Goal: Communication & Community: Ask a question

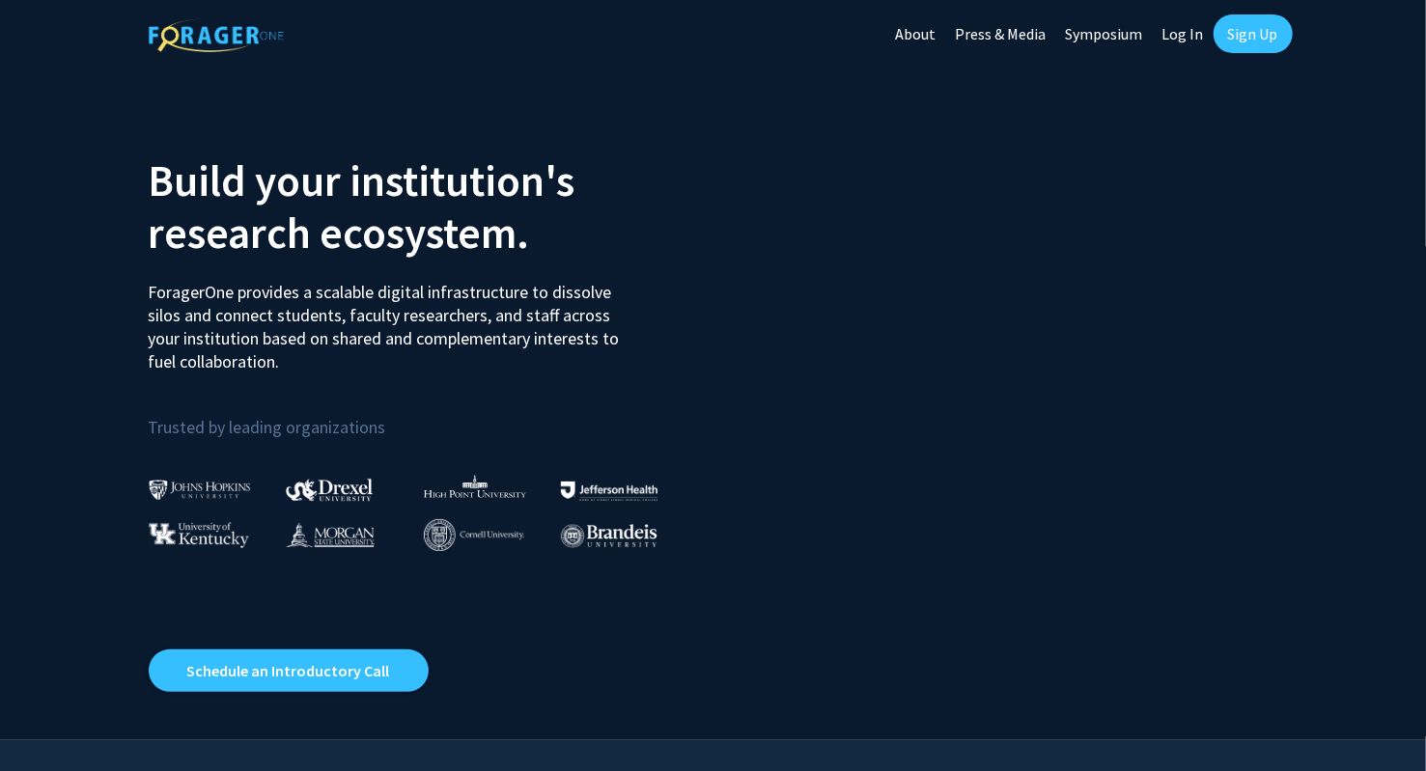
click at [189, 491] on img at bounding box center [200, 490] width 102 height 20
click at [1188, 38] on link "Log In" at bounding box center [1182, 34] width 61 height 68
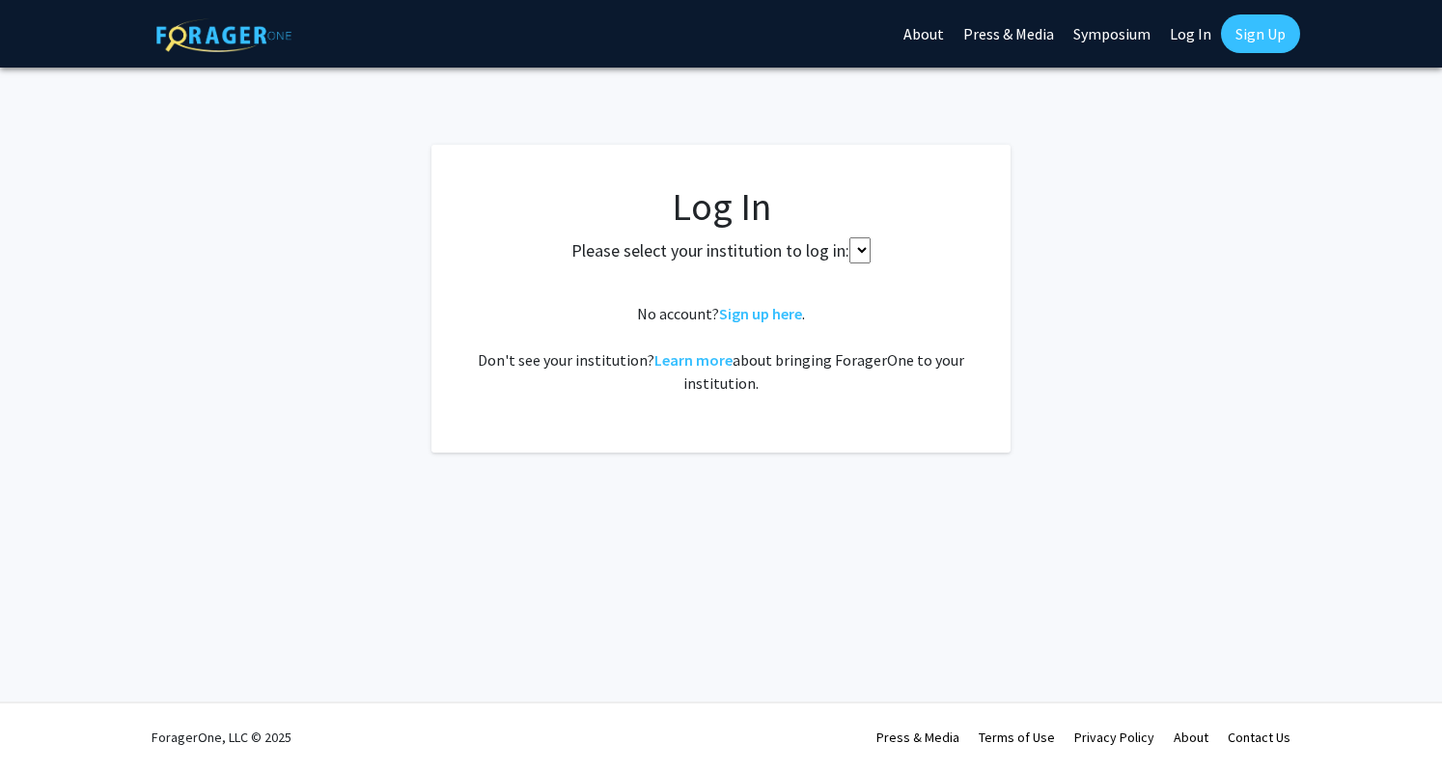
select select
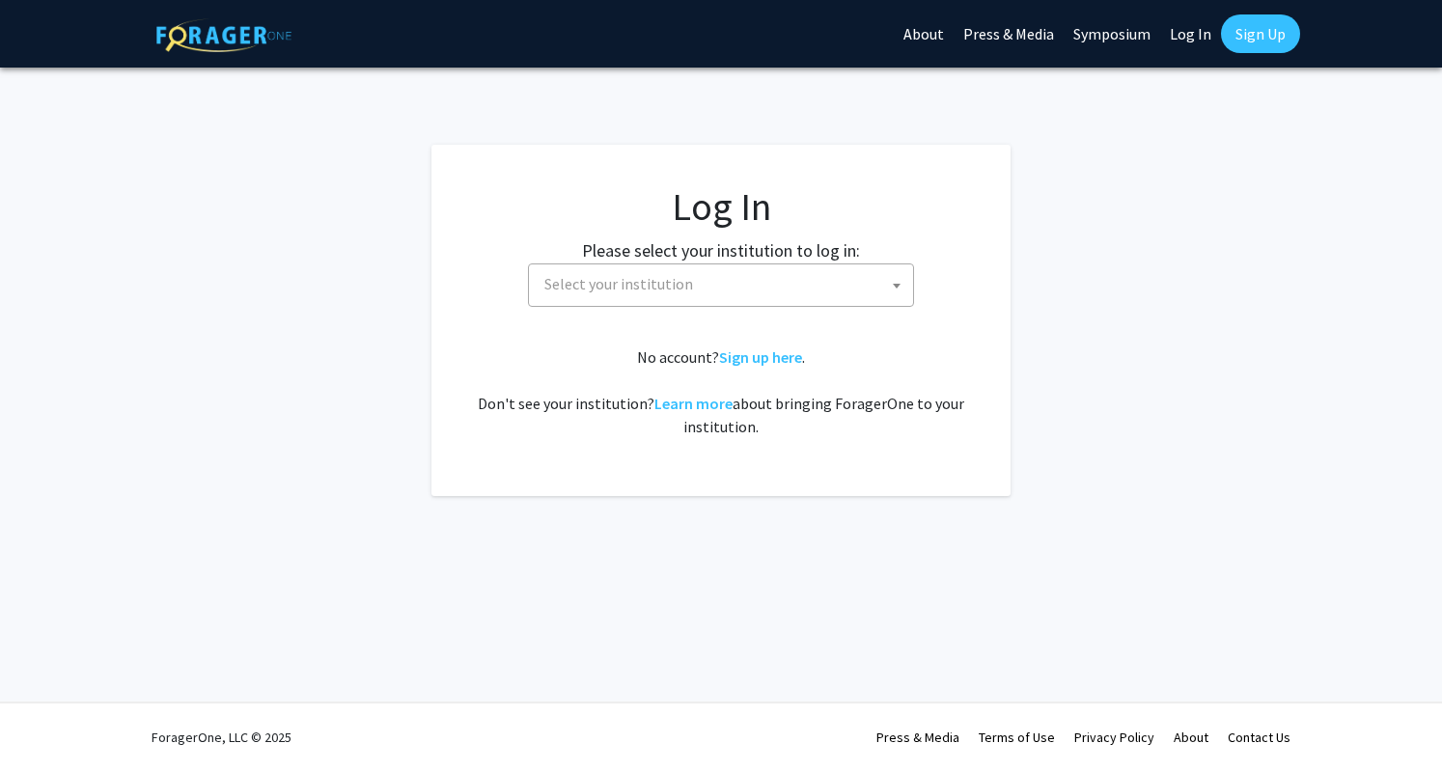
click at [771, 275] on span "Select your institution" at bounding box center [725, 284] width 376 height 40
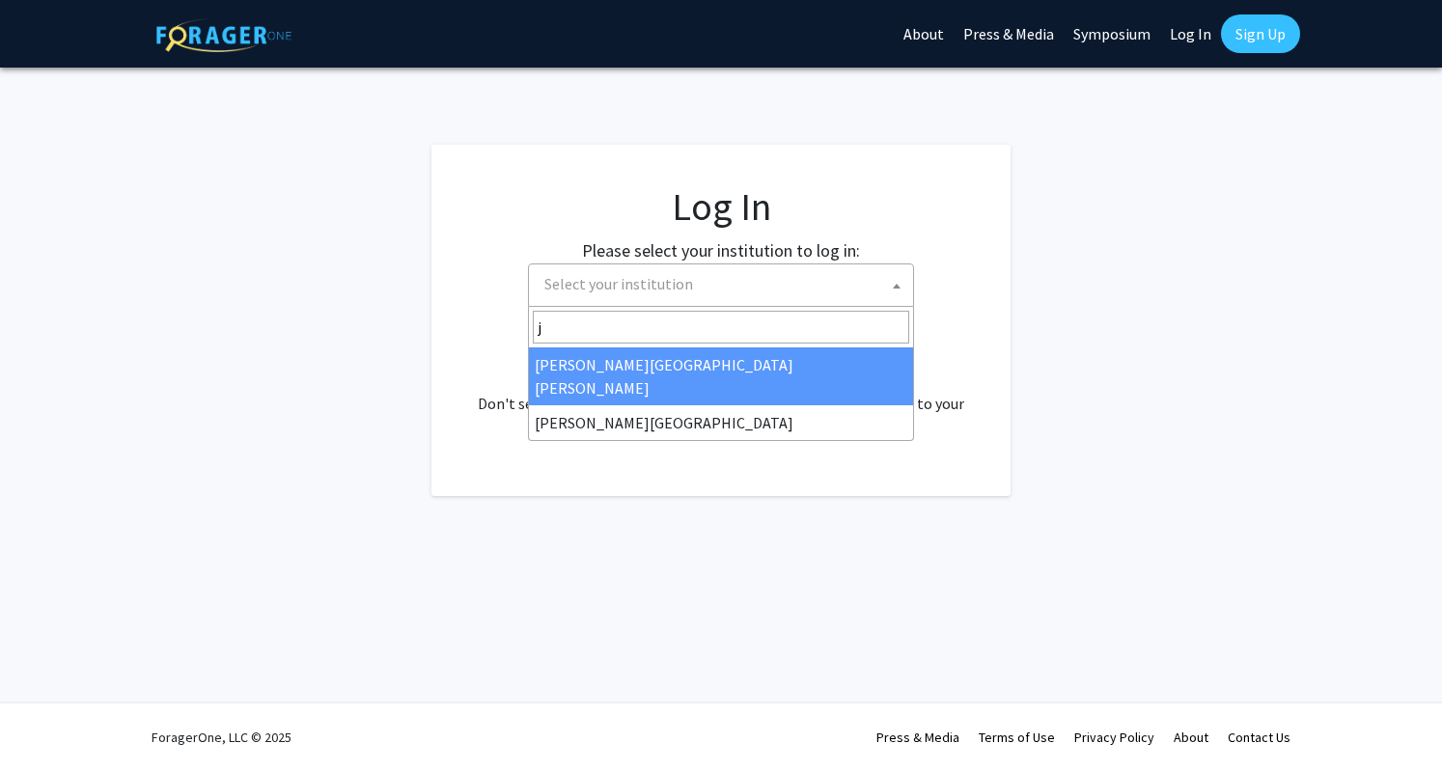
type input "j"
select select "1"
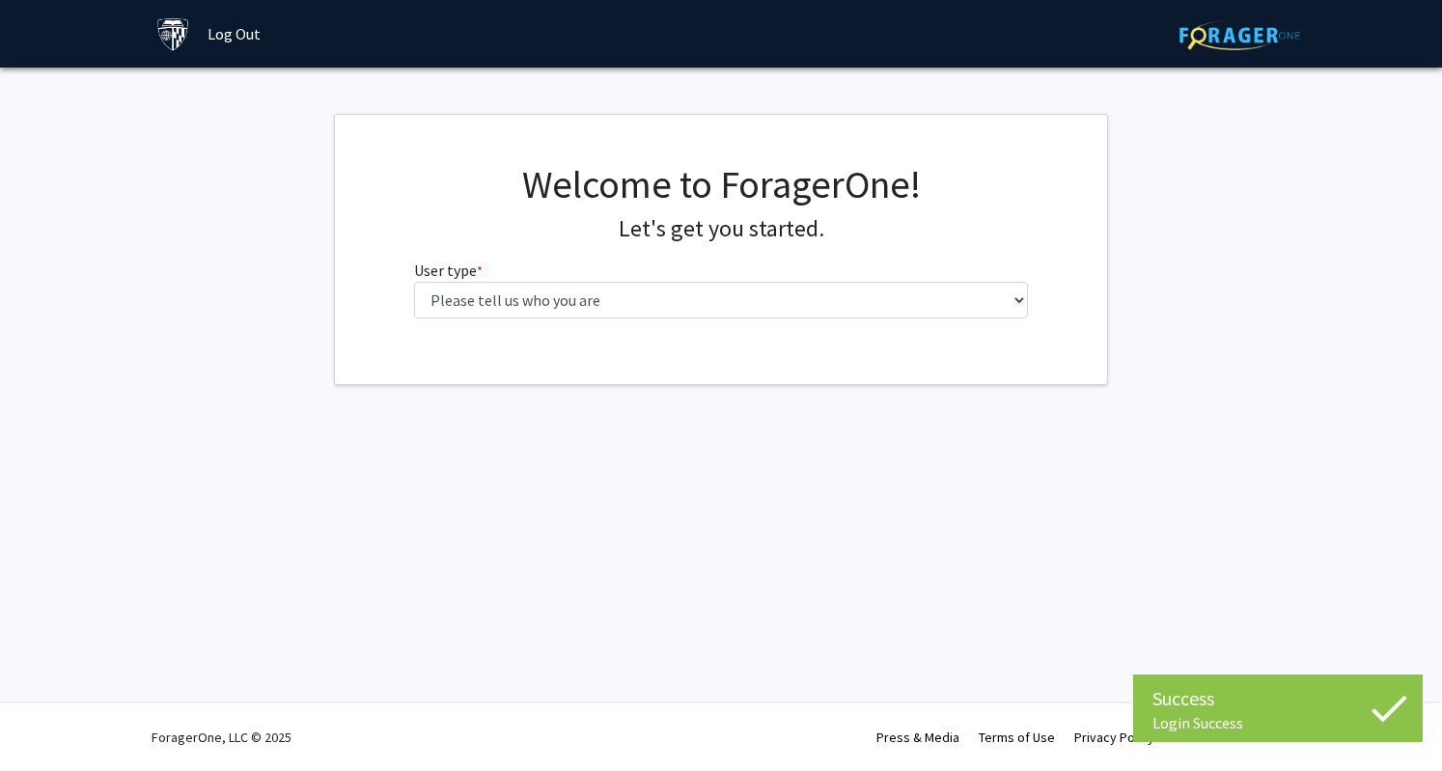
select select "1: undergrad"
click at [414, 282] on select "Please tell us who you are Undergraduate Student Master's Student Doctoral Cand…" at bounding box center [721, 300] width 615 height 37
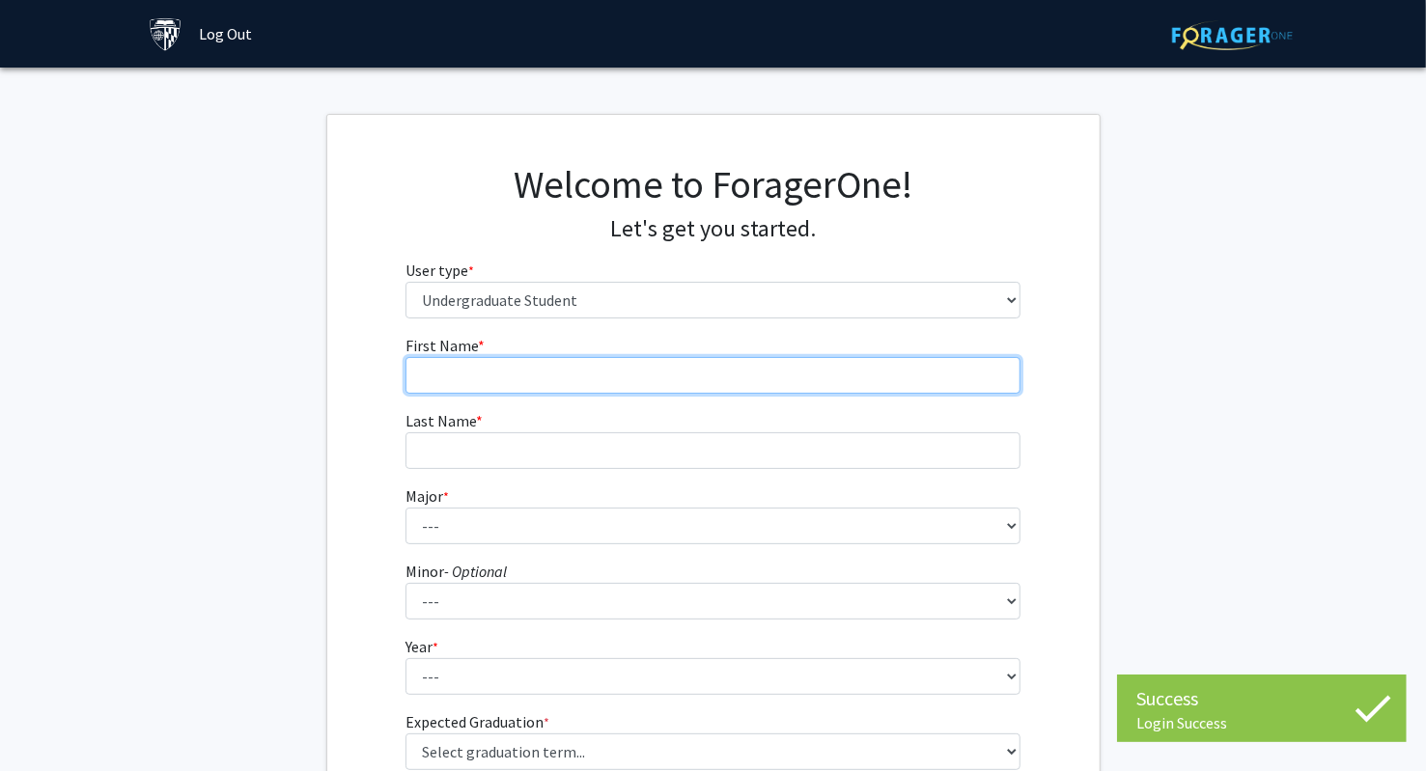
click at [725, 366] on input "First Name * required" at bounding box center [712, 375] width 615 height 37
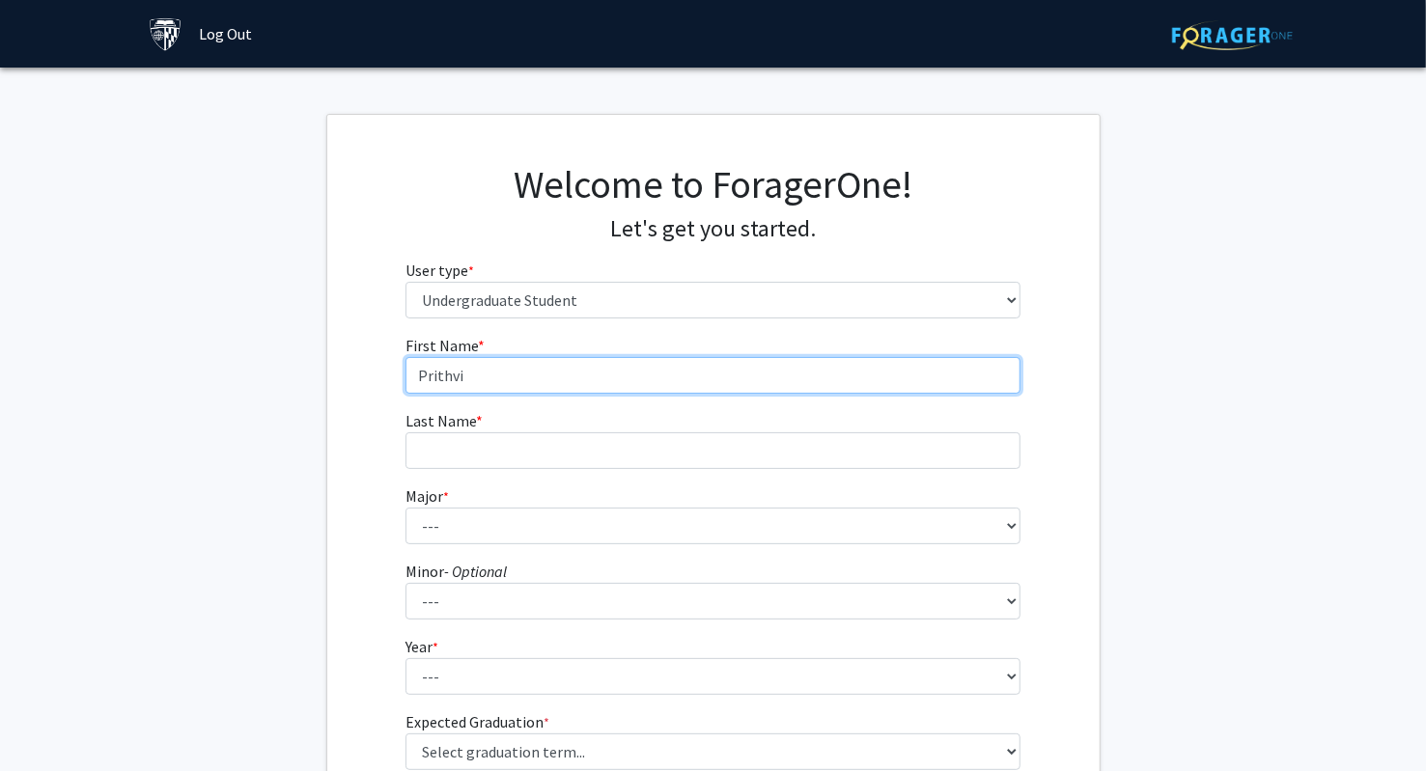
type input "Prithvi"
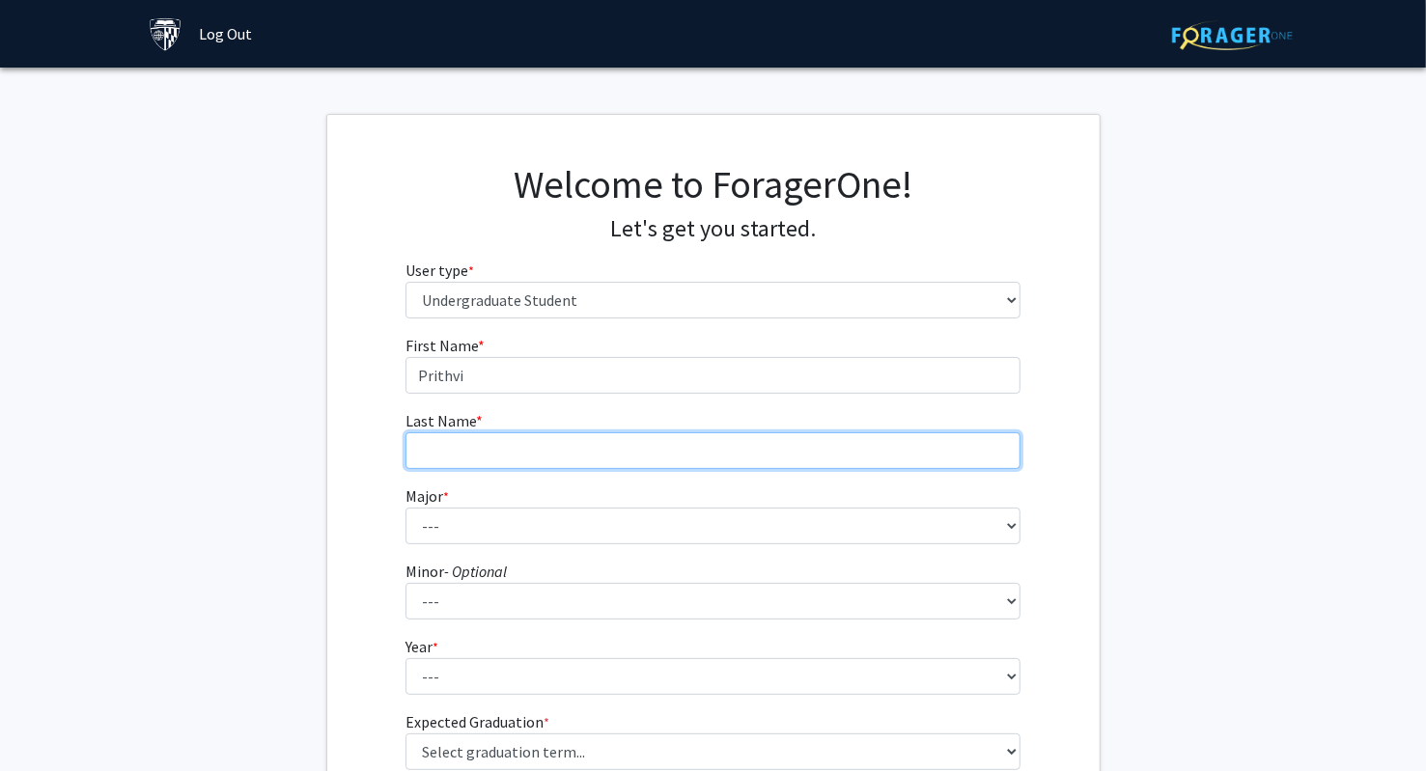
click at [618, 444] on input "Last Name * required" at bounding box center [712, 450] width 615 height 37
type input "Patthi"
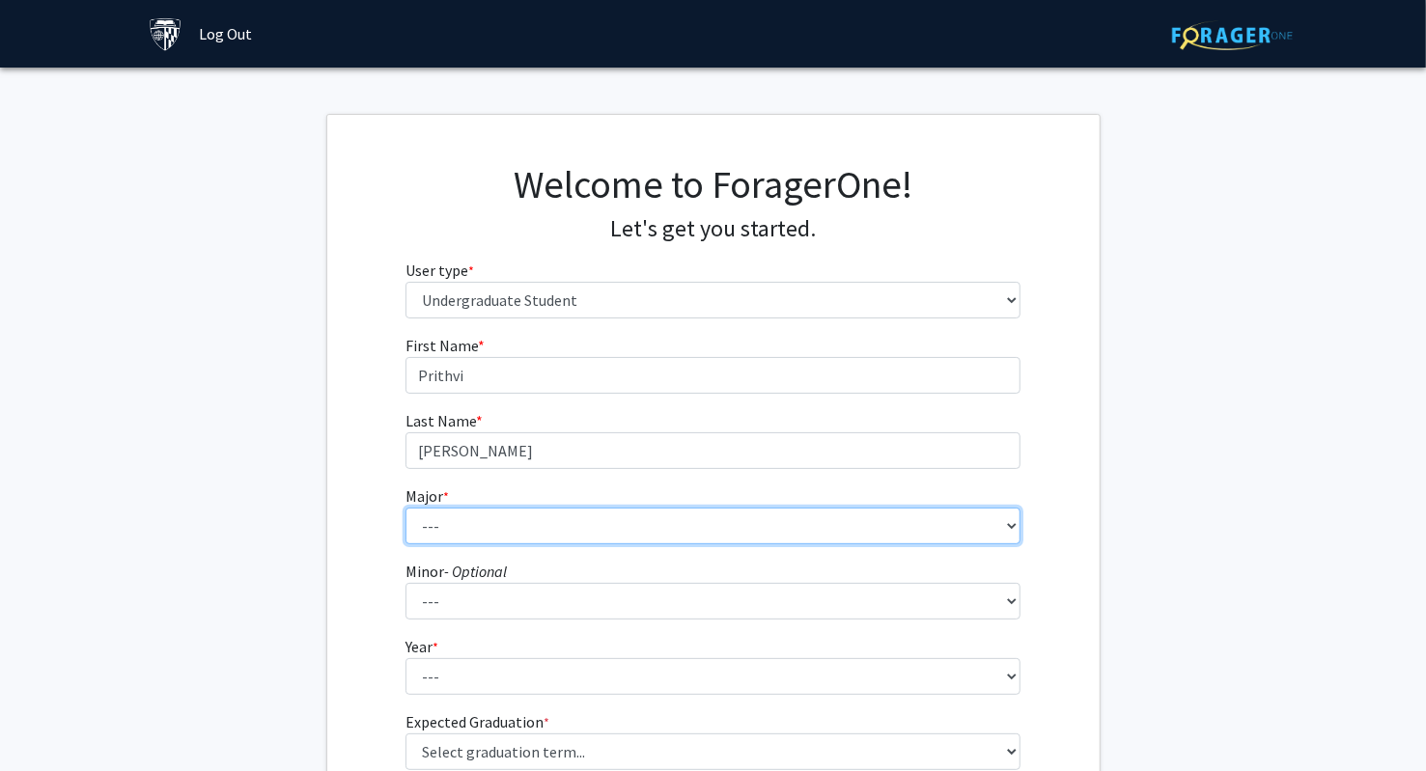
click at [541, 528] on select "--- Africana Studies Anthropology Applied Mathematics & Statistics Archaeology …" at bounding box center [712, 526] width 615 height 37
select select "45: 58"
click at [405, 508] on select "--- Africana Studies Anthropology Applied Mathematics & Statistics Archaeology …" at bounding box center [712, 526] width 615 height 37
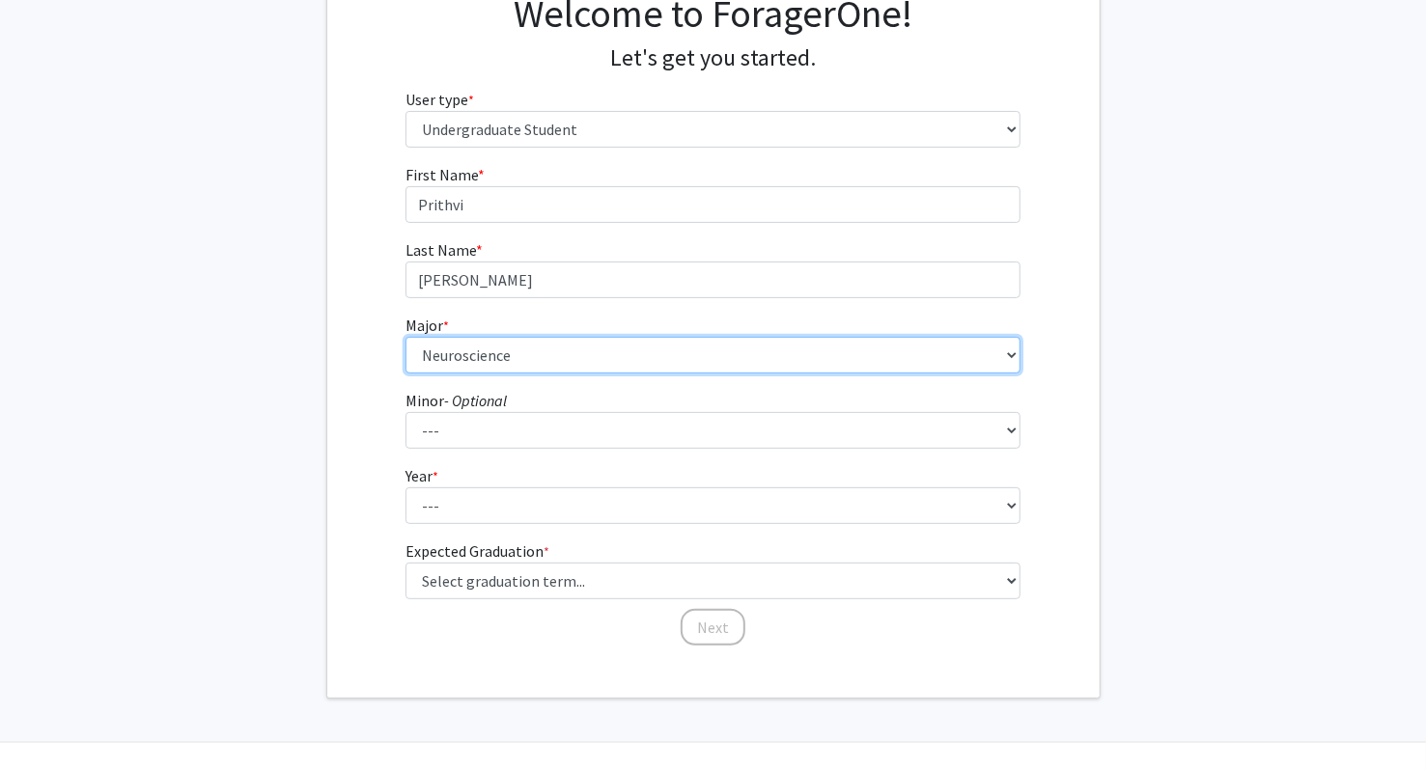
scroll to position [172, 0]
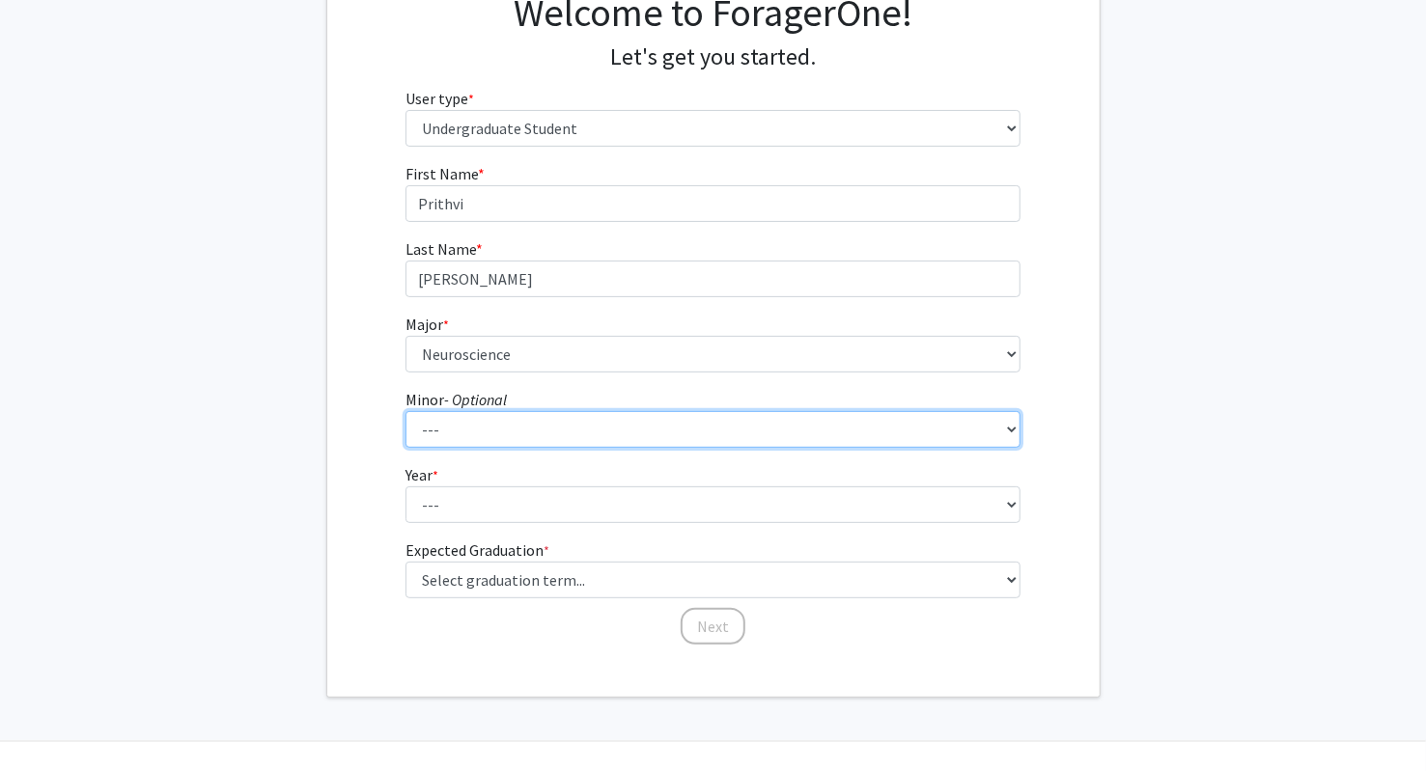
click at [519, 432] on select "--- Accounting and Financial Management Africana Studies Anthropology Applied M…" at bounding box center [712, 429] width 615 height 37
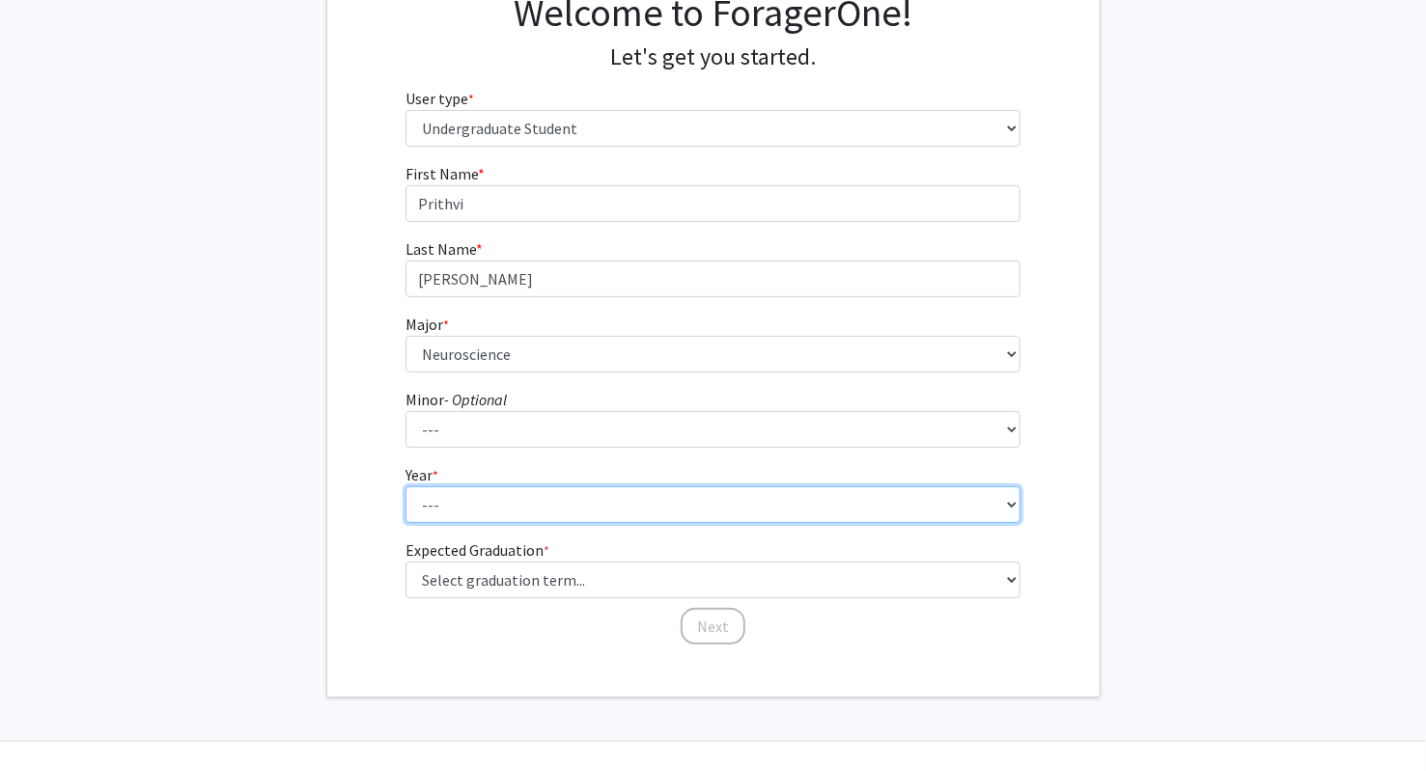
click at [492, 503] on select "--- First-year Sophomore Junior Senior Postbaccalaureate Certificate" at bounding box center [712, 504] width 615 height 37
select select "1: first-year"
click at [405, 486] on select "--- First-year Sophomore Junior Senior Postbaccalaureate Certificate" at bounding box center [712, 504] width 615 height 37
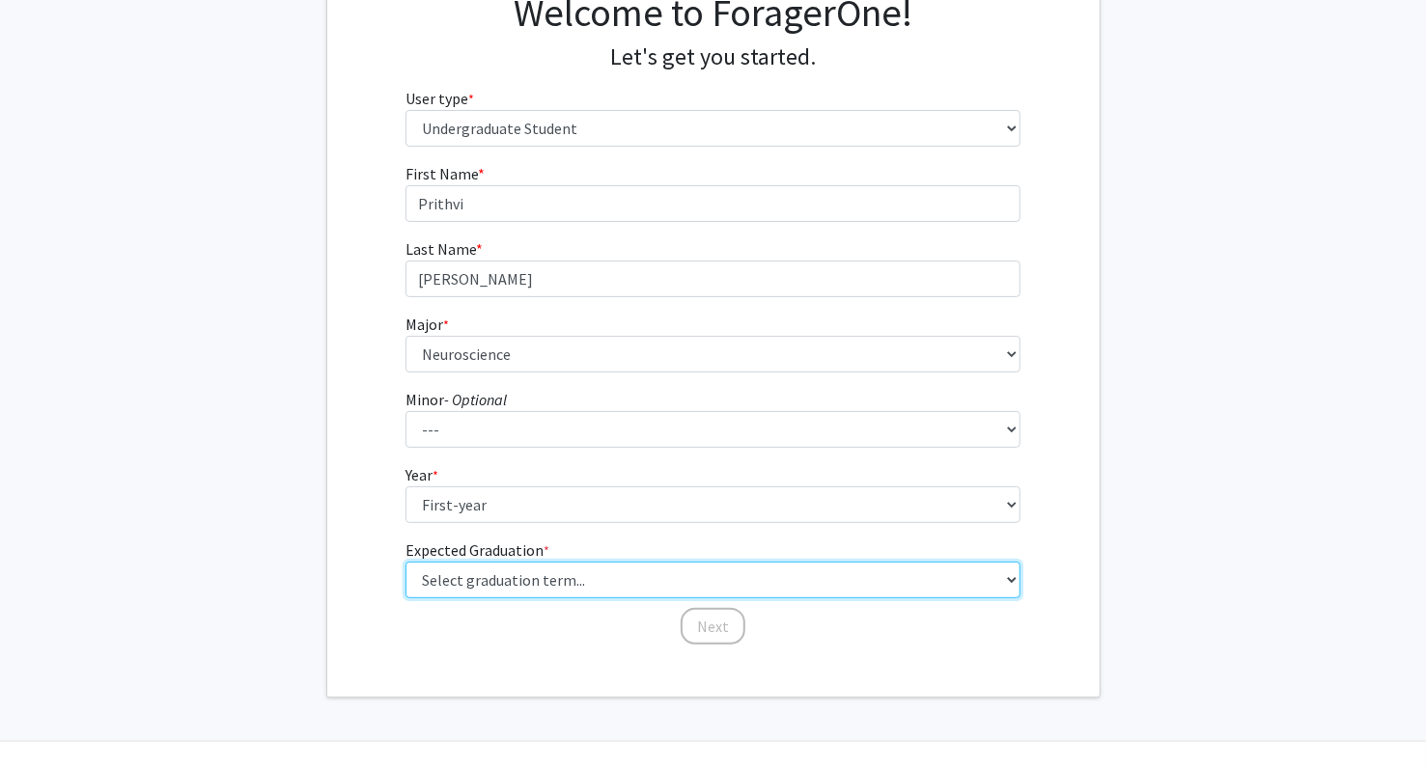
click at [479, 584] on select "Select graduation term... Spring 2025 Summer 2025 Fall 2025 Winter 2025 Spring …" at bounding box center [712, 580] width 615 height 37
click at [405, 562] on select "Select graduation term... Spring 2025 Summer 2025 Fall 2025 Winter 2025 Spring …" at bounding box center [712, 580] width 615 height 37
click at [527, 575] on select "Select graduation term... Spring 2025 Summer 2025 Fall 2025 Winter 2025 Spring …" at bounding box center [712, 580] width 615 height 37
select select "17: spring_2029"
click at [405, 562] on select "Select graduation term... Spring 2025 Summer 2025 Fall 2025 Winter 2025 Spring …" at bounding box center [712, 580] width 615 height 37
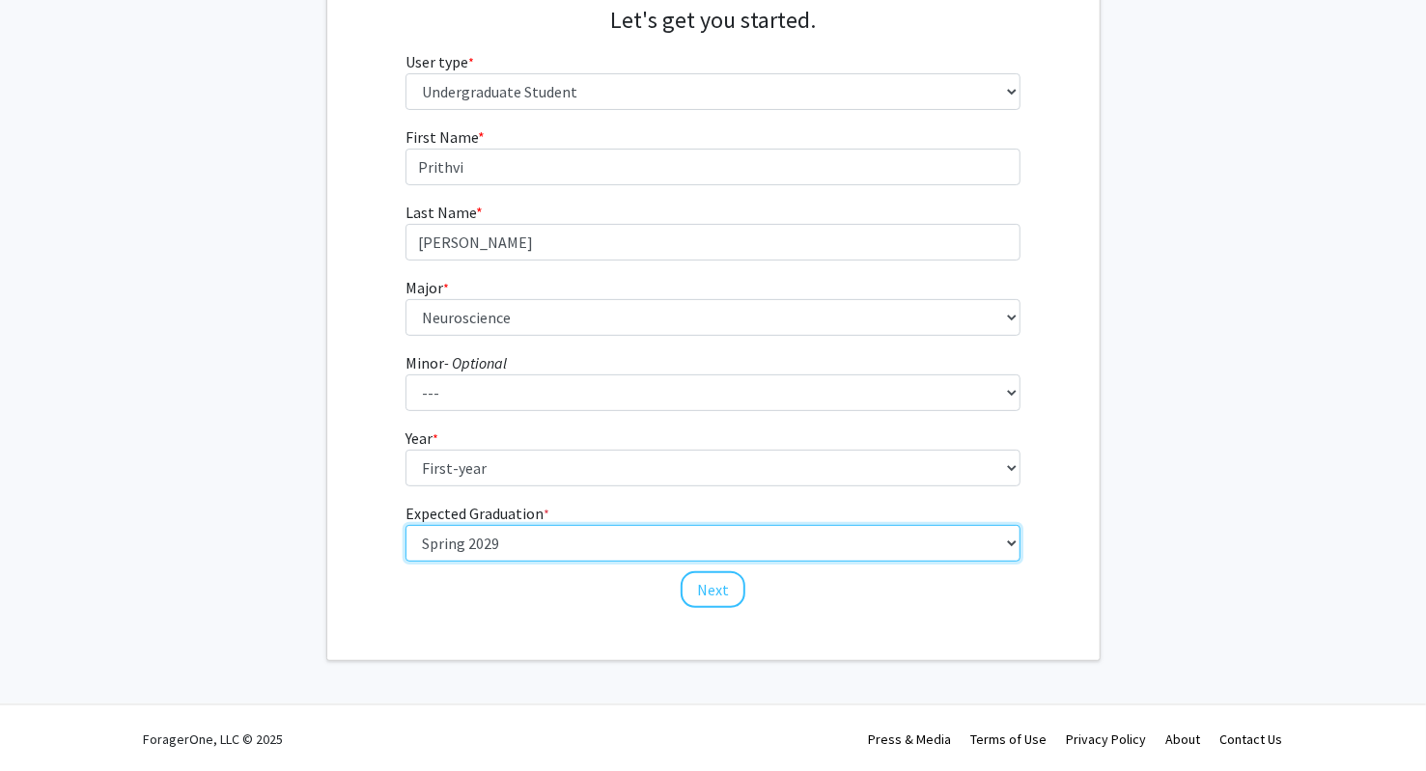
scroll to position [208, 0]
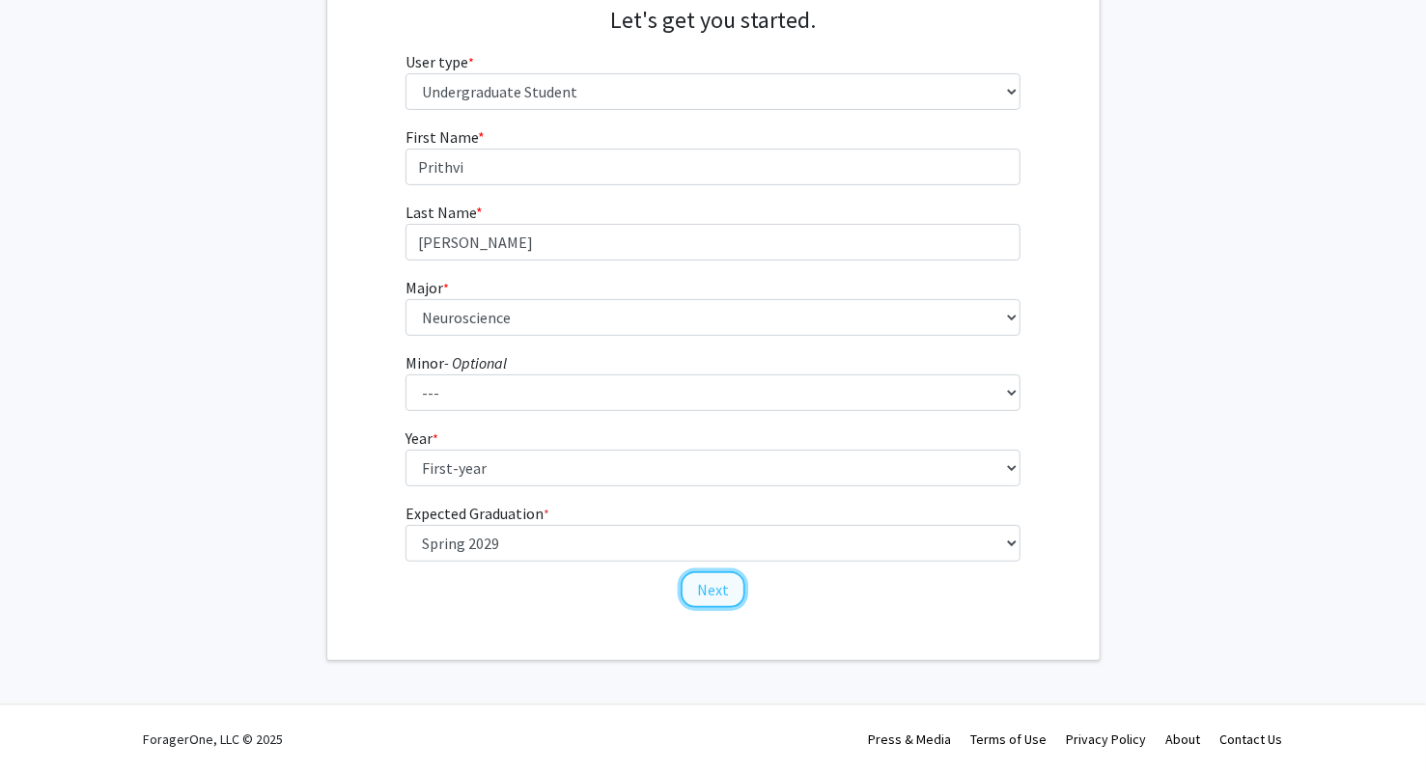
click at [705, 607] on button "Next" at bounding box center [712, 589] width 65 height 37
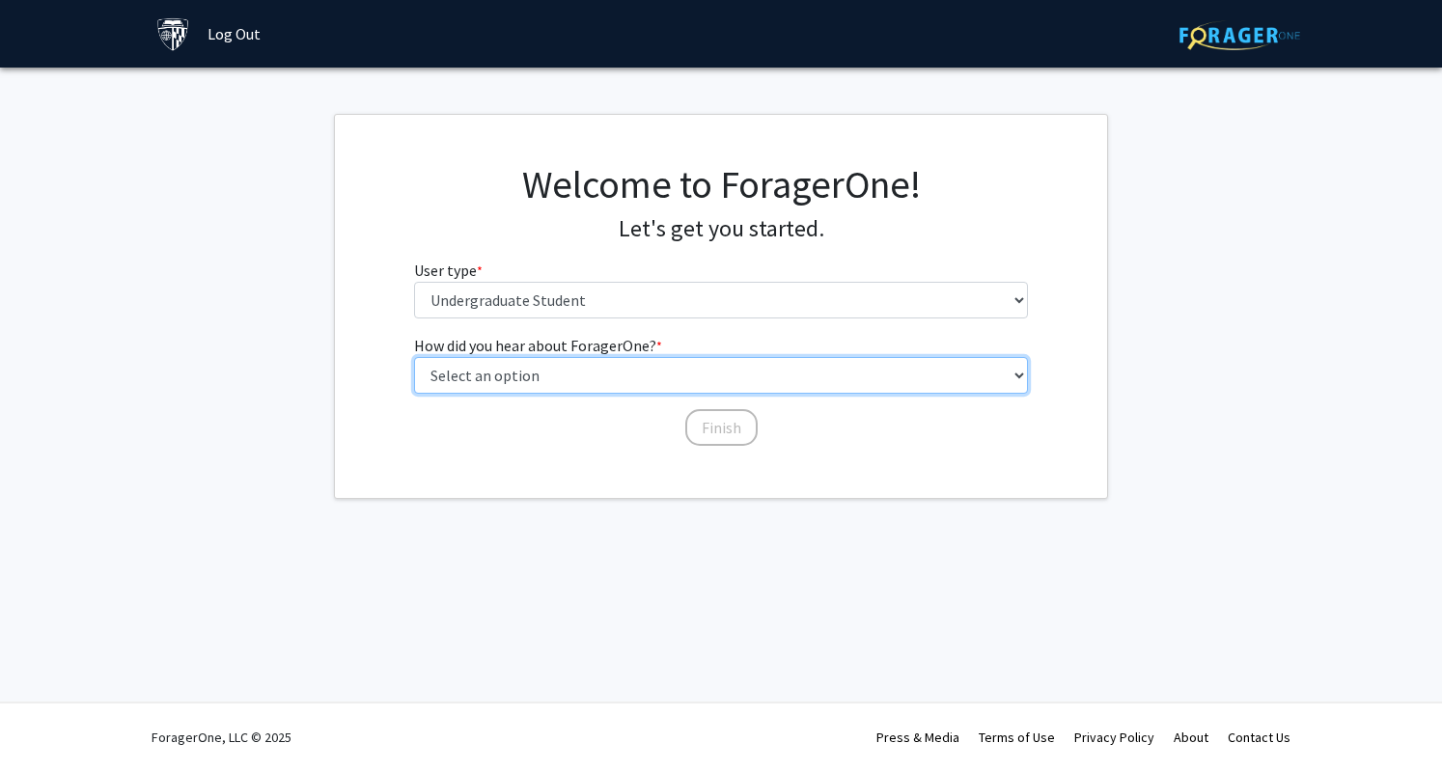
click at [690, 377] on select "Select an option Peer/student recommendation Faculty/staff recommendation Unive…" at bounding box center [721, 375] width 615 height 37
click at [414, 357] on select "Select an option Peer/student recommendation Faculty/staff recommendation Unive…" at bounding box center [721, 375] width 615 height 37
click at [732, 358] on select "Select an option Peer/student recommendation Faculty/staff recommendation Unive…" at bounding box center [721, 375] width 615 height 37
select select "2: faculty_recommendation"
click at [414, 357] on select "Select an option Peer/student recommendation Faculty/staff recommendation Unive…" at bounding box center [721, 375] width 615 height 37
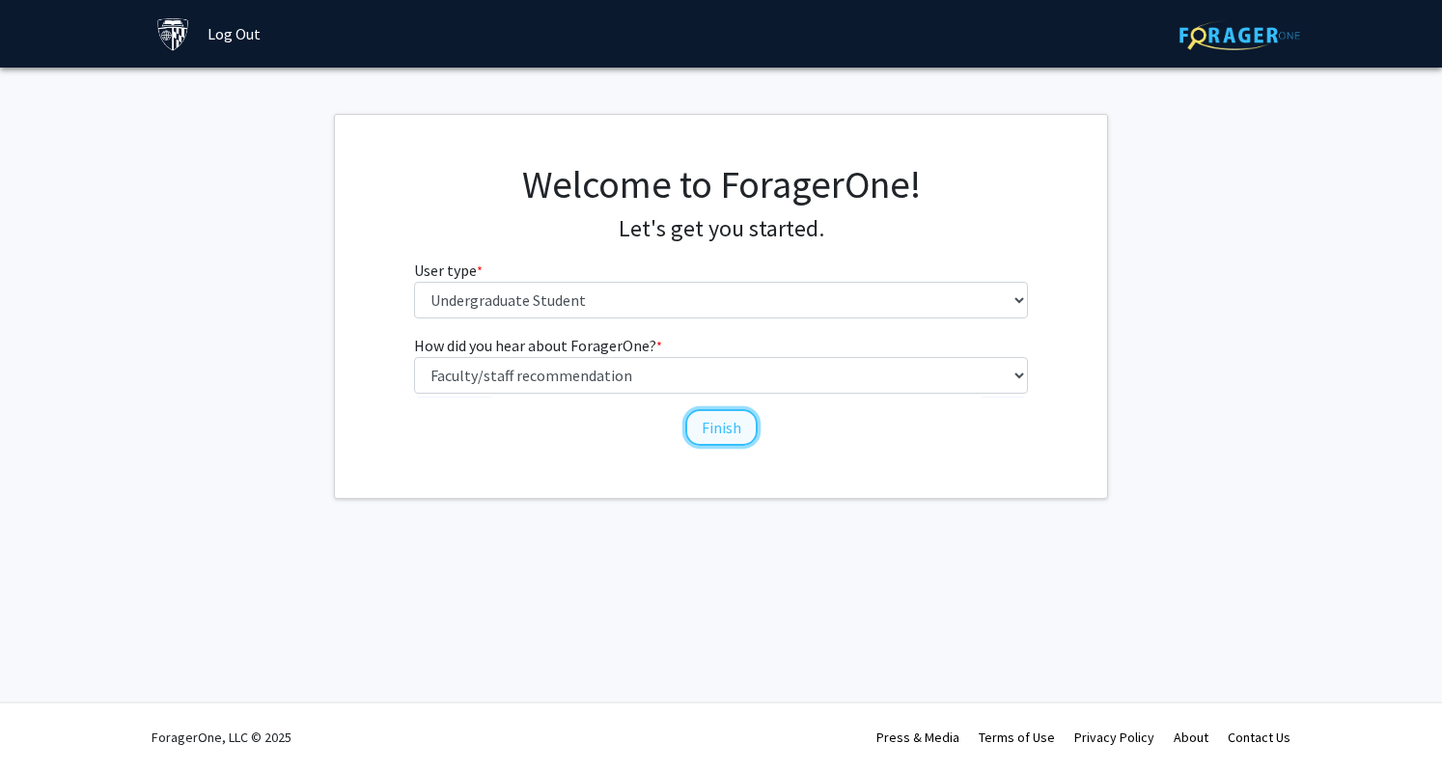
click at [714, 431] on button "Finish" at bounding box center [721, 427] width 72 height 37
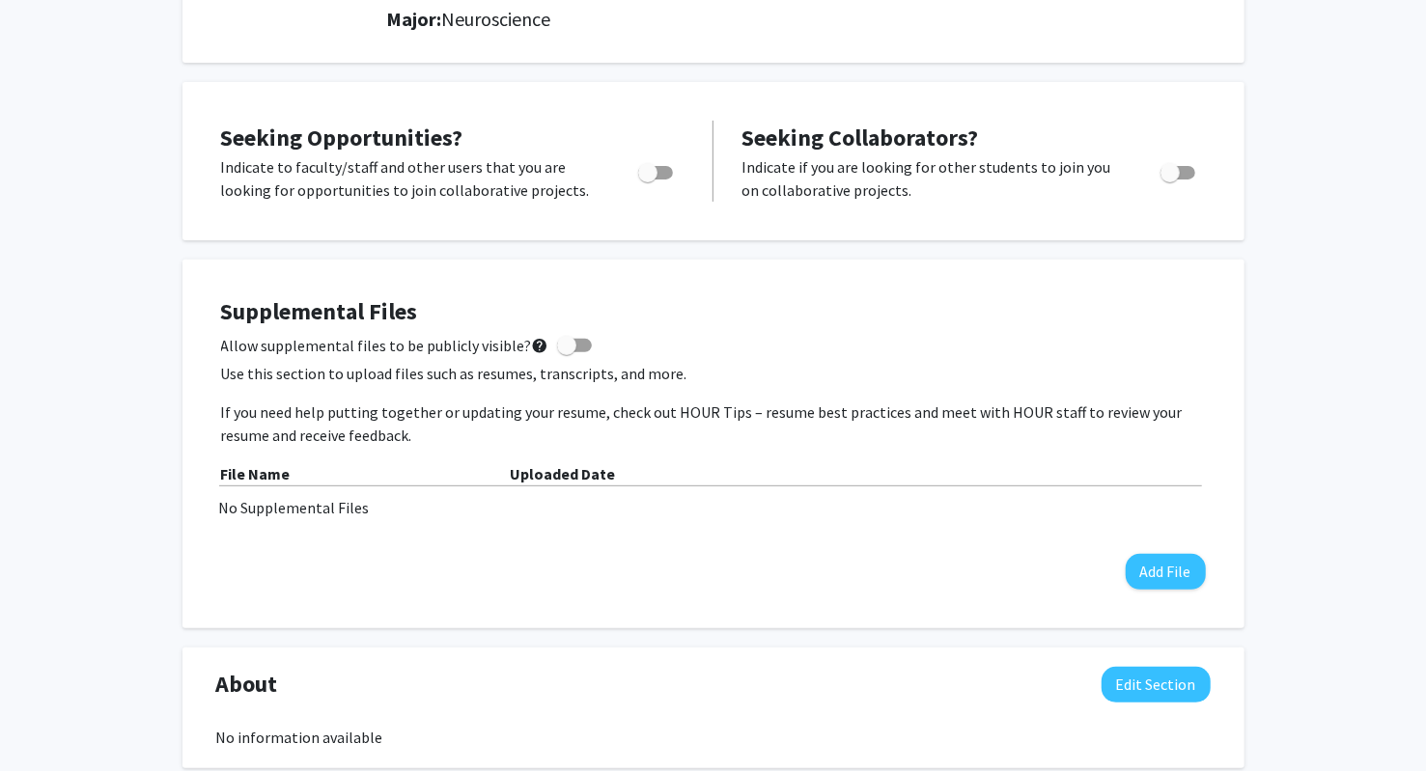
scroll to position [280, 0]
click at [646, 174] on span "Toggle" at bounding box center [647, 173] width 19 height 19
click at [647, 180] on input "Are you actively seeking opportunities?" at bounding box center [647, 180] width 1 height 1
checkbox input "true"
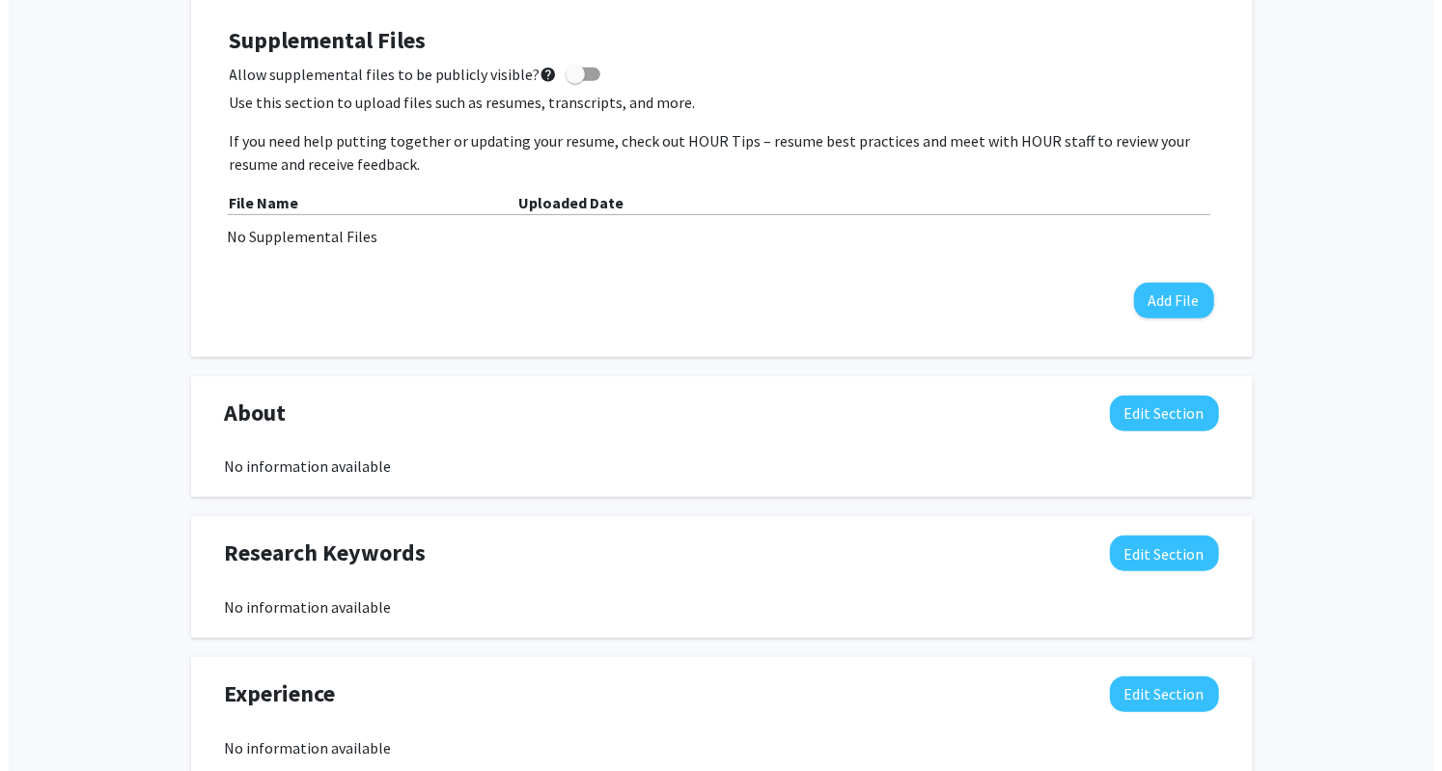
scroll to position [564, 0]
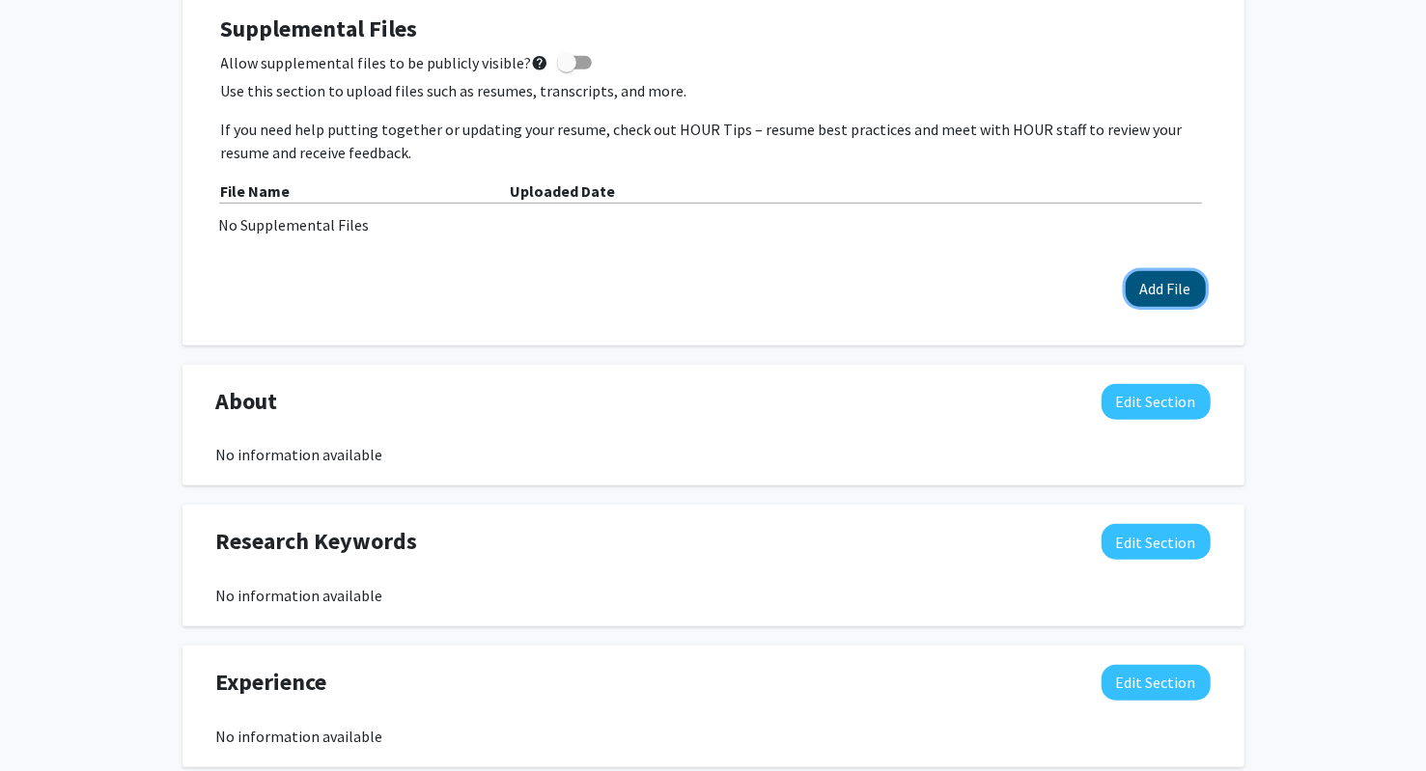
click at [1173, 287] on button "Add File" at bounding box center [1165, 289] width 80 height 36
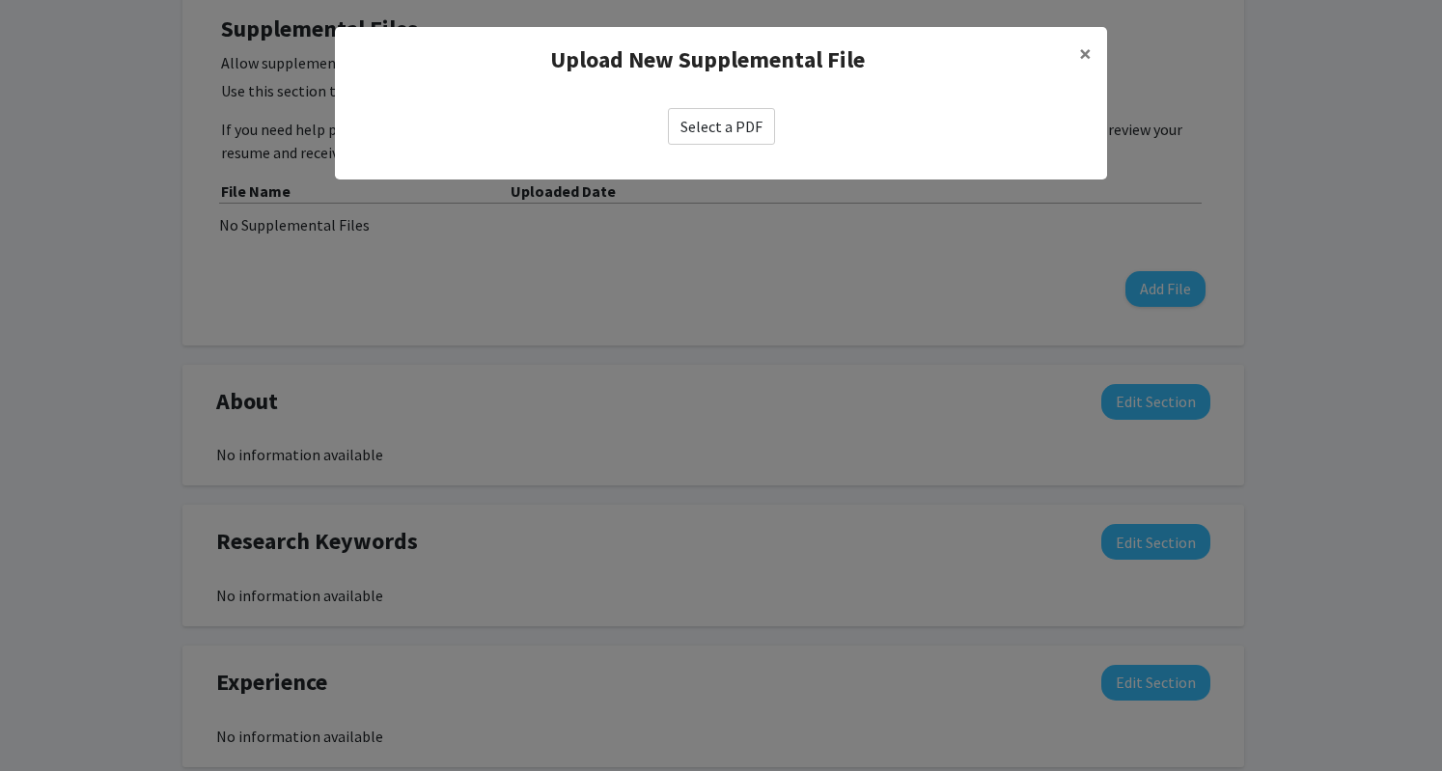
click at [716, 126] on label "Select a PDF" at bounding box center [721, 126] width 107 height 37
click at [0, 0] on input "Select a PDF" at bounding box center [0, 0] width 0 height 0
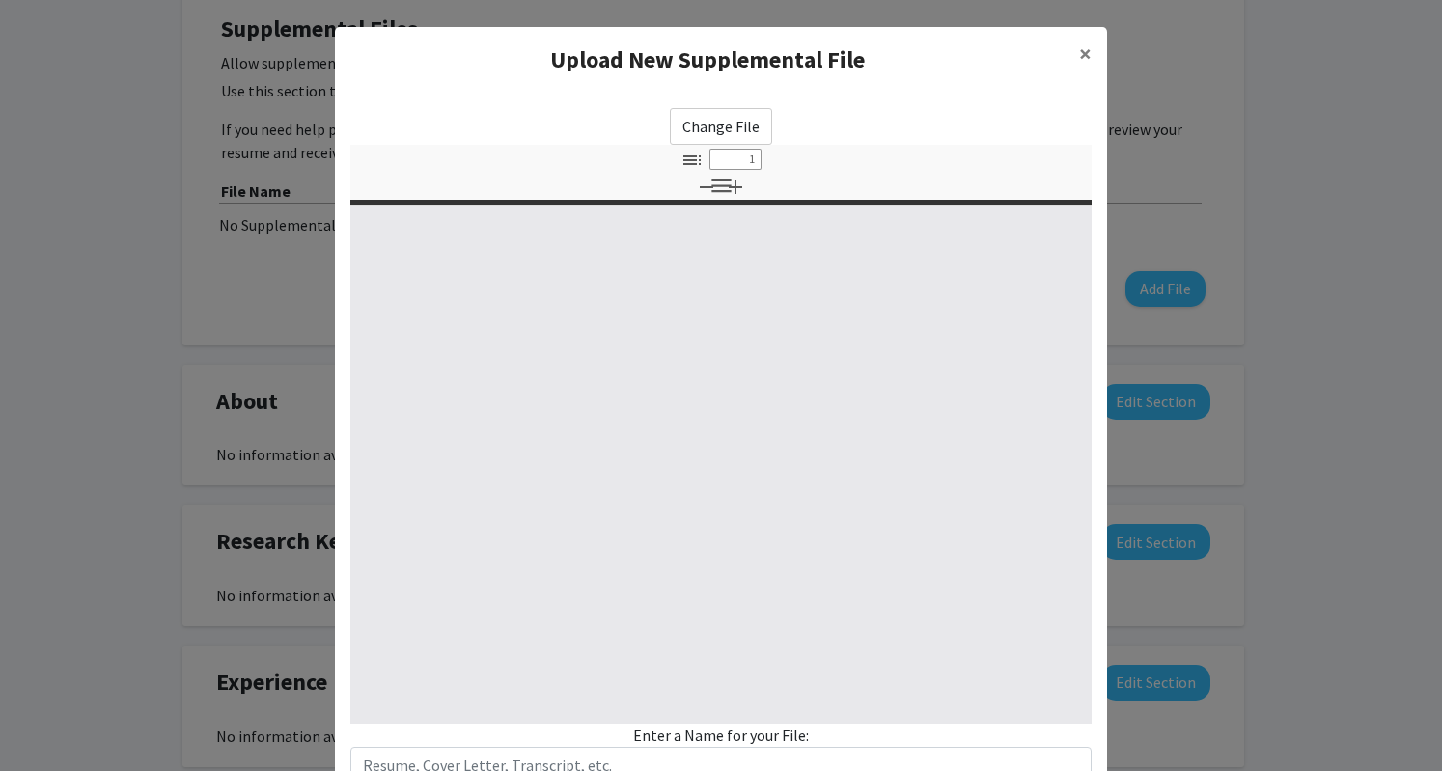
type input "0"
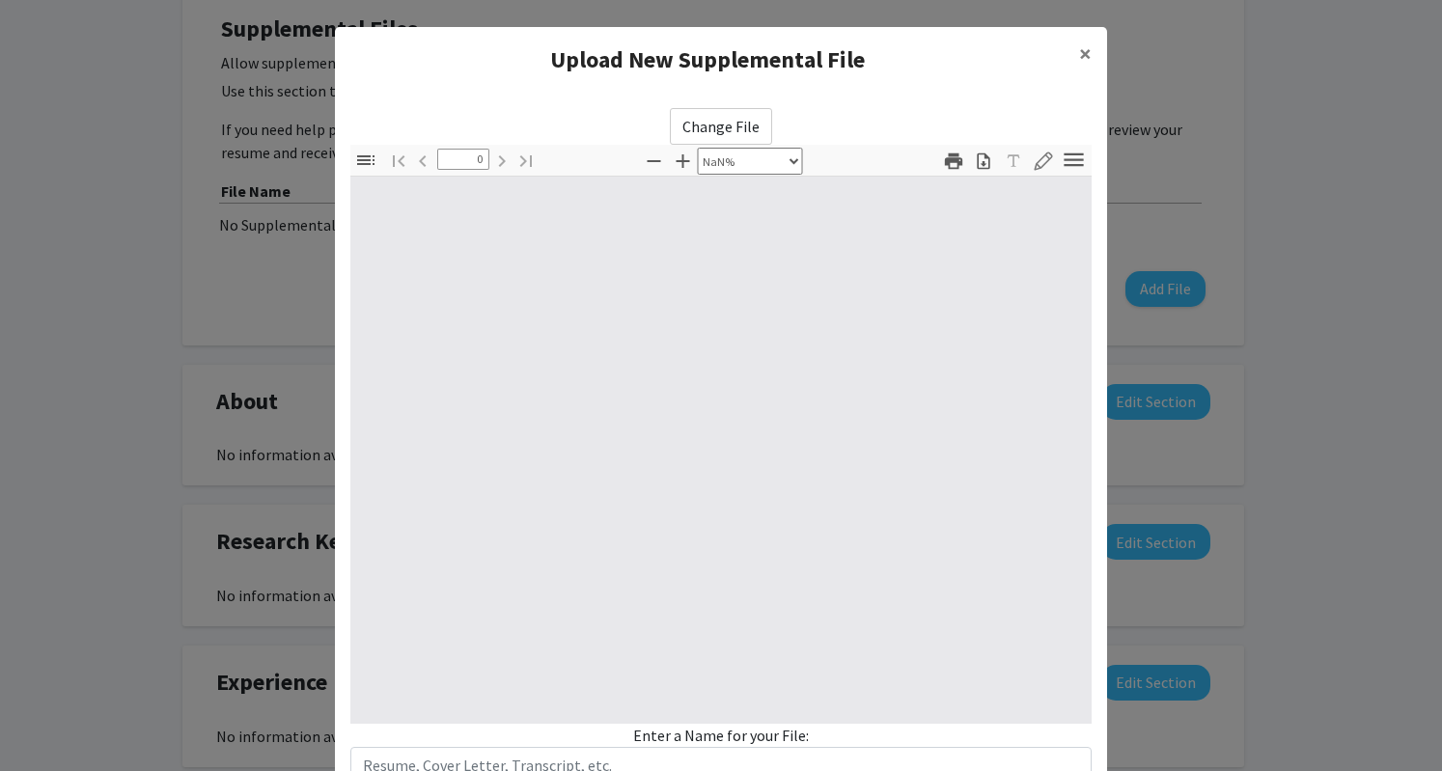
select select "auto"
type input "1"
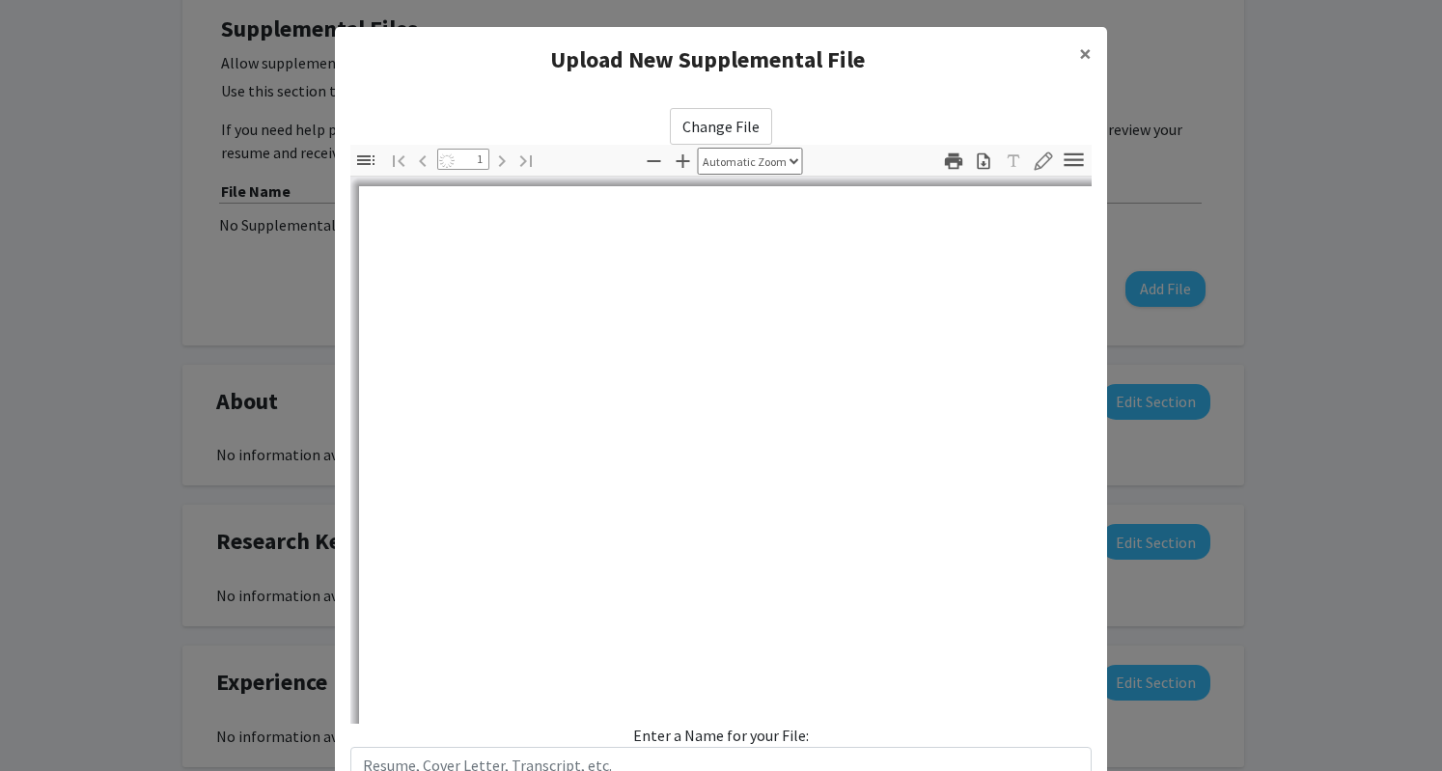
select select "auto"
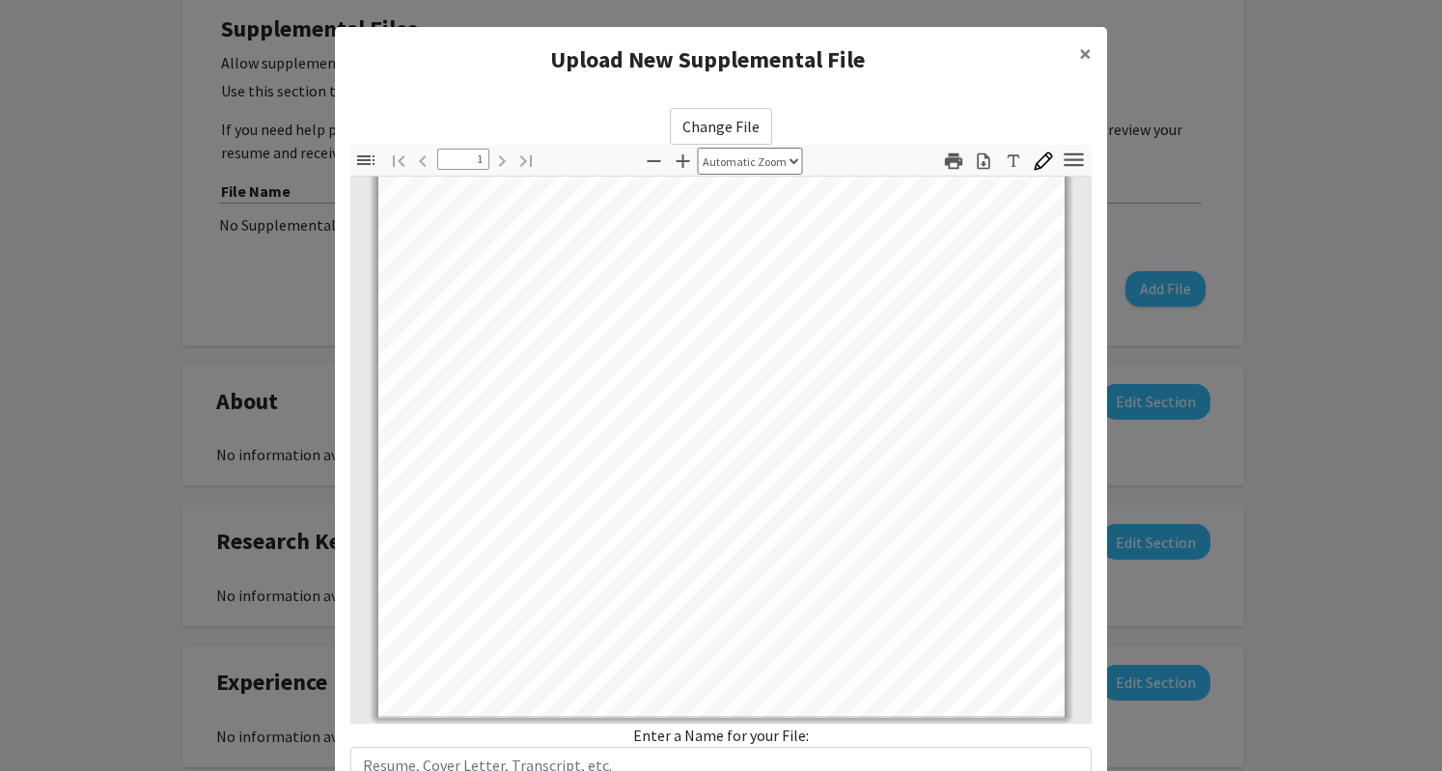
scroll to position [142, 0]
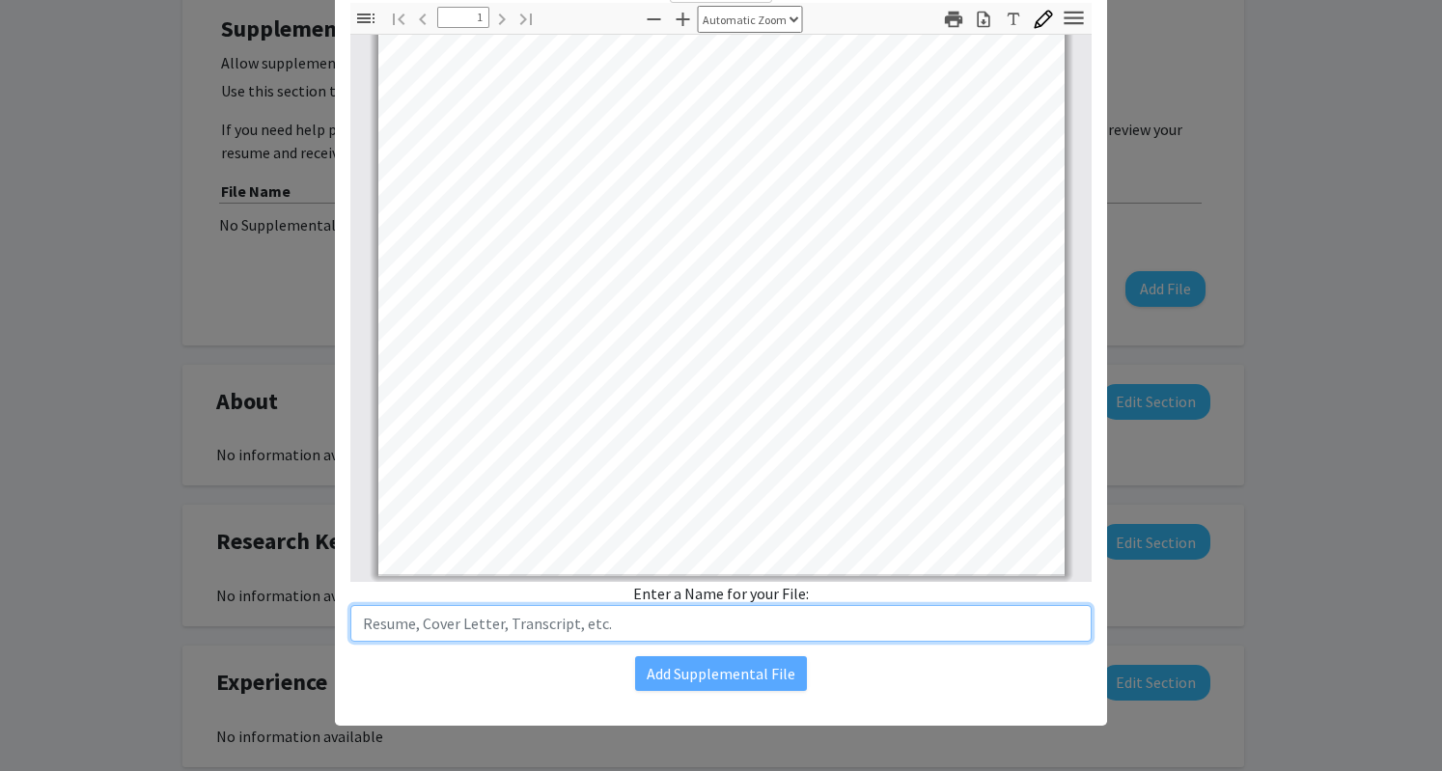
click at [791, 625] on input "text" at bounding box center [720, 623] width 741 height 37
type input "Resume"
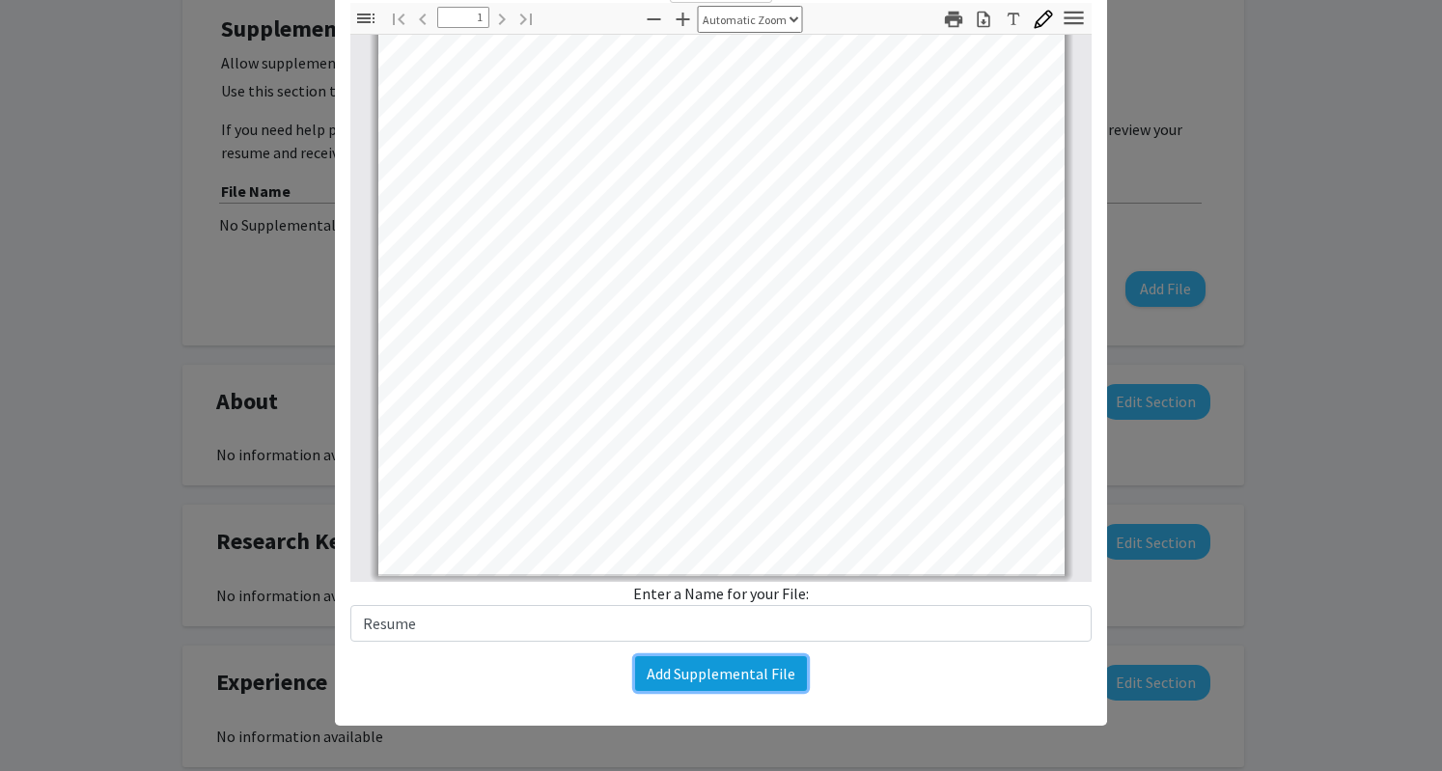
click at [753, 669] on button "Add Supplemental File" at bounding box center [721, 673] width 172 height 35
click at [726, 667] on button "Add Supplemental File" at bounding box center [721, 673] width 172 height 35
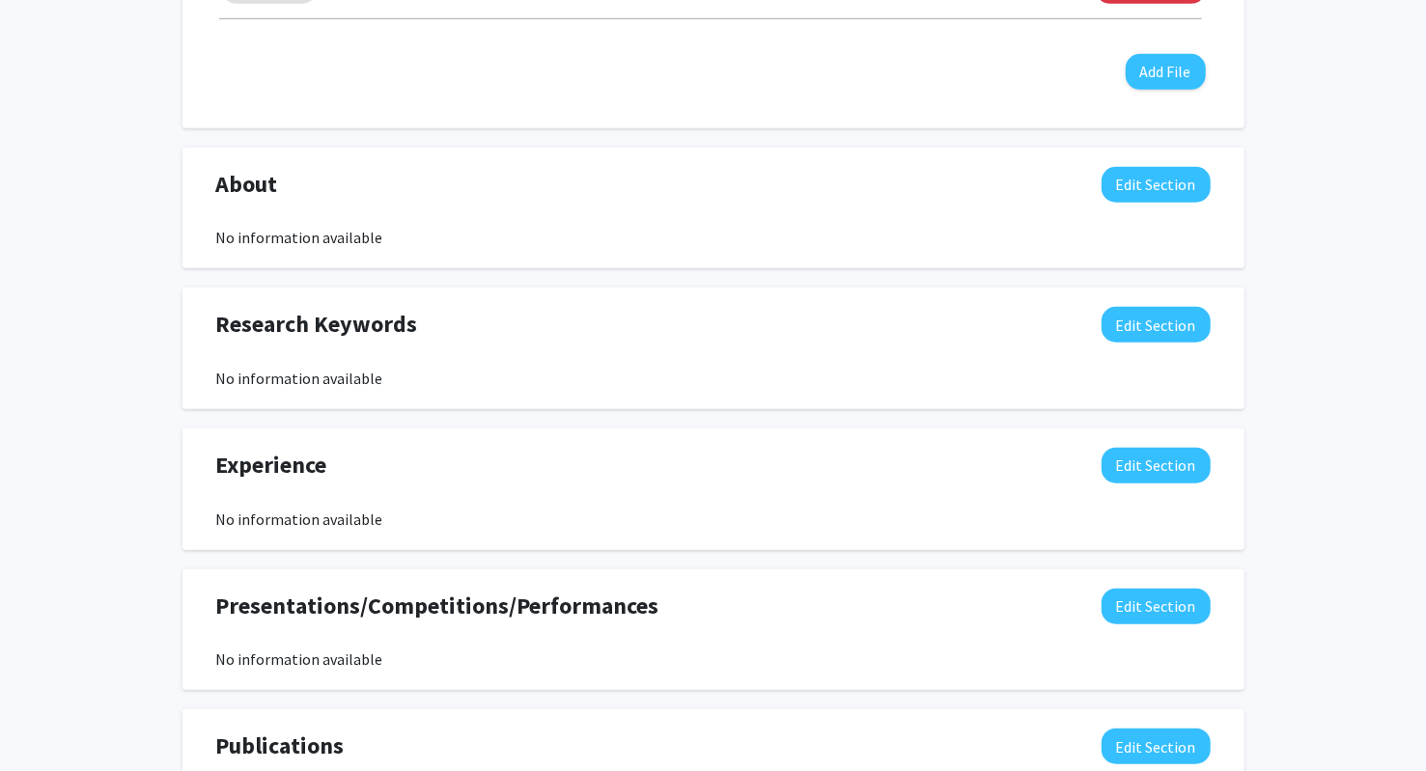
scroll to position [811, 0]
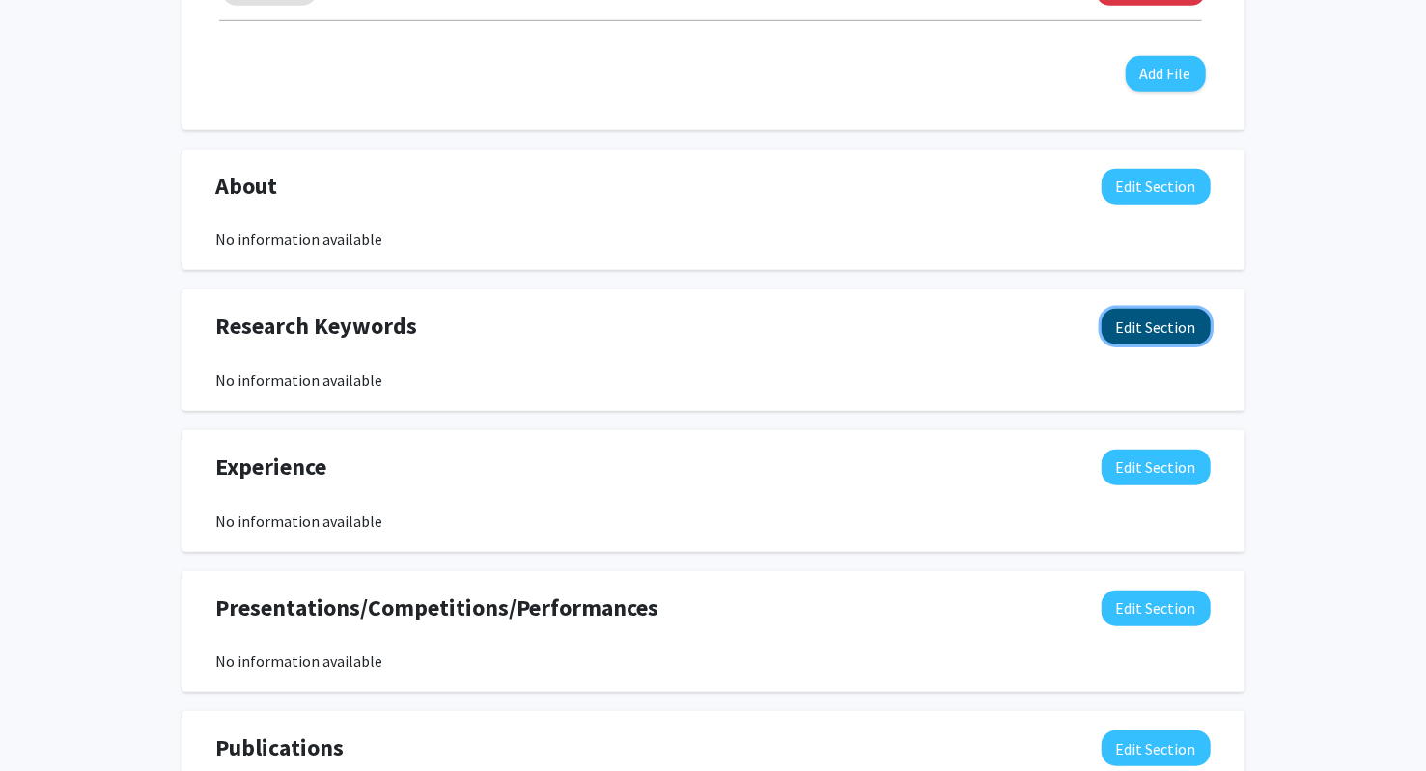
click at [1161, 322] on button "Edit Section" at bounding box center [1155, 327] width 109 height 36
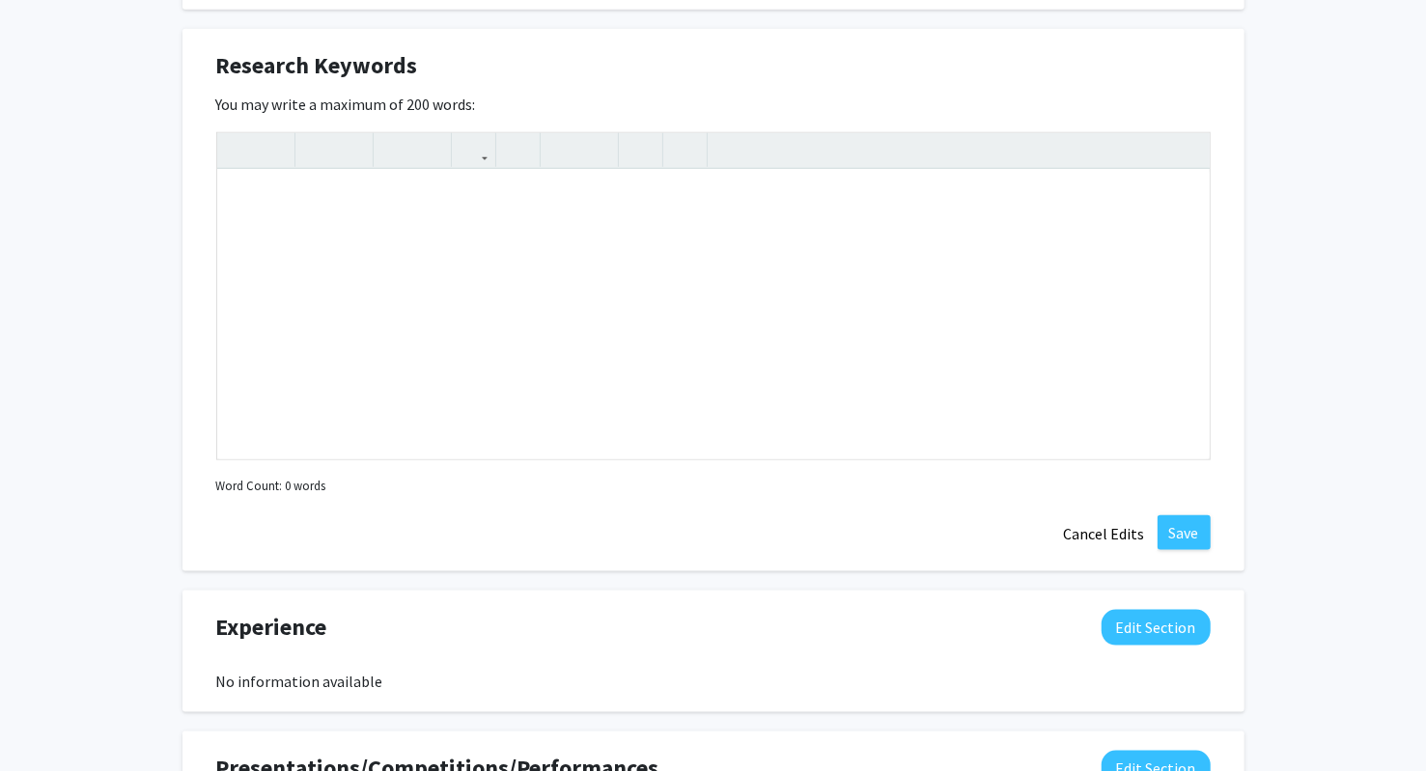
scroll to position [1071, 0]
click at [1120, 528] on button "Cancel Edits" at bounding box center [1104, 533] width 106 height 37
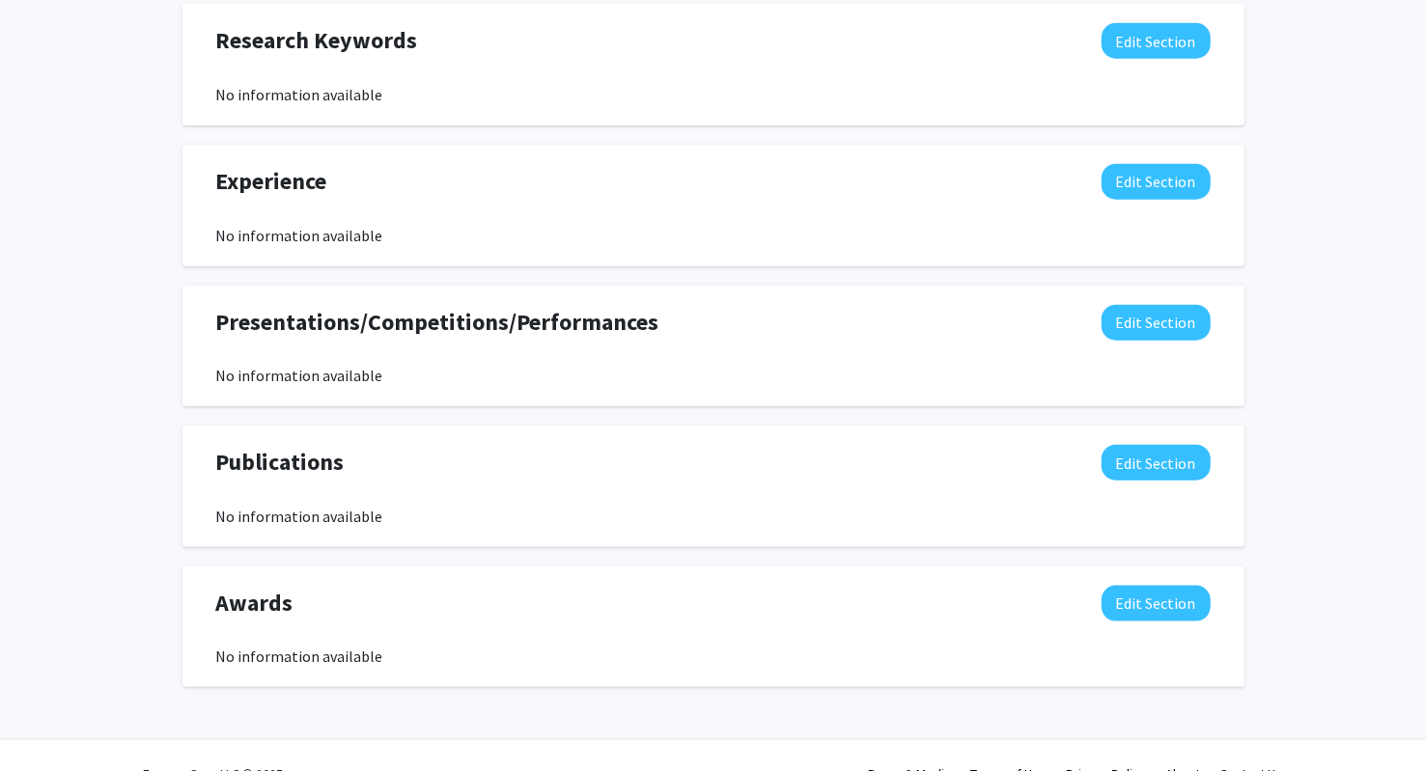
scroll to position [1098, 0]
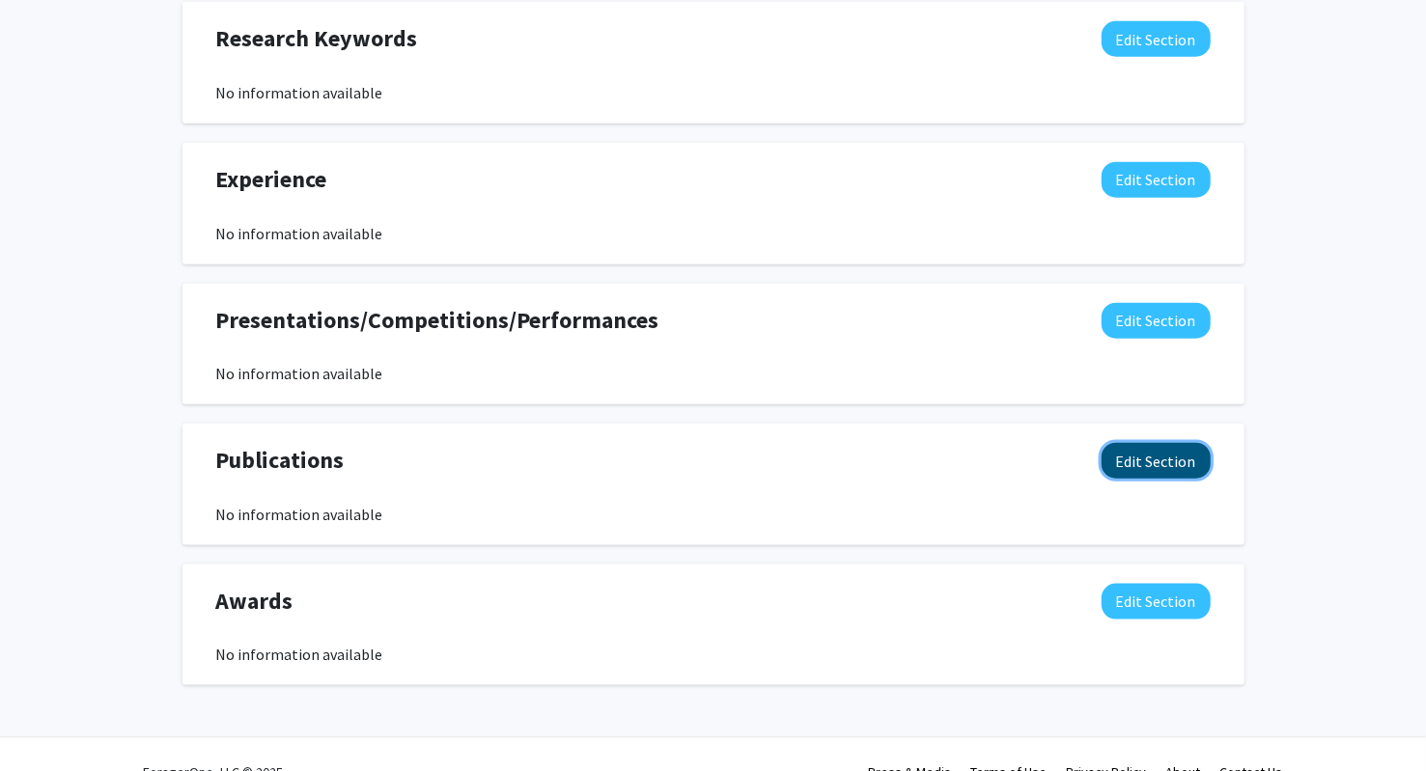
click at [1154, 478] on button "Edit Section" at bounding box center [1155, 461] width 109 height 36
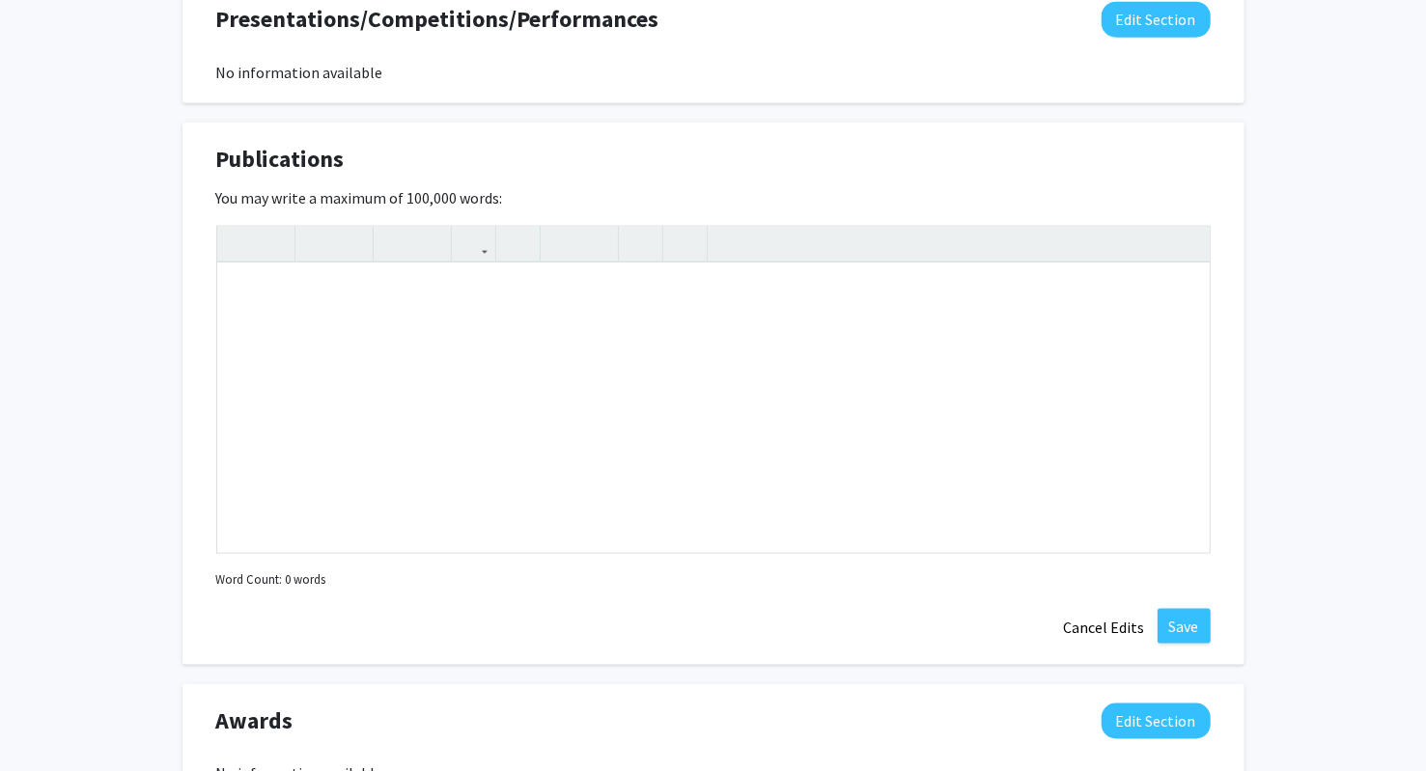
scroll to position [1400, 0]
click at [476, 318] on div "Note to users with screen readers: Please deactivate our accessibility plugin f…" at bounding box center [713, 409] width 992 height 290
paste div "Note to users with screen readers: Please deactivate our accessibility plugin f…"
type textarea "<p>Meyerink BL, Karia KS, Rechtzigel MJ, Patthi PR, Edwards AC, Howard JM, Aase…"
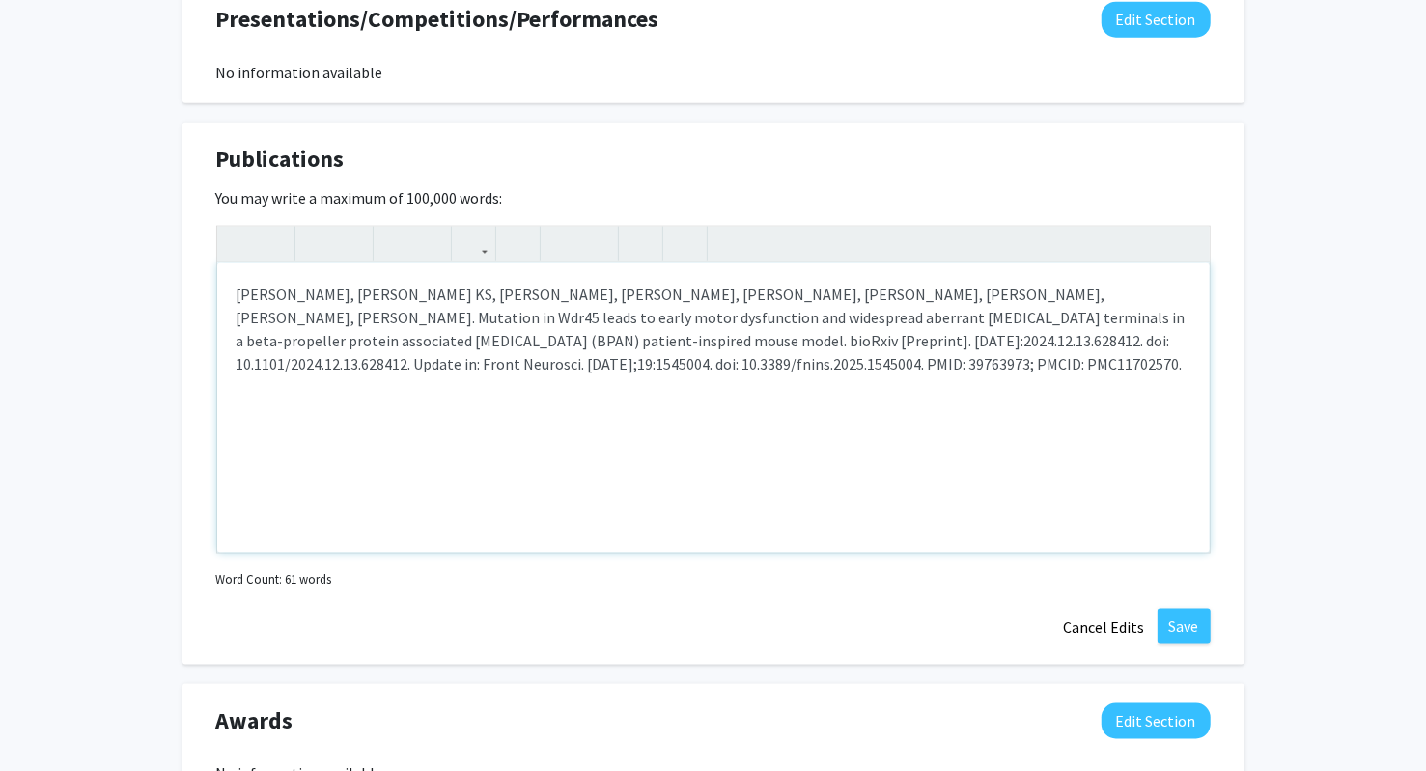
click at [303, 445] on div "Meyerink BL, Karia KS, Rechtzigel MJ, Patthi PR, Edwards AC, Howard JM, Aaseng …" at bounding box center [713, 409] width 992 height 290
click at [778, 379] on div "Meyerink BL, Karia KS, Rechtzigel MJ, Patthi PR, Edwards AC, Howard JM, Aaseng …" at bounding box center [713, 409] width 992 height 290
type textarea "<p>Meyerink BL, Karia KS, Rechtzigel MJ, Patthi PR, Edwards AC, Howard JM, Aase…"
click at [1177, 620] on button "Save" at bounding box center [1183, 626] width 53 height 35
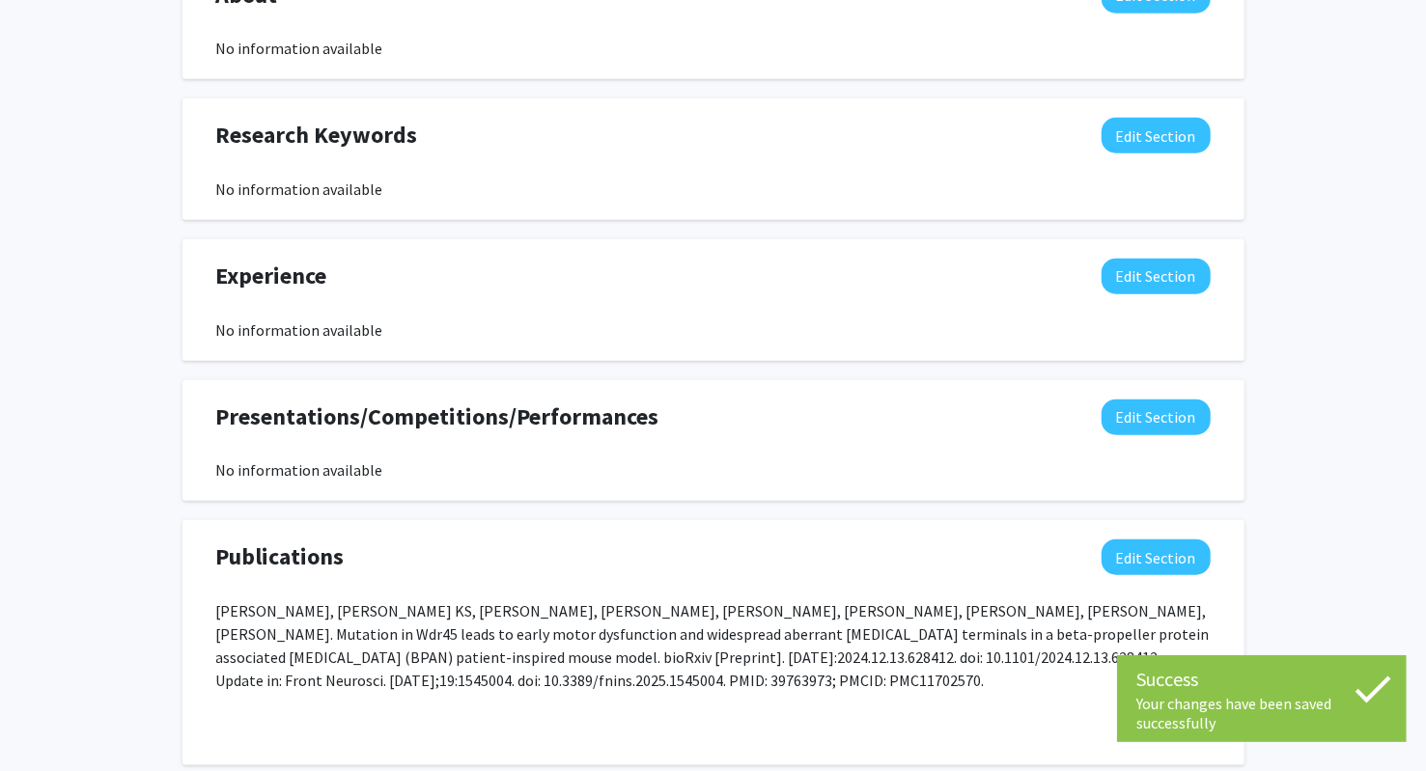
scroll to position [990, 0]
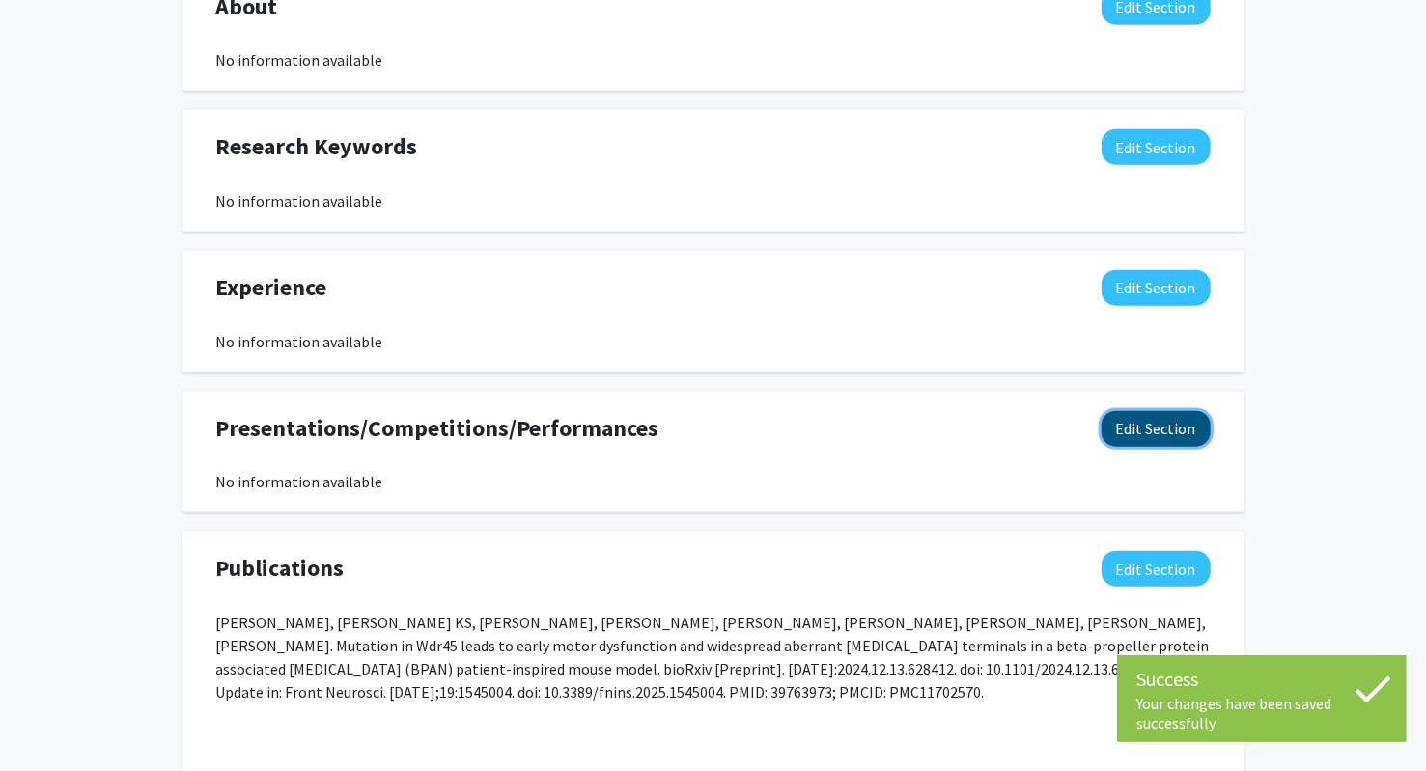
click at [1147, 432] on button "Edit Section" at bounding box center [1155, 429] width 109 height 36
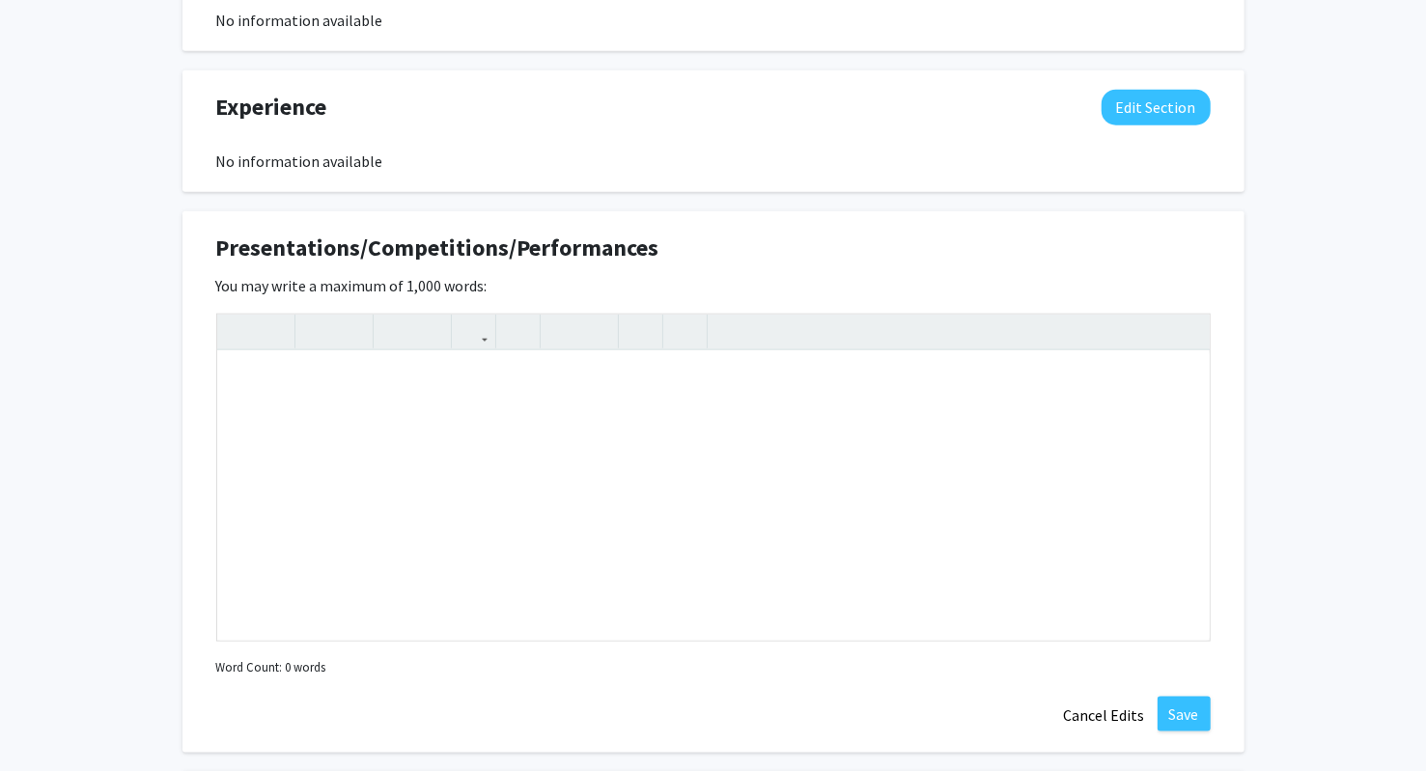
scroll to position [1170, 0]
click at [631, 408] on div "Note to users with screen readers: Please deactivate our accessibility plugin f…" at bounding box center [713, 497] width 992 height 290
type textarea "P"
click at [404, 385] on div "Presented my research at EPSCoR" at bounding box center [713, 497] width 992 height 290
click at [620, 392] on div "Presented my research at 2024 Annual SD EPSCoR" at bounding box center [713, 497] width 992 height 290
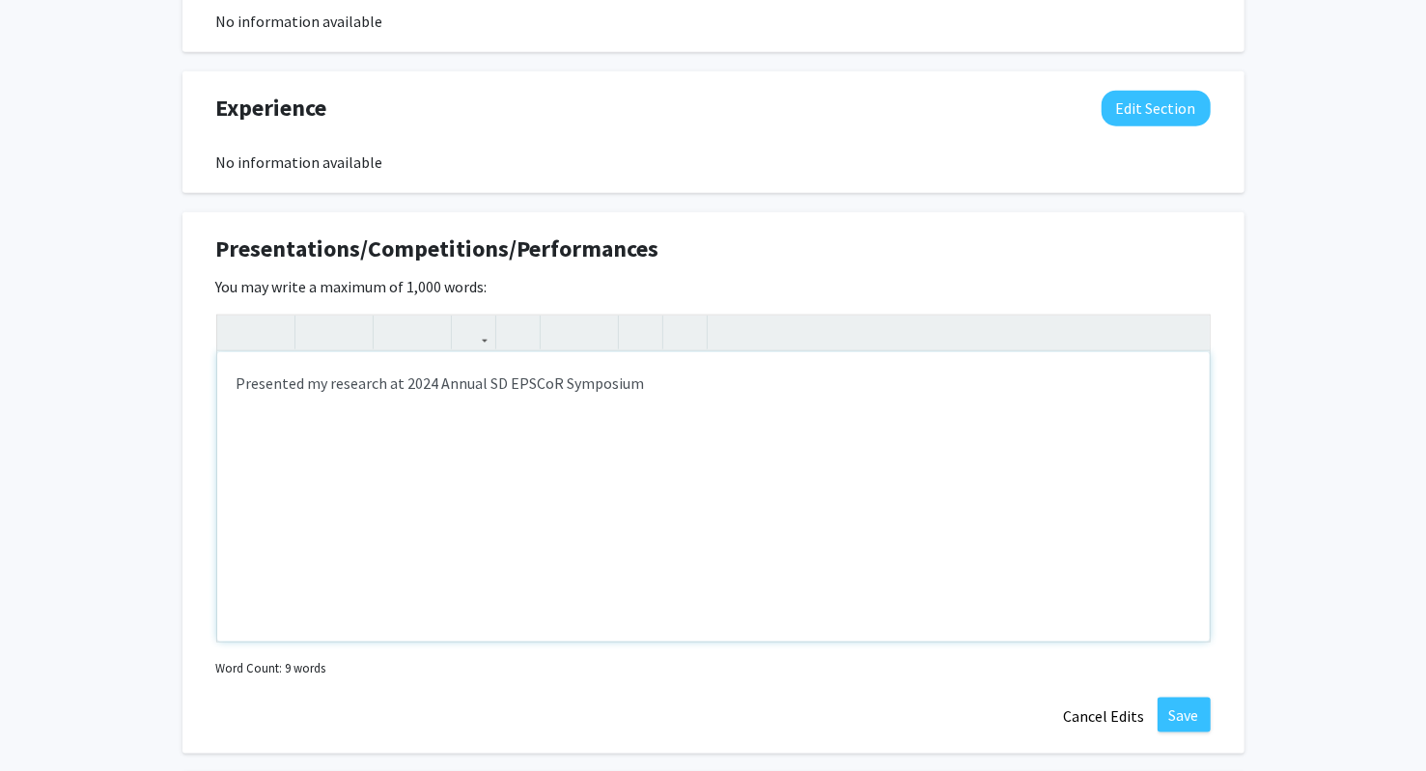
click at [236, 383] on div "Presented my research at 2024 Annual SD EPSCoR Symposium" at bounding box center [713, 497] width 992 height 290
click at [381, 383] on div "Presented my research at 2024 Annual SD EPSCoR Symposium" at bounding box center [713, 497] width 992 height 290
click at [532, 385] on div "Presented my research on WDR45 gene loss at 2024 Annual SD EPSCoR Symposium" at bounding box center [713, 497] width 992 height 290
click at [240, 386] on div "Presented my research on WDR45 gene loss at the 2024 Annual SD EPSCoR Symposium" at bounding box center [713, 497] width 992 height 290
type textarea "- Presented my research on WDR45 gene loss at the 2024 Annual SD EPSCoR Symposi…"
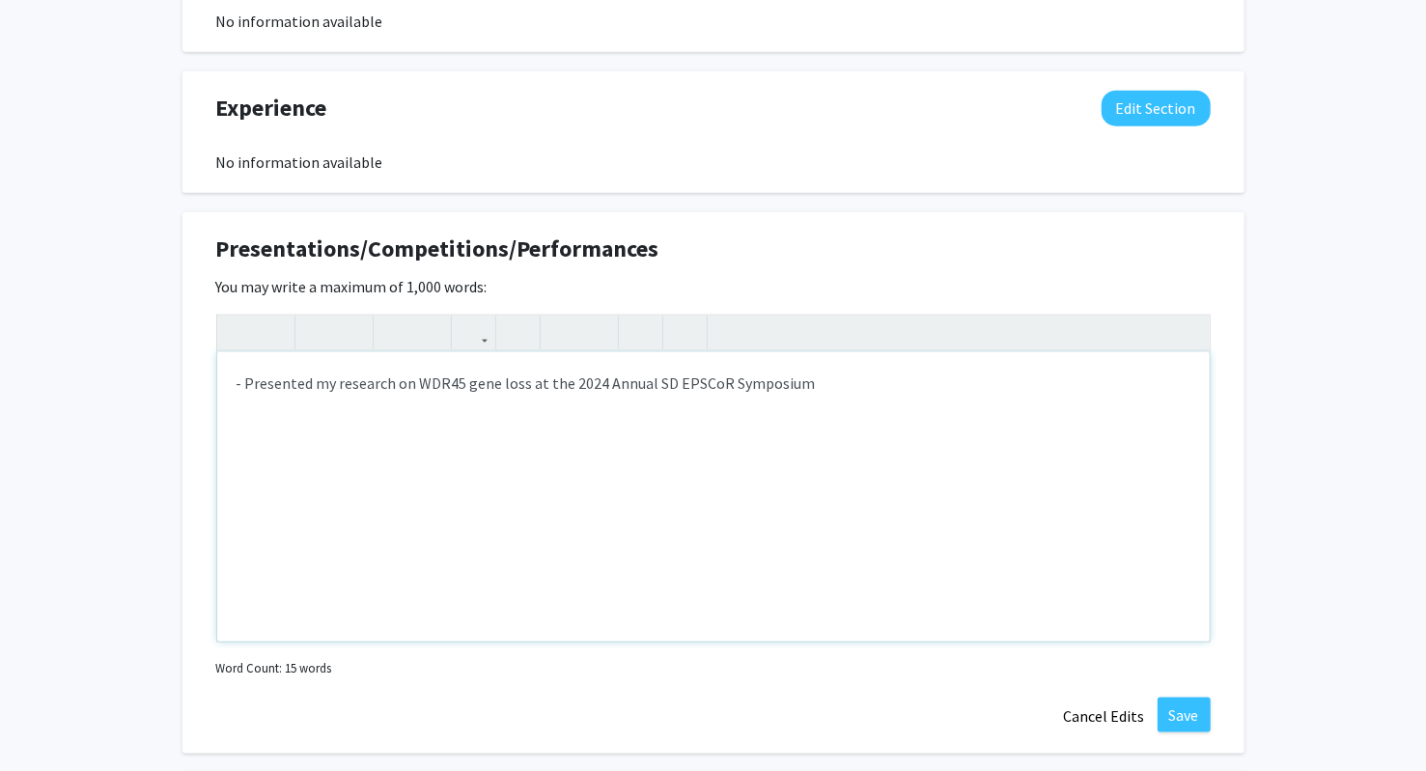
click at [531, 492] on div "- Presented my research on WDR45 gene loss at the 2024 Annual SD EPSCoR Symposi…" at bounding box center [713, 497] width 992 height 290
click at [855, 420] on div "- Presented my research on WDR45 gene loss at the 2024 Annual SD EPSCoR Symposi…" at bounding box center [713, 497] width 992 height 290
click at [1189, 713] on button "Save" at bounding box center [1183, 715] width 53 height 35
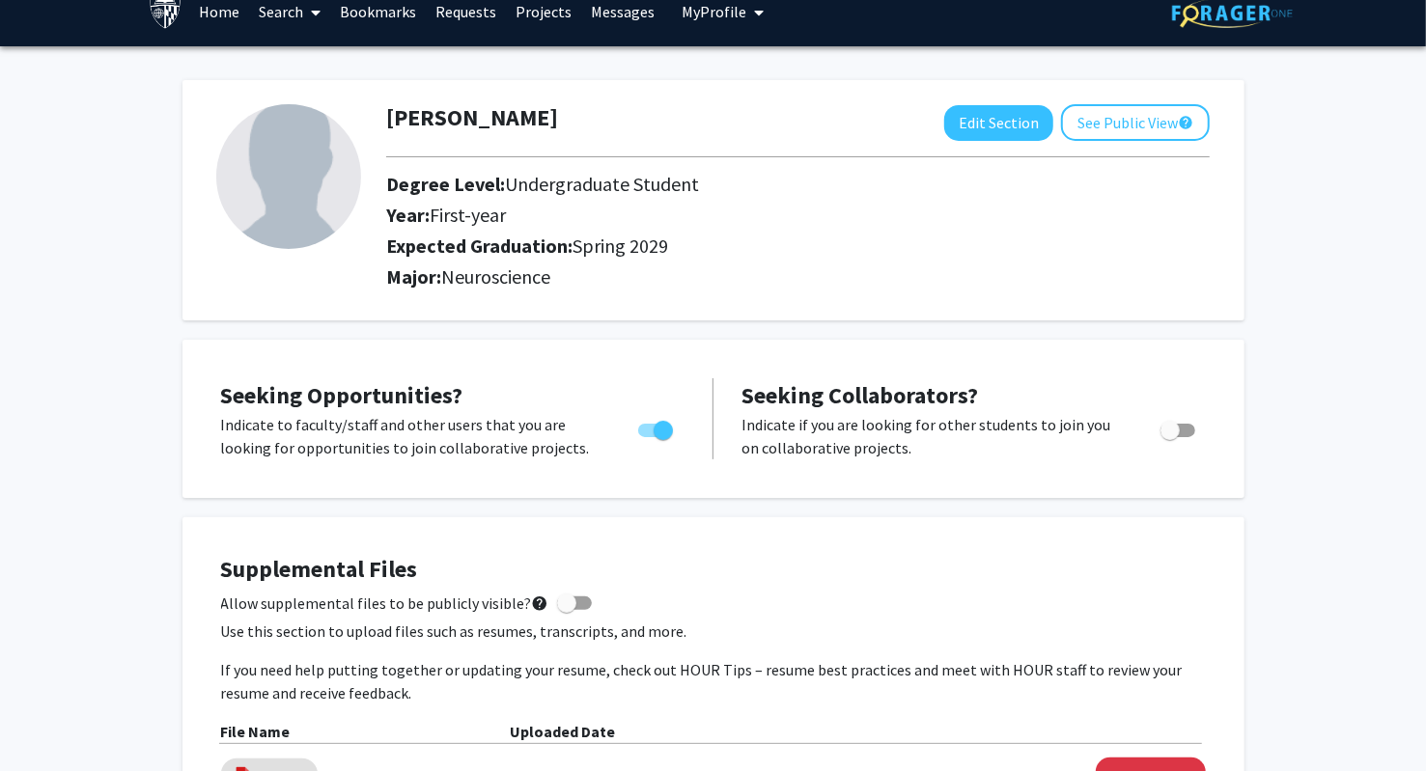
scroll to position [0, 0]
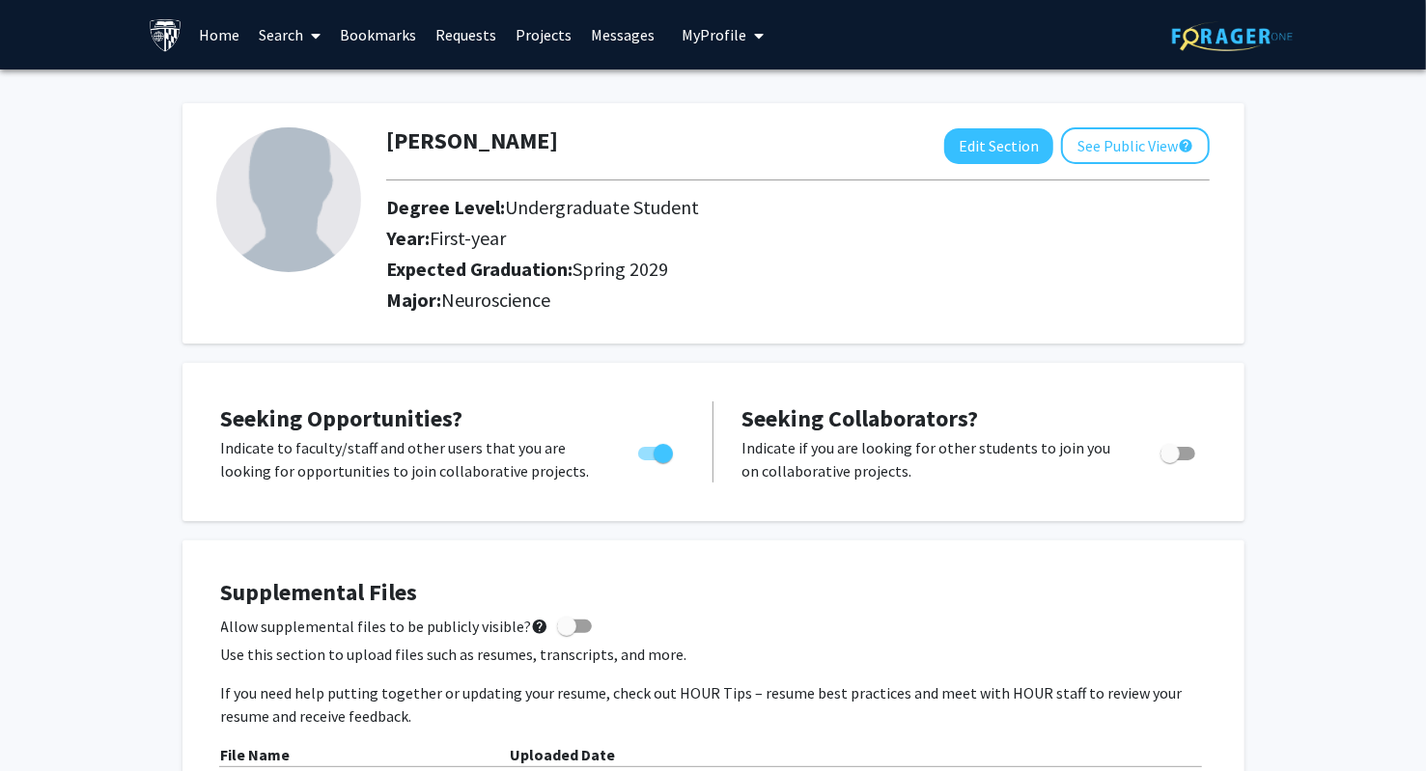
click at [322, 45] on link "Search" at bounding box center [289, 35] width 81 height 68
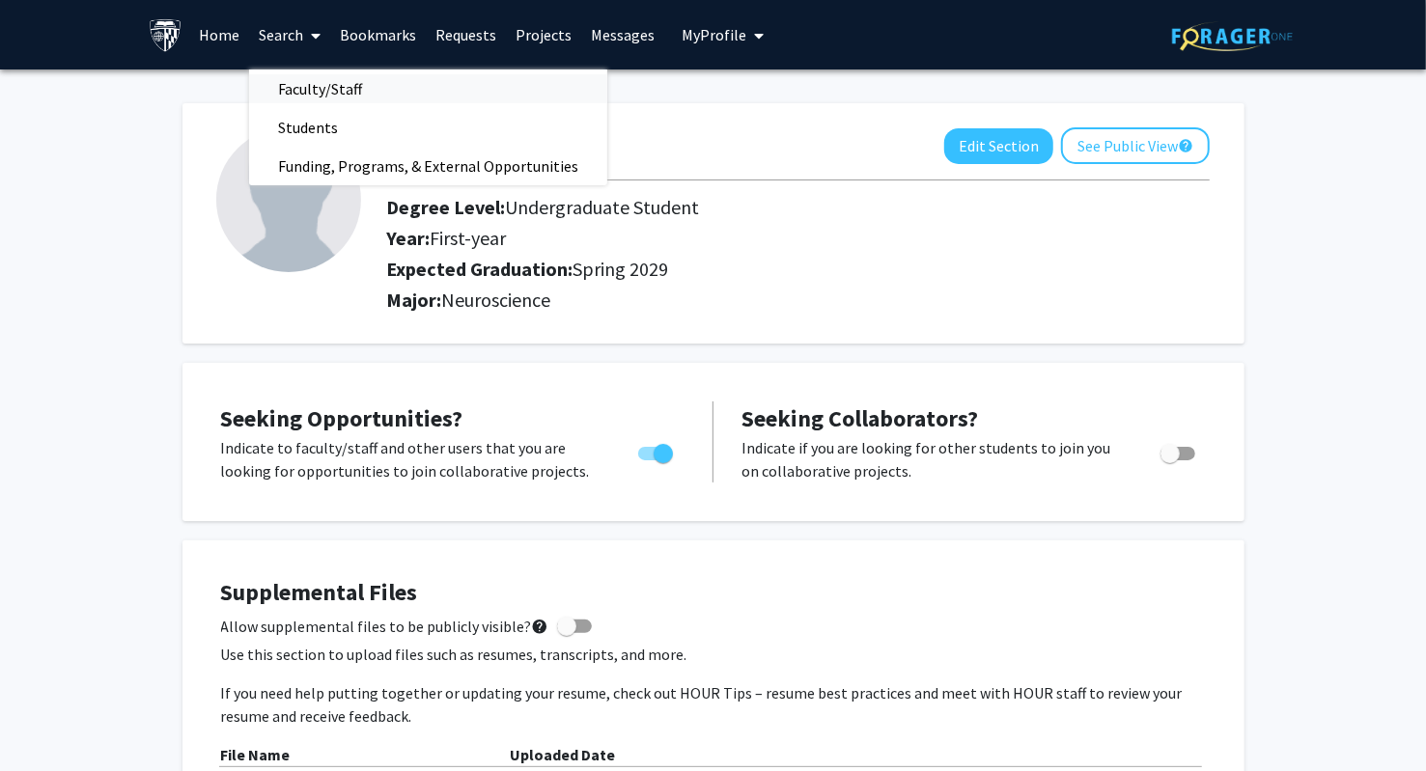
click at [344, 90] on span "Faculty/Staff" at bounding box center [320, 88] width 142 height 39
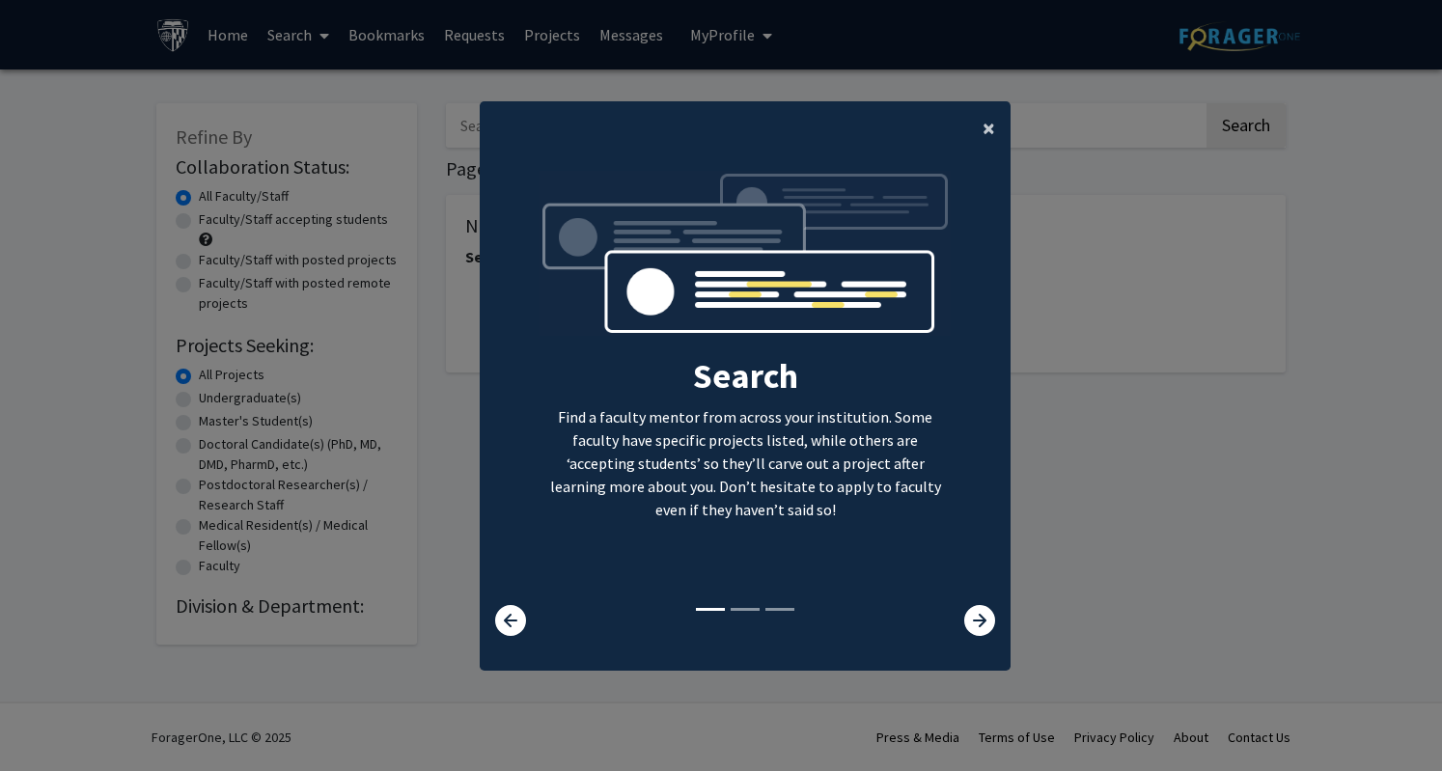
click at [983, 135] on span "×" at bounding box center [989, 128] width 13 height 30
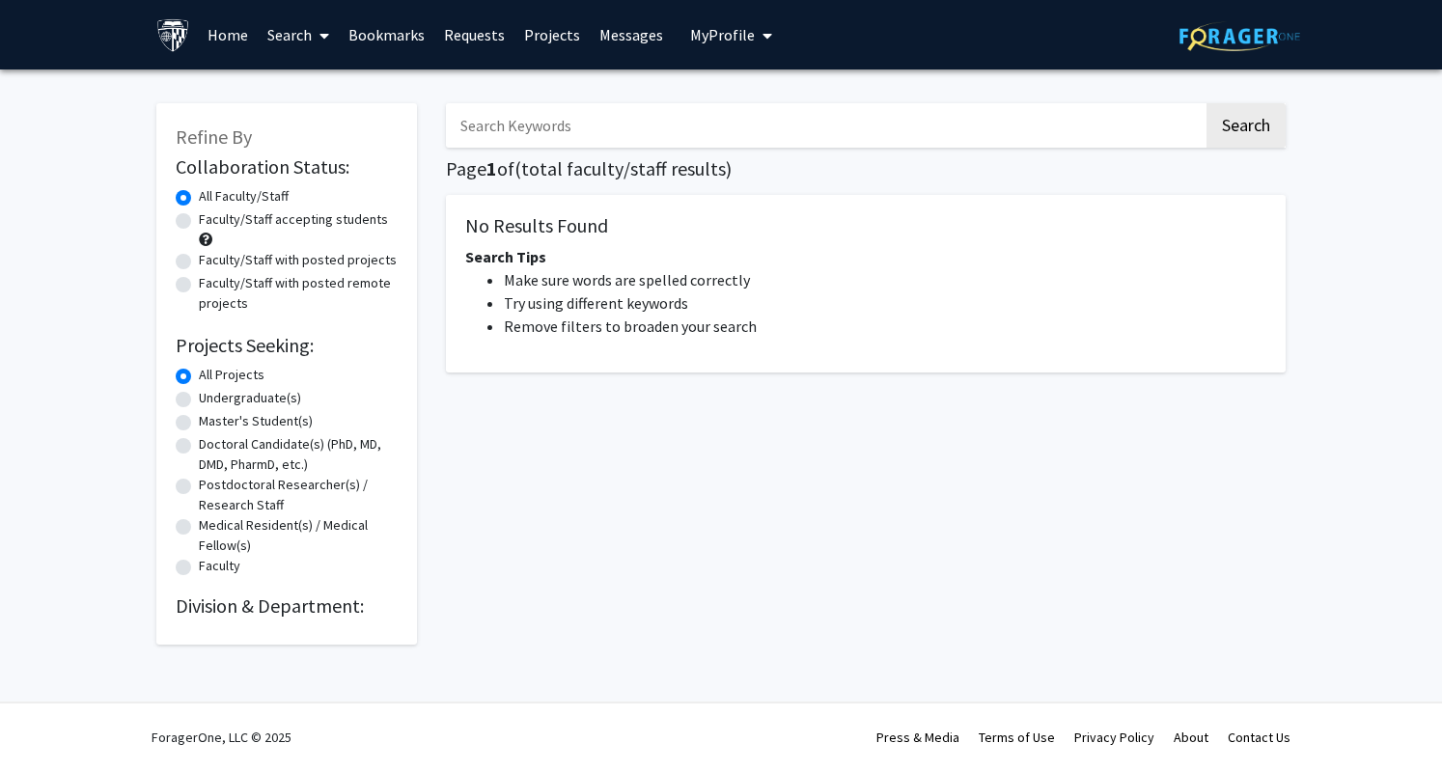
click at [248, 396] on label "Undergraduate(s)" at bounding box center [250, 398] width 102 height 20
click at [211, 396] on input "Undergraduate(s)" at bounding box center [205, 394] width 13 height 13
radio input "true"
click at [231, 378] on label "All Projects" at bounding box center [232, 375] width 66 height 20
click at [211, 377] on input "All Projects" at bounding box center [205, 371] width 13 height 13
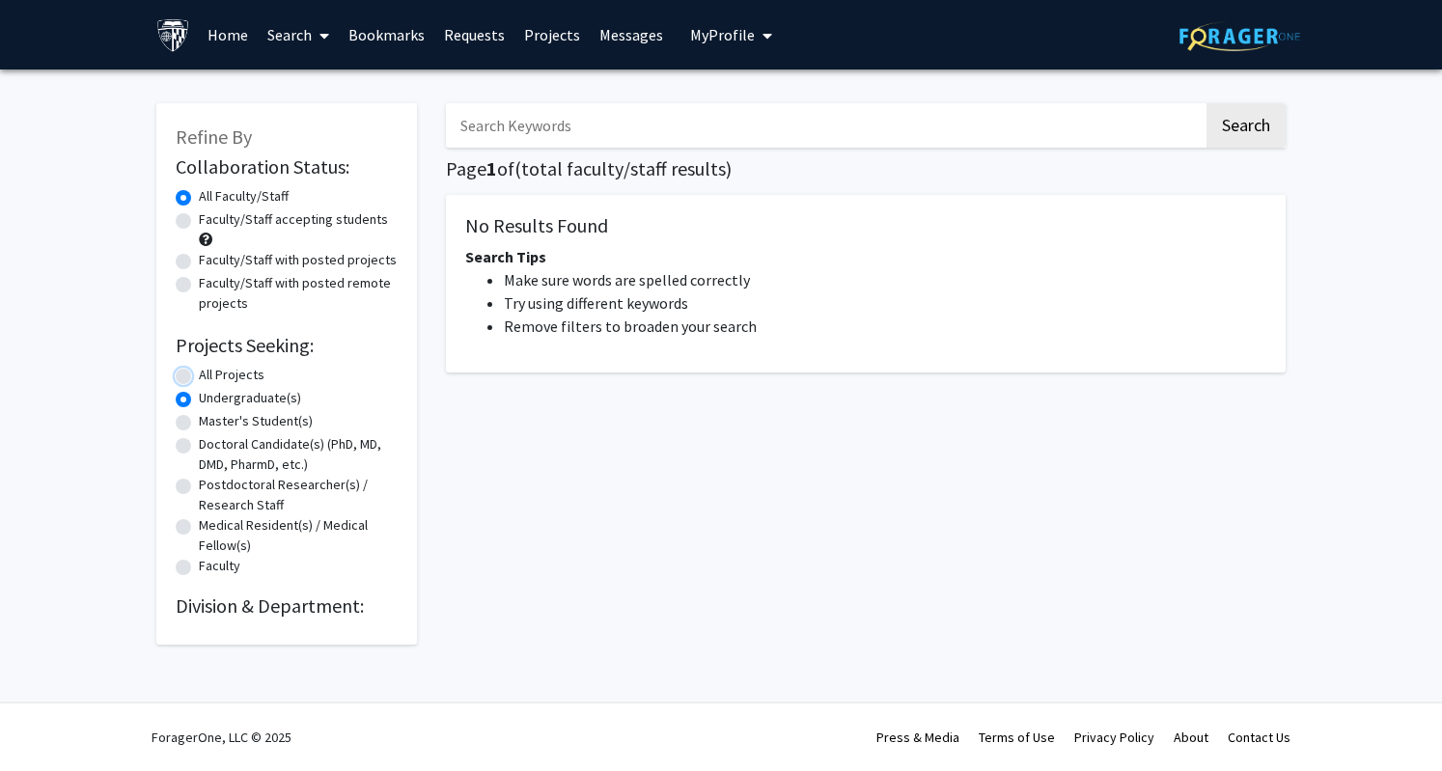
radio input "true"
click at [280, 217] on label "Faculty/Staff accepting students" at bounding box center [293, 219] width 189 height 20
click at [211, 217] on input "Faculty/Staff accepting students" at bounding box center [205, 215] width 13 height 13
radio input "true"
click at [705, 131] on input "Search Keywords" at bounding box center [825, 125] width 758 height 44
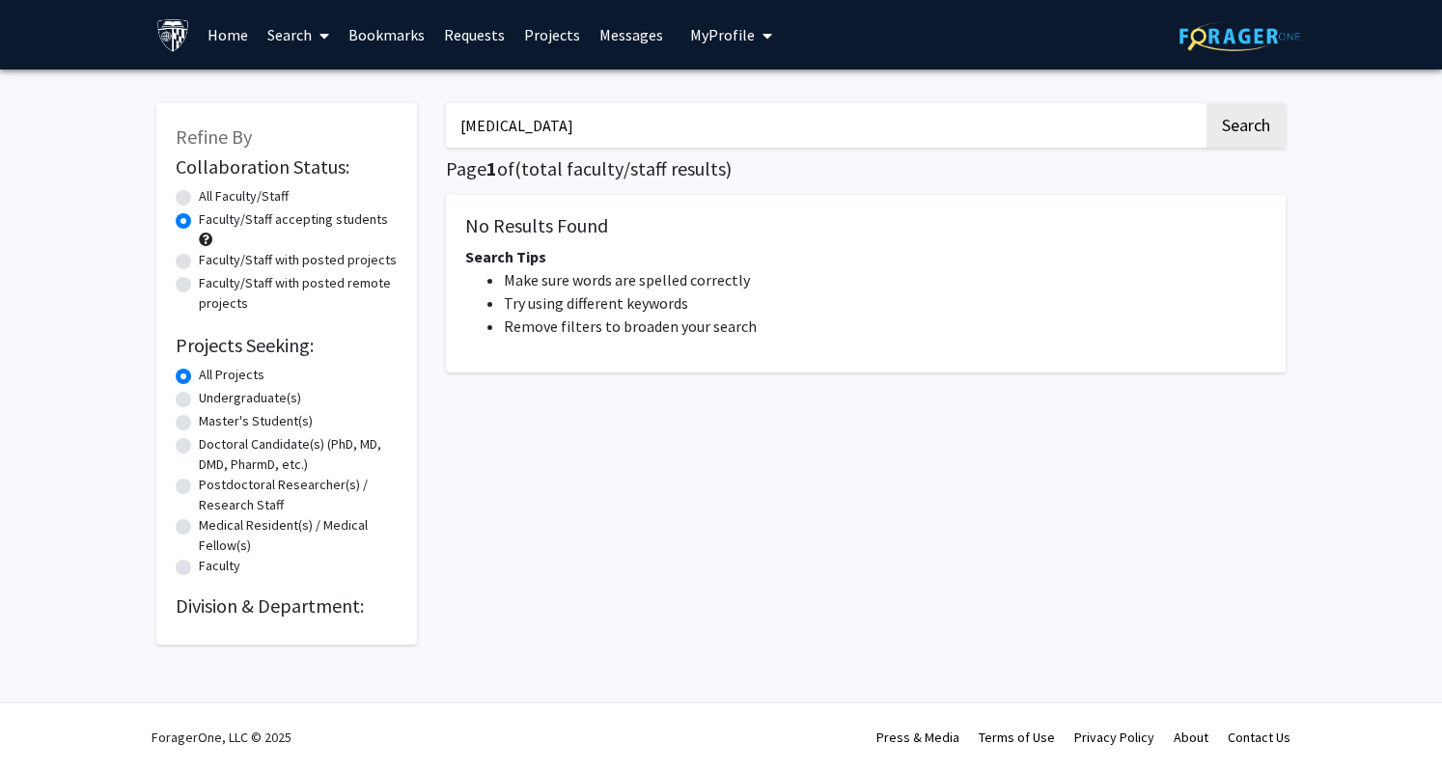
type input "Neurodegeneration"
click at [1207, 103] on button "Search" at bounding box center [1246, 125] width 79 height 44
radio input "true"
click at [1229, 137] on button "Search" at bounding box center [1246, 125] width 79 height 44
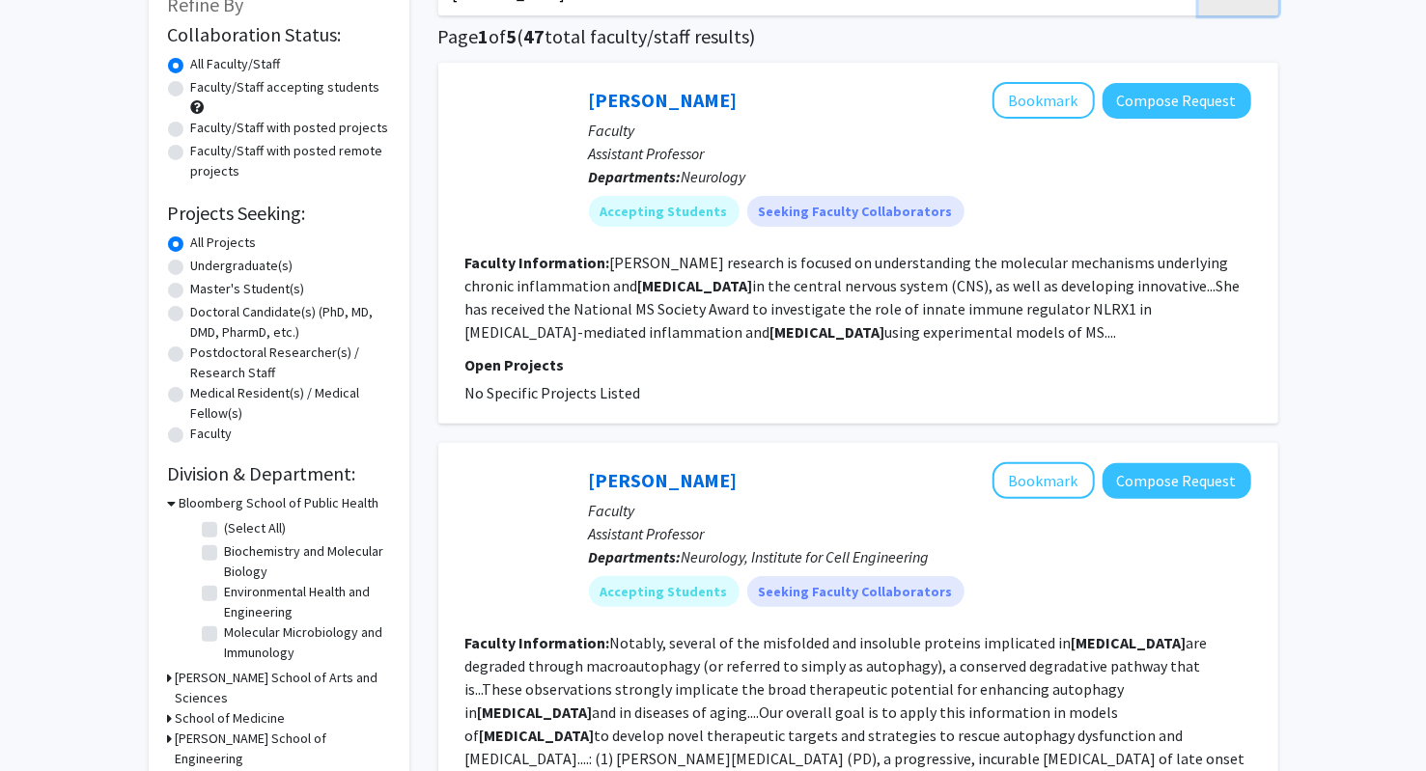
scroll to position [133, 0]
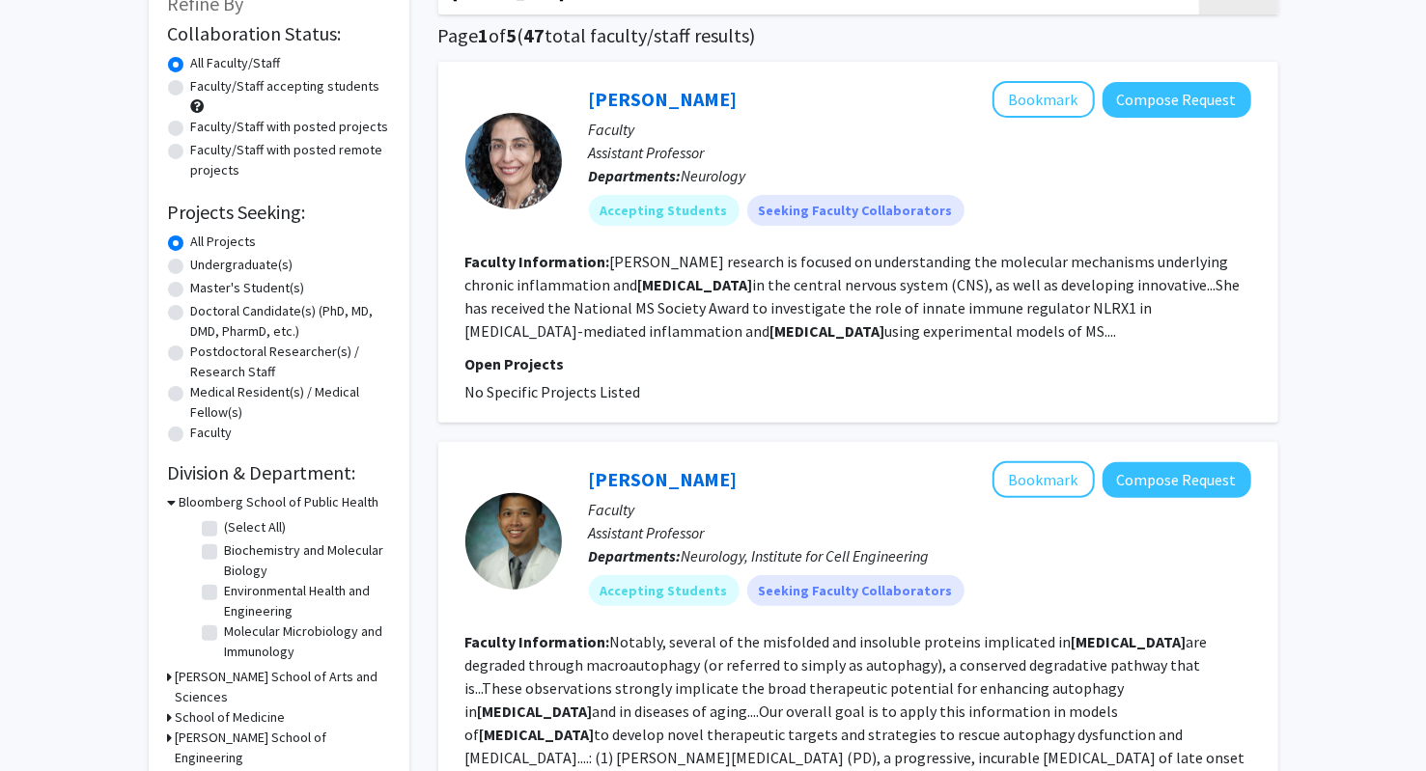
click at [206, 269] on label "Undergraduate(s)" at bounding box center [242, 265] width 102 height 20
click at [204, 267] on input "Undergraduate(s)" at bounding box center [197, 261] width 13 height 13
radio input "true"
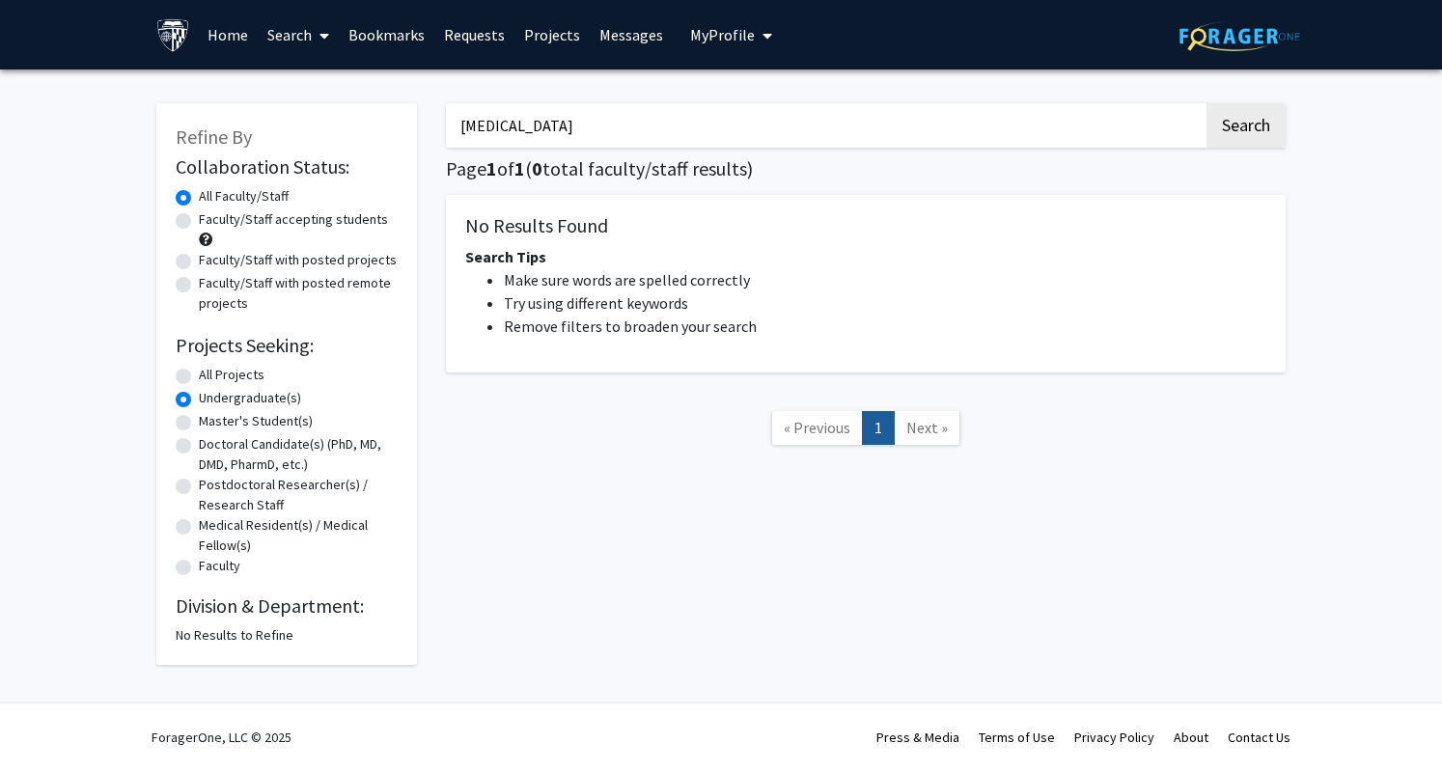
click at [212, 368] on label "All Projects" at bounding box center [232, 375] width 66 height 20
click at [211, 368] on input "All Projects" at bounding box center [205, 371] width 13 height 13
radio input "true"
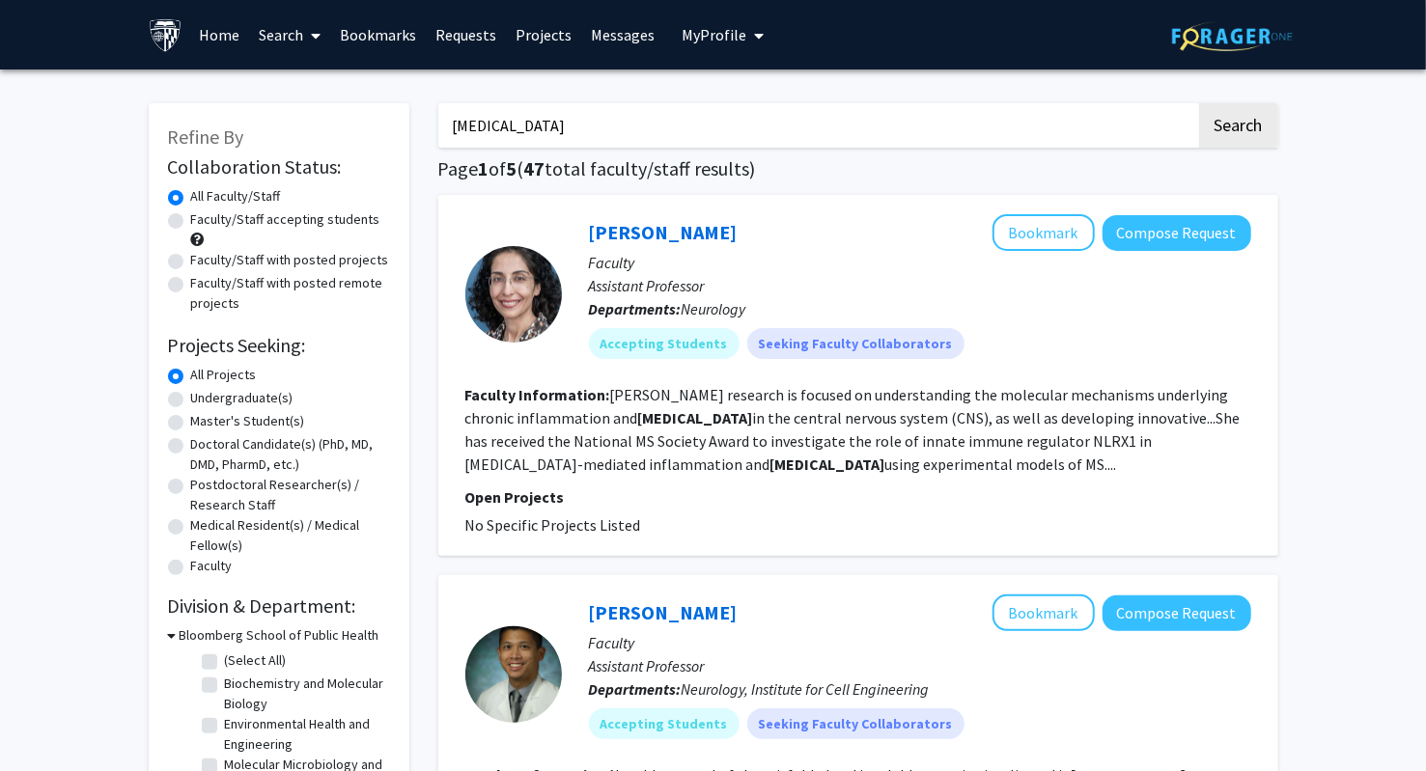
click at [677, 146] on input "Neurodegeneration" at bounding box center [817, 125] width 758 height 44
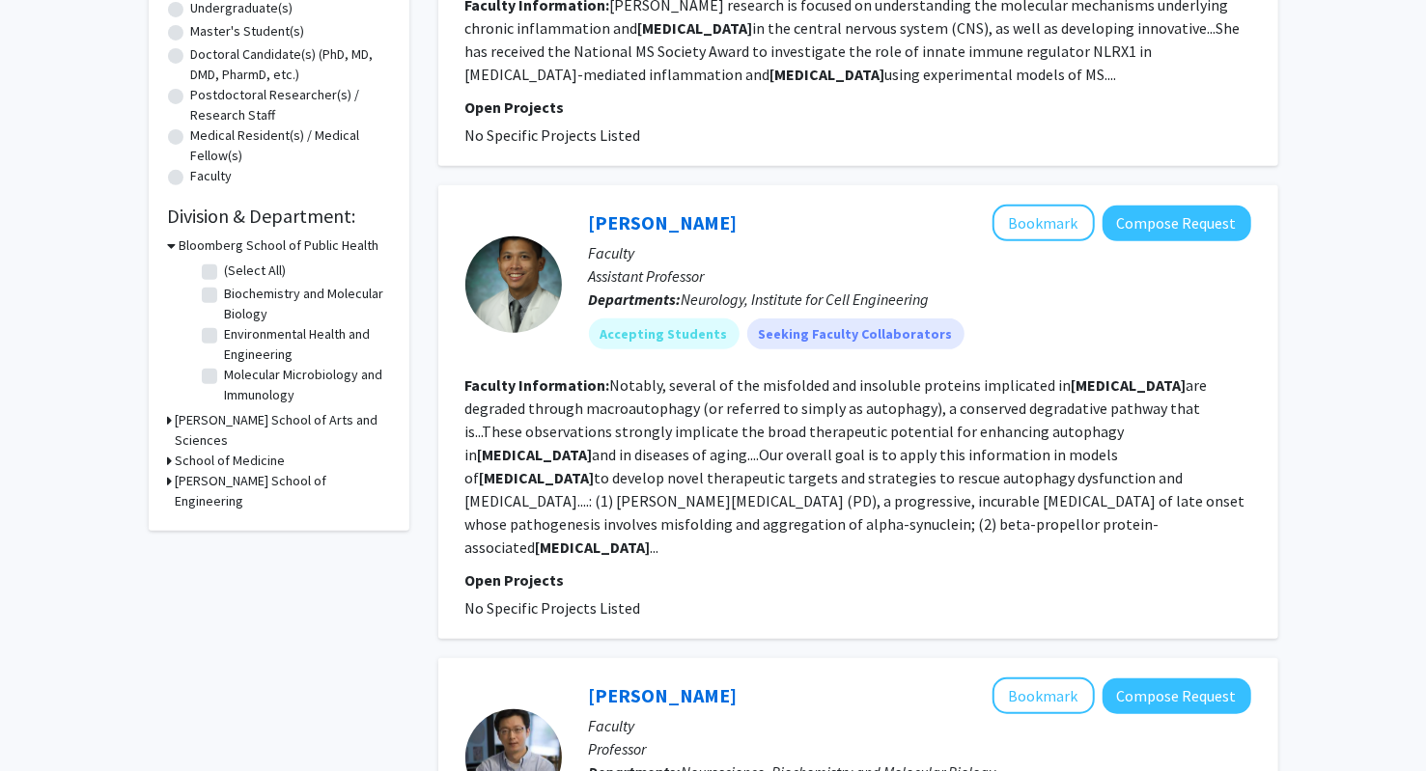
scroll to position [381, 0]
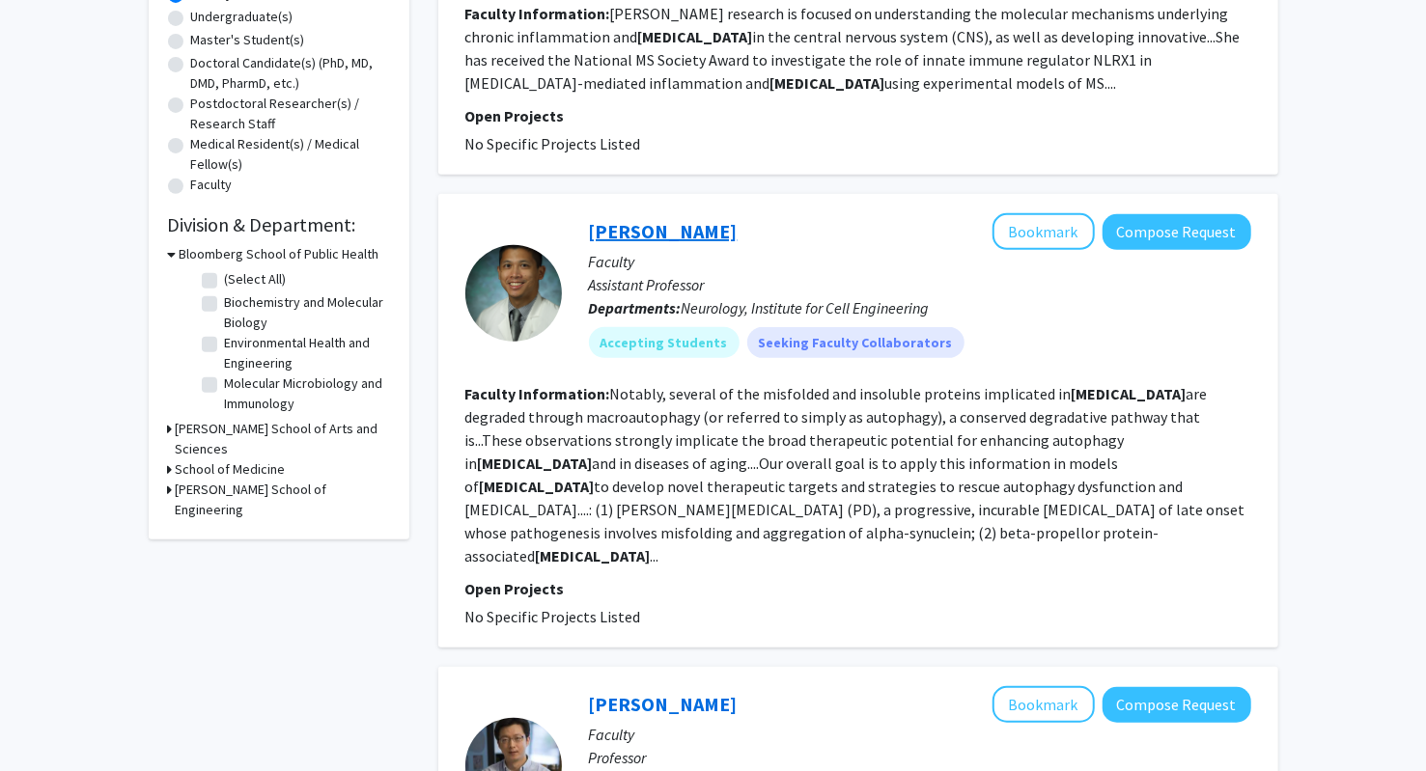
click at [622, 231] on link "Jason Chua" at bounding box center [663, 231] width 149 height 24
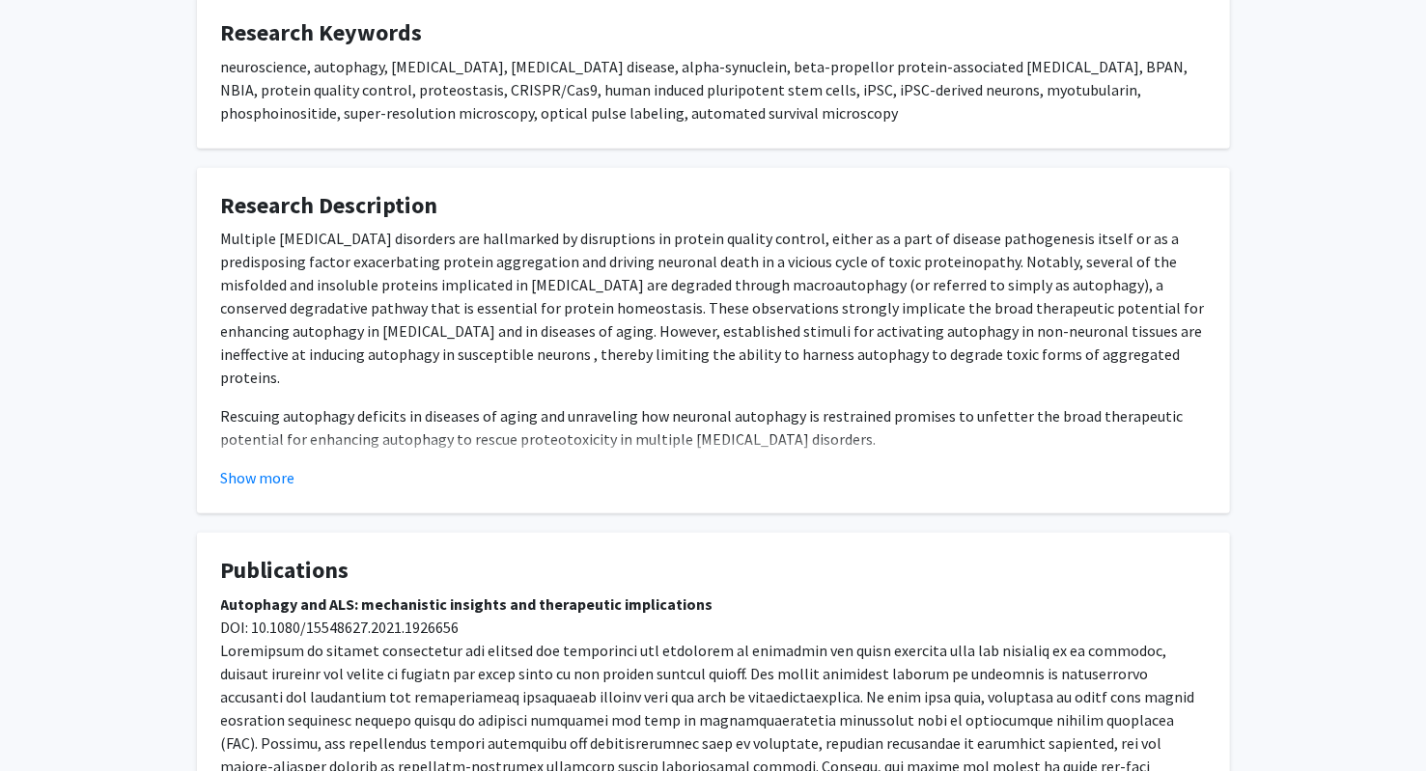
scroll to position [664, 0]
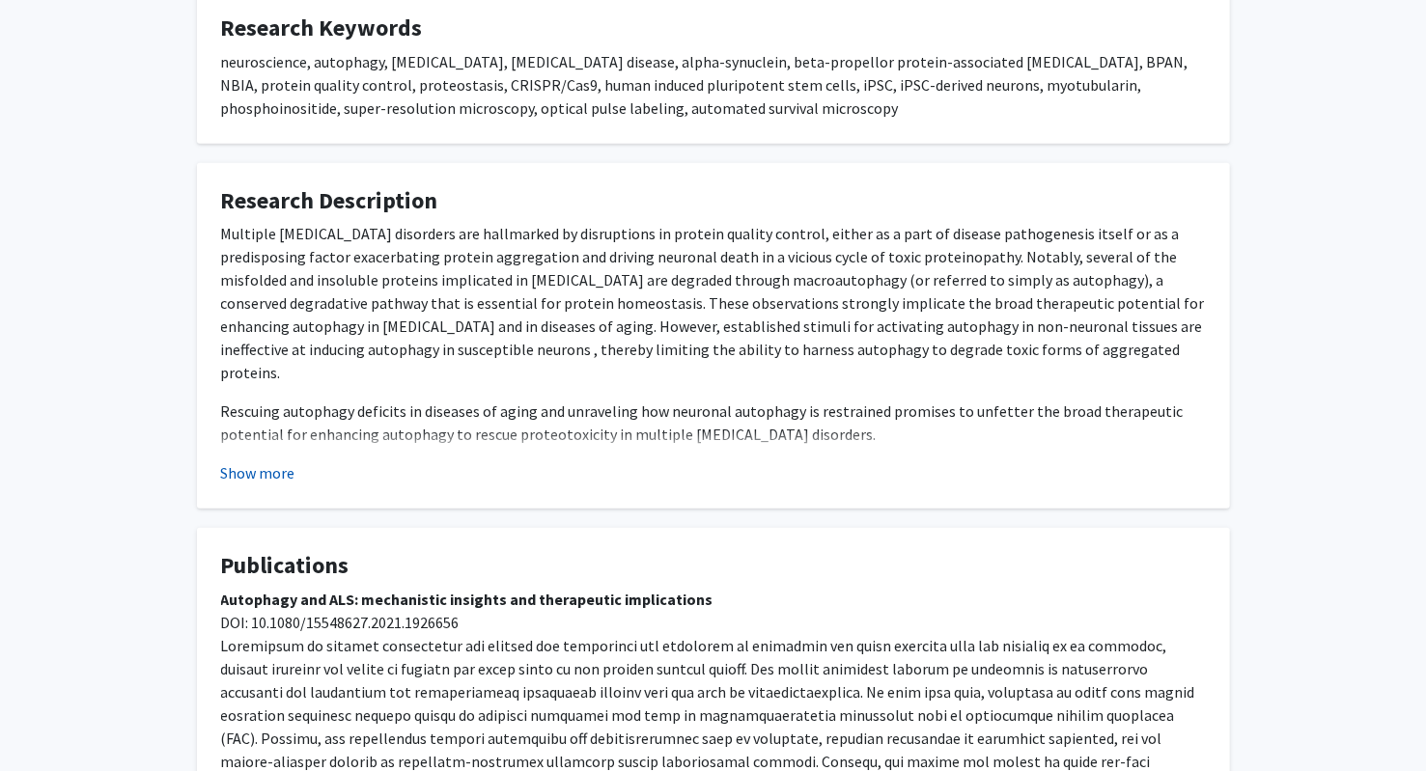
click at [255, 478] on button "Show more" at bounding box center [258, 472] width 74 height 23
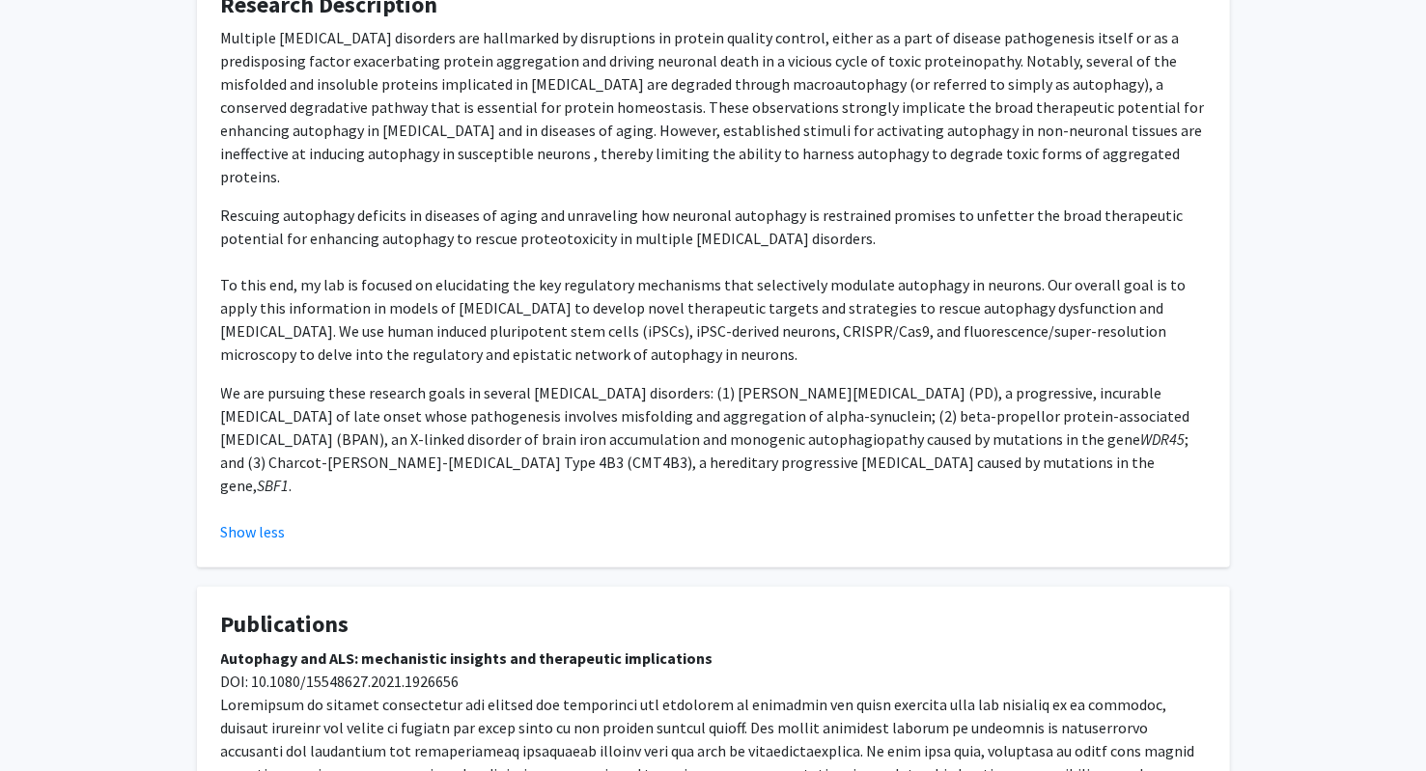
scroll to position [666, 0]
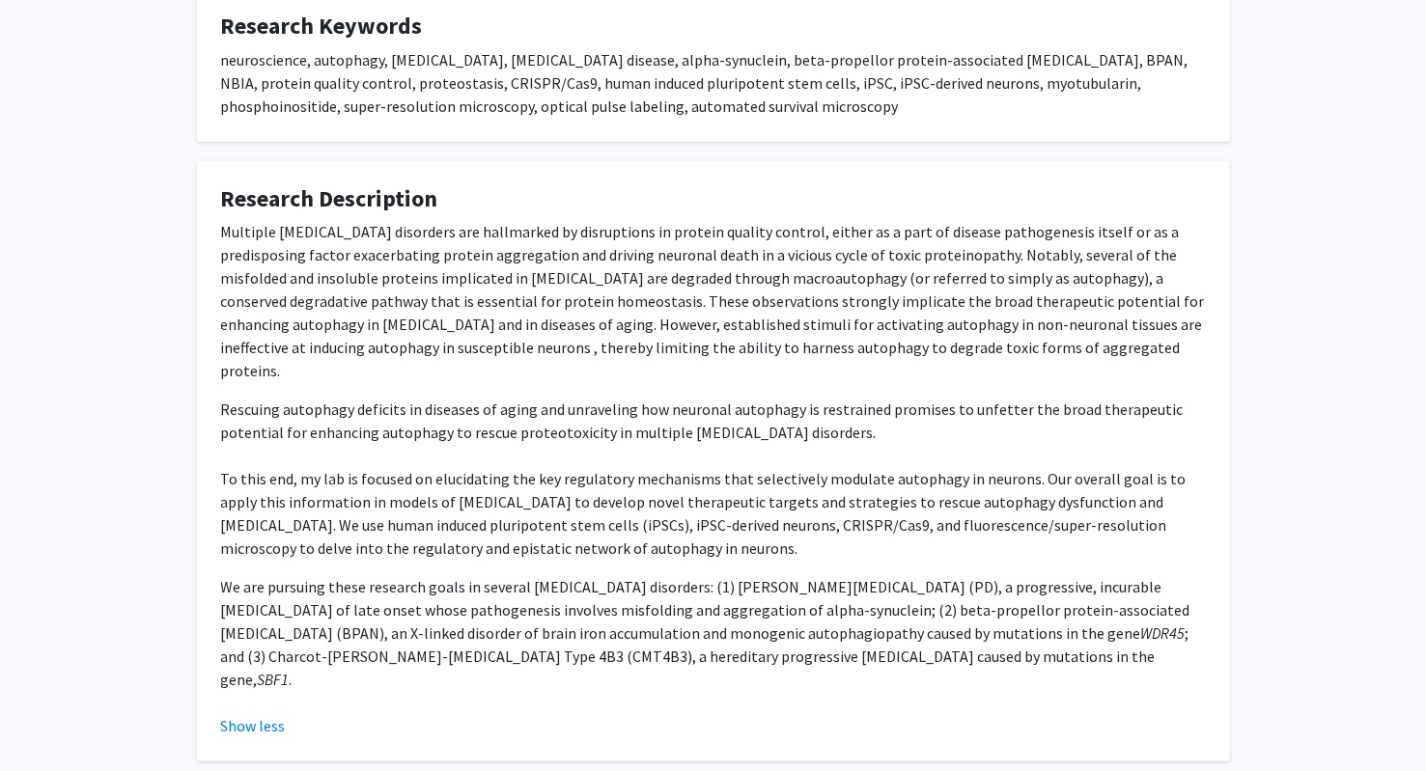
click at [118, 496] on div "Jason Chua Bookmark Compose Request Titles: Assistant Professor Degrees: MD, Ph…" at bounding box center [713, 561] width 1426 height 2316
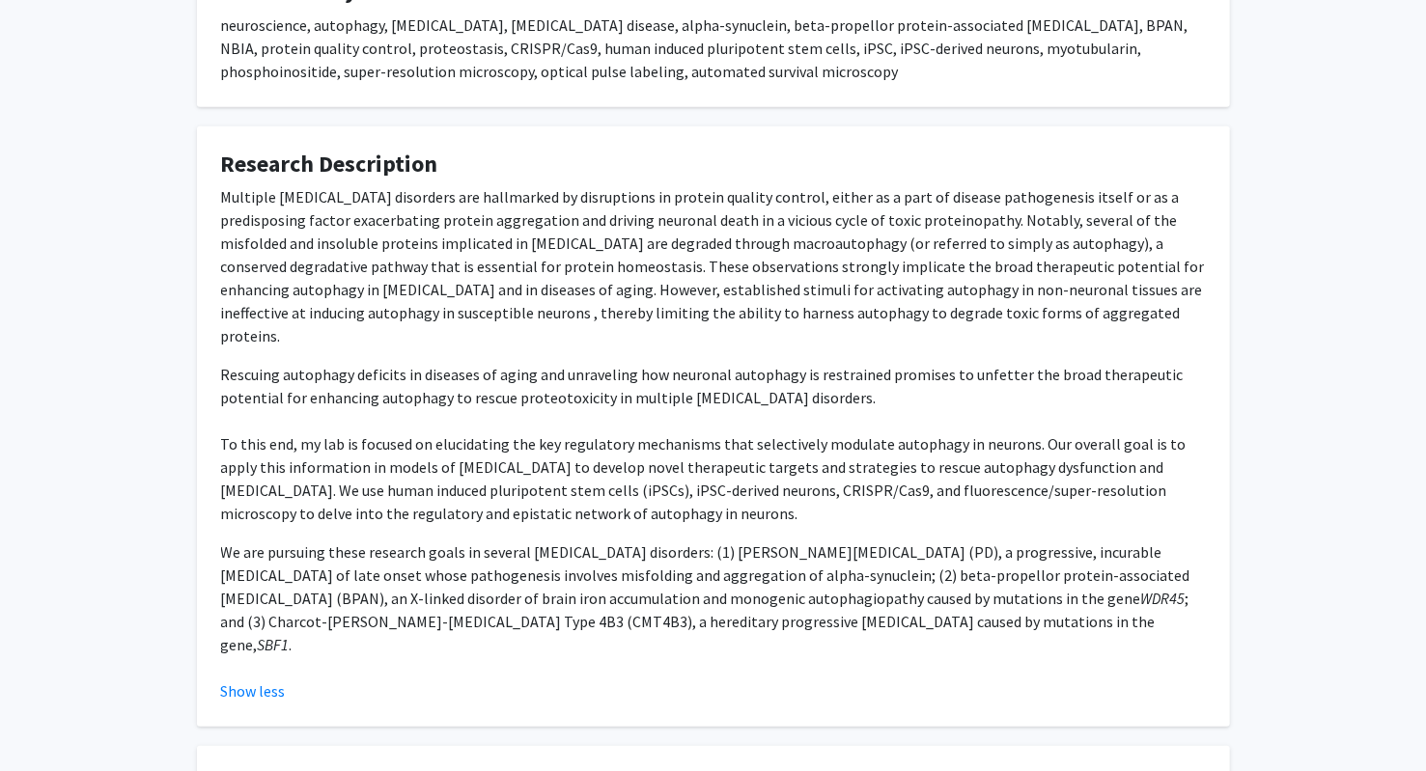
scroll to position [714, 0]
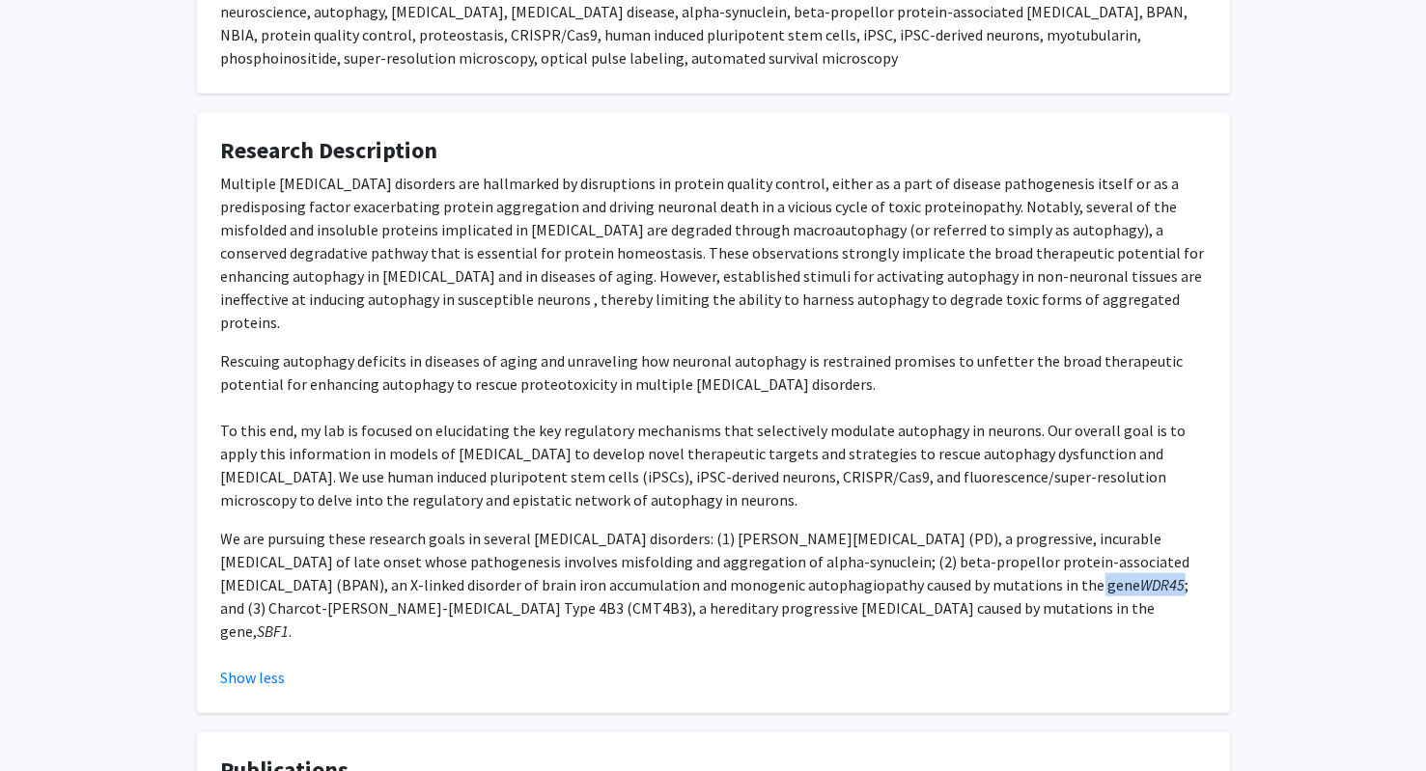
drag, startPoint x: 996, startPoint y: 587, endPoint x: 918, endPoint y: 588, distance: 78.2
click at [918, 588] on p "We are pursuing these research goals in several neurodegenerative disorders: (1…" at bounding box center [713, 585] width 985 height 116
click at [1181, 565] on p "We are pursuing these research goals in several neurodegenerative disorders: (1…" at bounding box center [713, 585] width 985 height 116
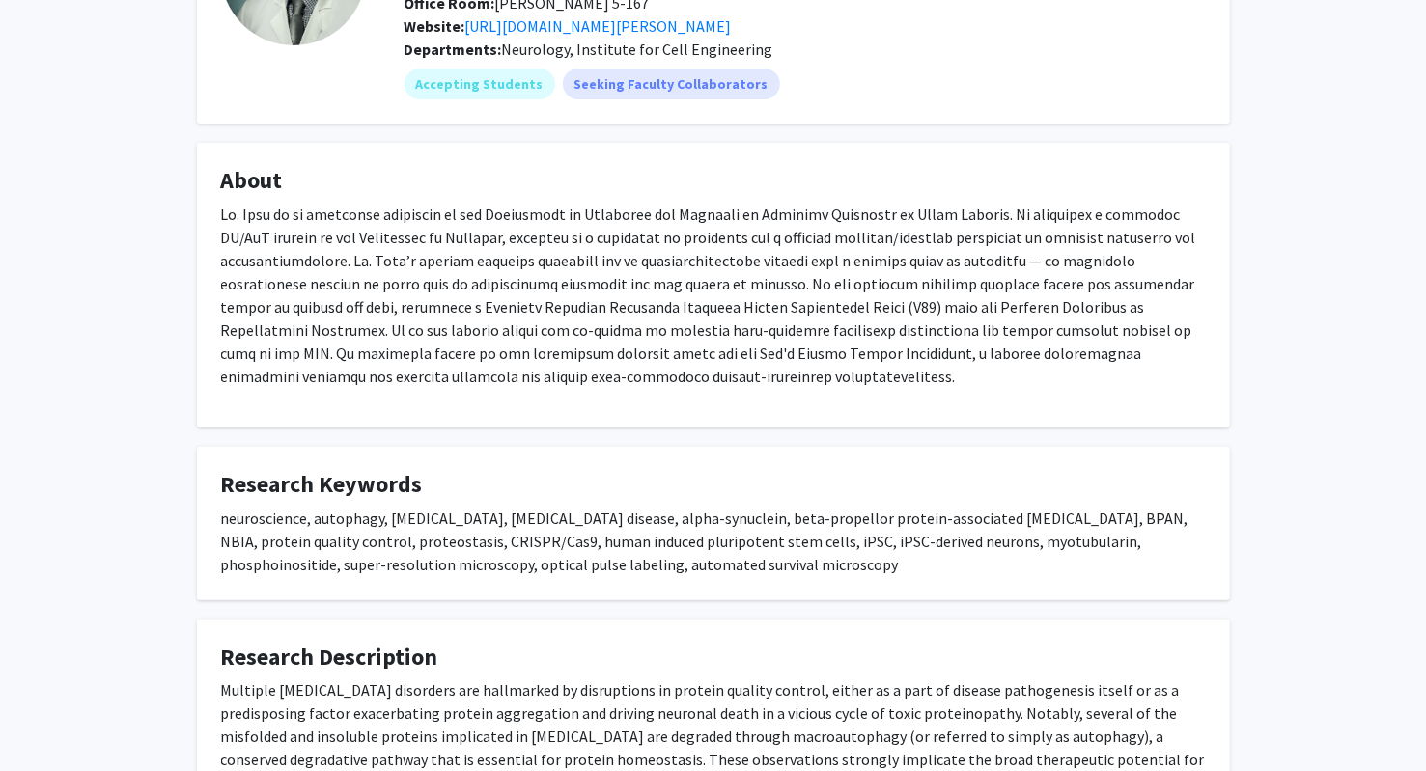
scroll to position [0, 0]
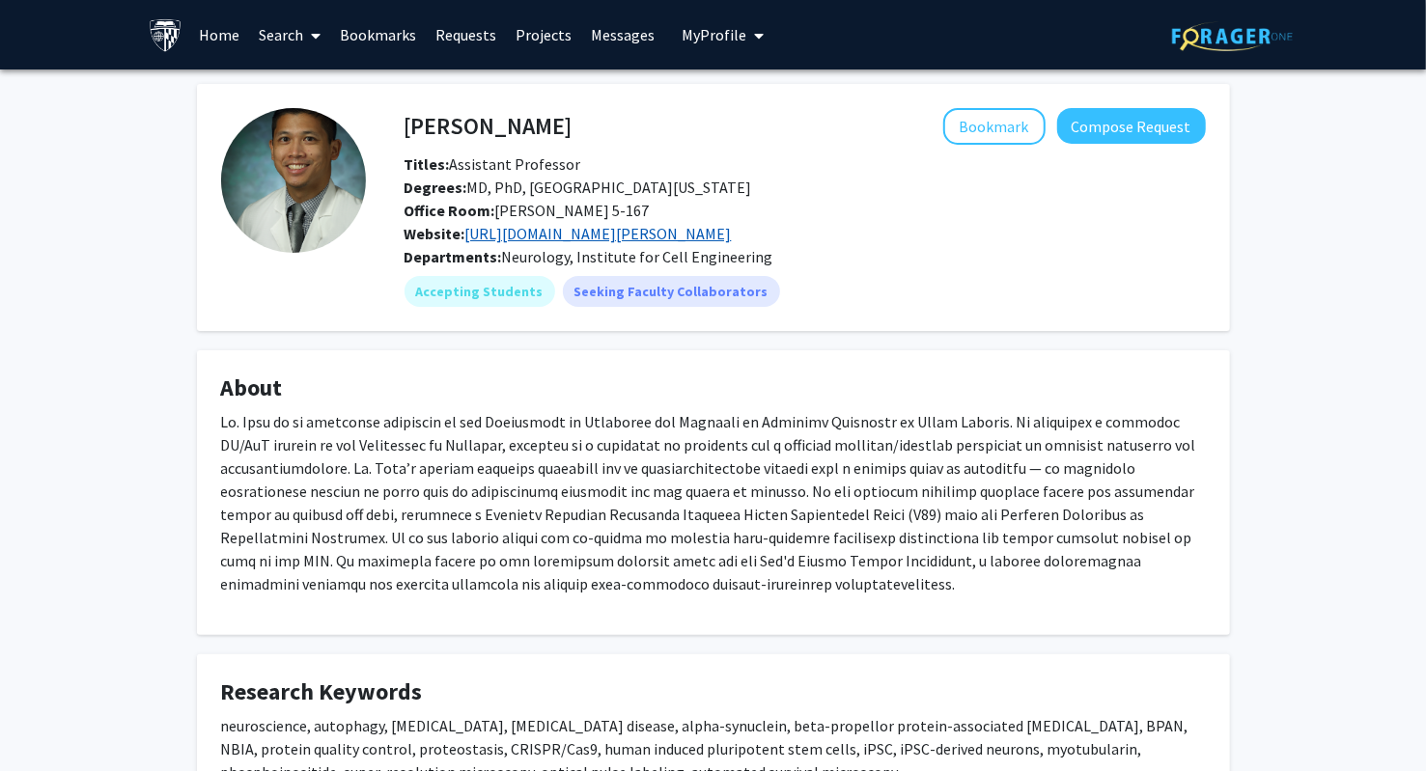
click at [555, 235] on link "https://www.hopkinsmedicine.org/profiles/details/jason-chua" at bounding box center [598, 233] width 266 height 19
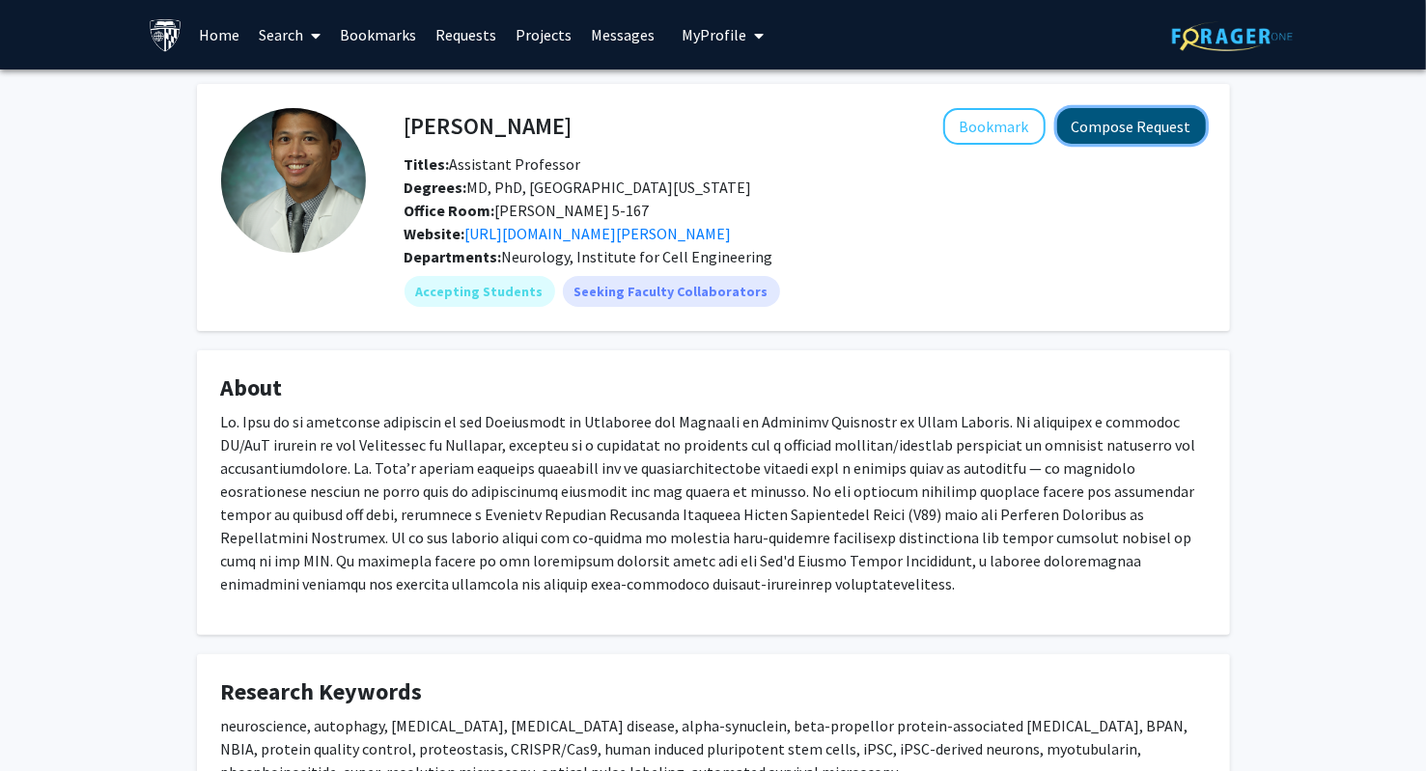
click at [1111, 121] on button "Compose Request" at bounding box center [1131, 126] width 149 height 36
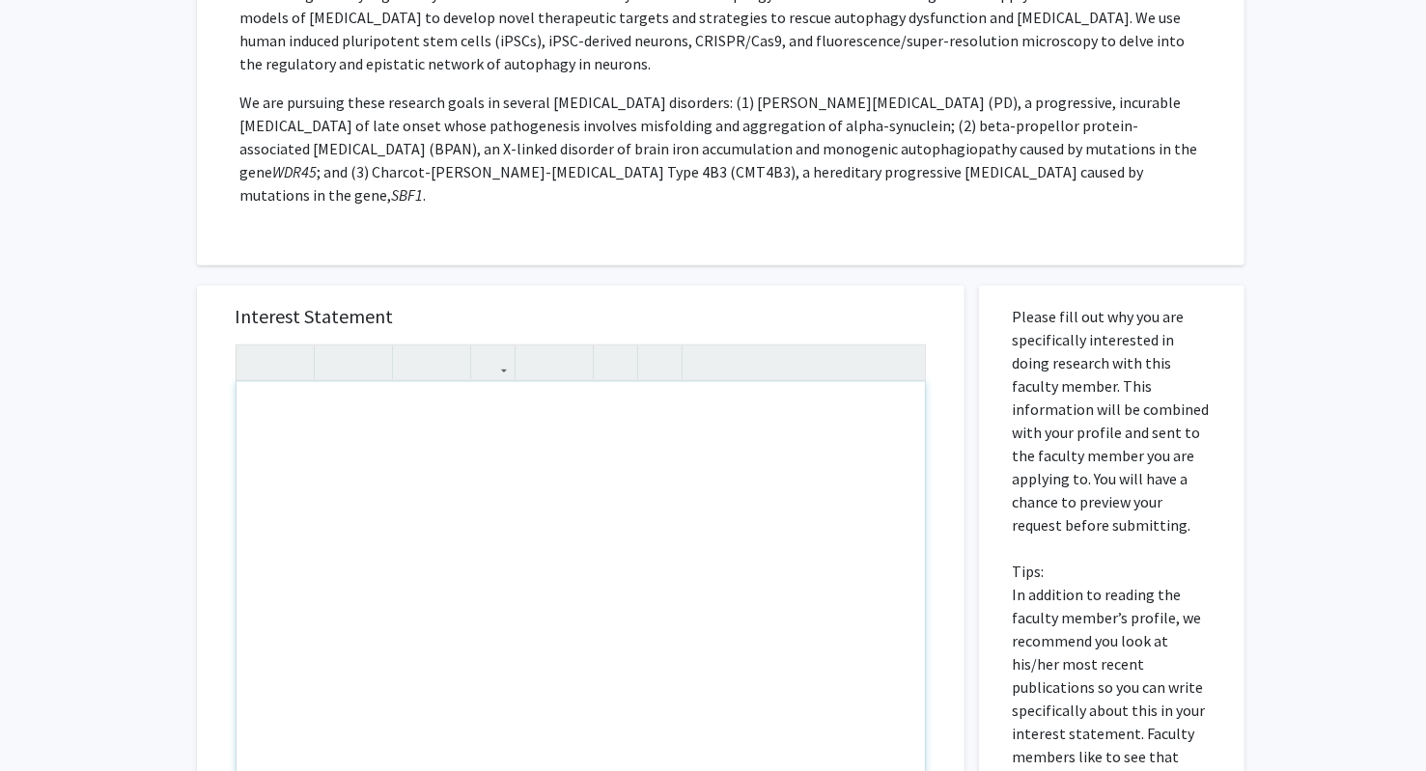
scroll to position [663, 0]
click at [385, 499] on div "Note to users with screen readers: Please press Alt+0 or Option+0 to deactivate…" at bounding box center [580, 601] width 688 height 443
type textarea "I"
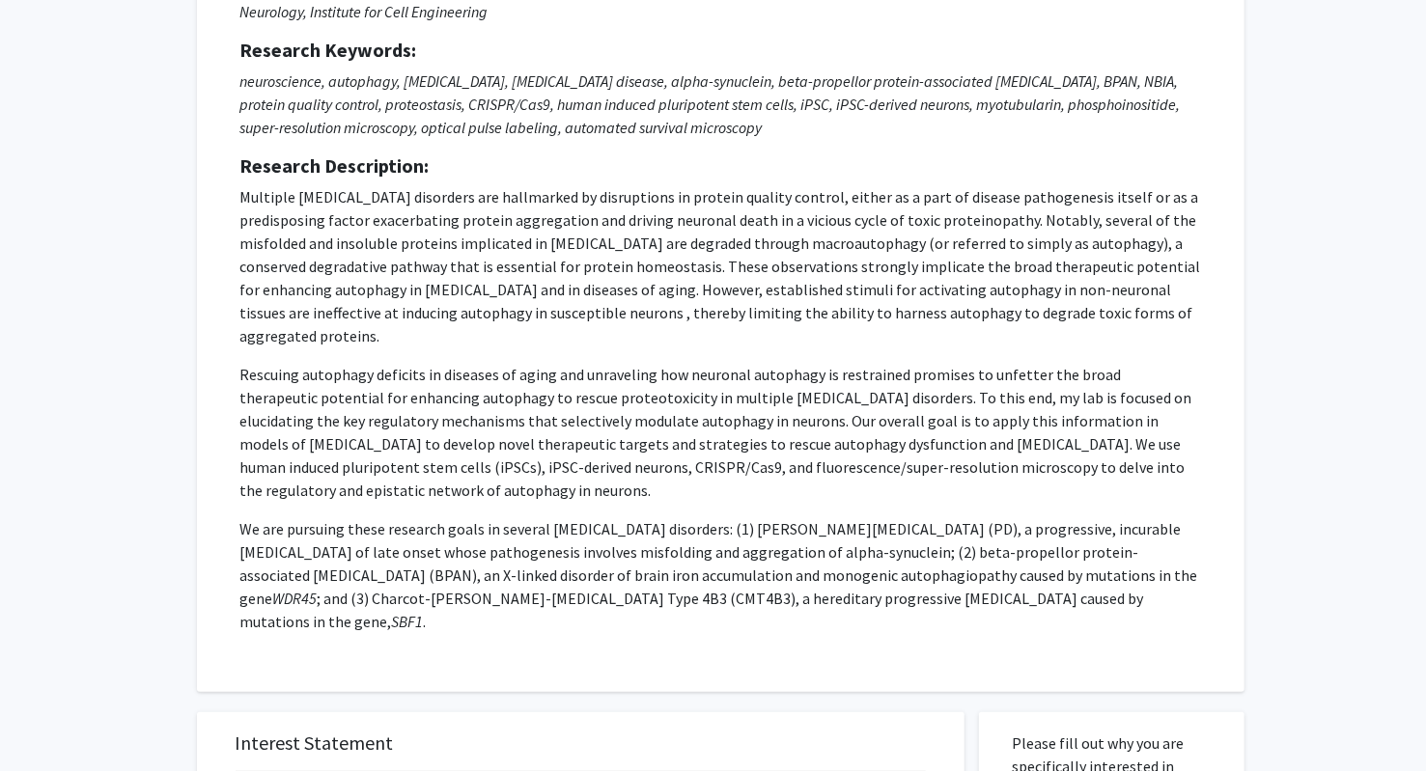
scroll to position [236, 0]
click at [318, 588] on em "WDR45" at bounding box center [295, 597] width 44 height 19
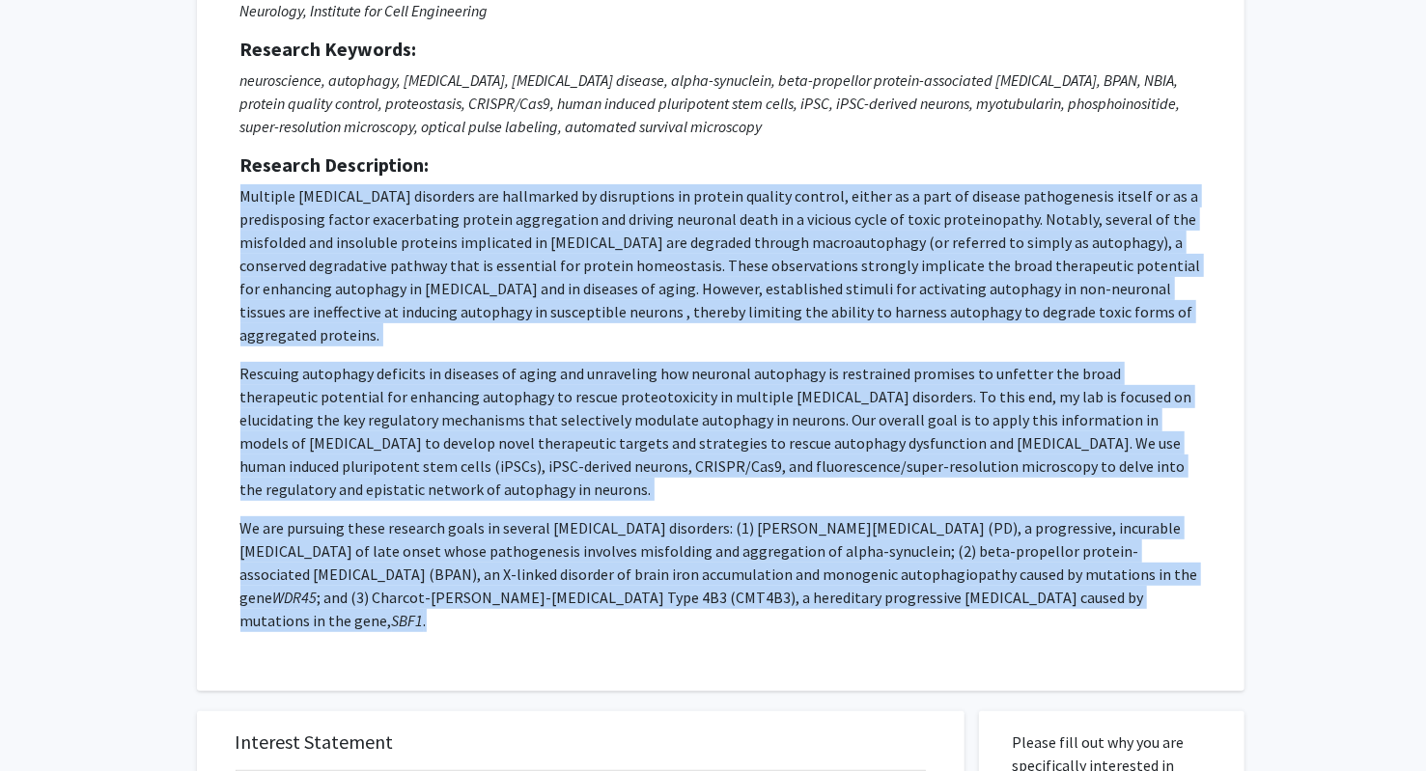
drag, startPoint x: 1087, startPoint y: 607, endPoint x: 196, endPoint y: 200, distance: 979.6
click at [197, 200] on div "Request for Jason Chua Departments: Neurology, Institute for Cell Engineering R…" at bounding box center [720, 288] width 1047 height 805
copy p "Multiple neurodegenerative disorders are hallmarked by disruptions in protein q…"
click at [581, 335] on p "Multiple neurodegenerative disorders are hallmarked by disruptions in protein q…" at bounding box center [720, 265] width 960 height 162
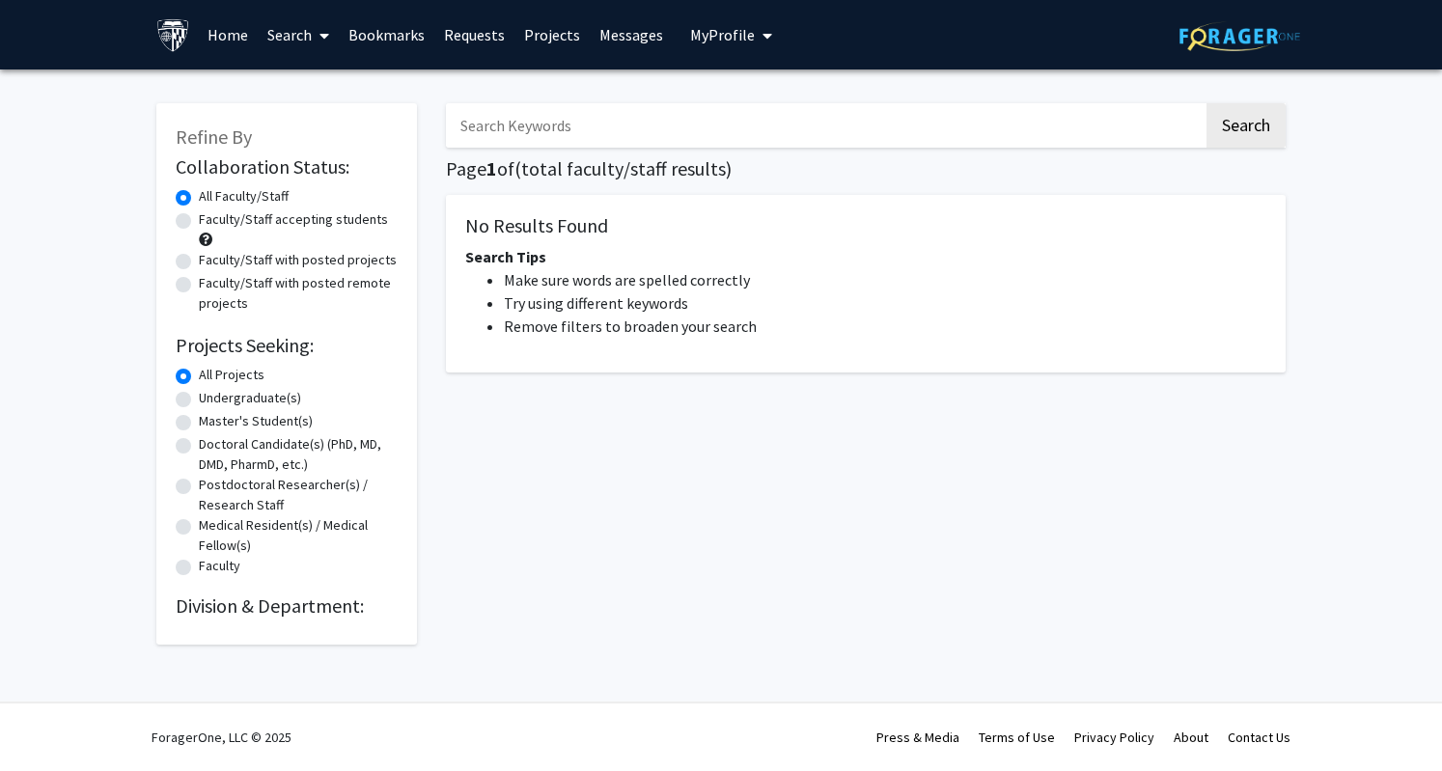
click at [709, 126] on input "Search Keywords" at bounding box center [825, 125] width 758 height 44
click at [1317, 308] on div "Refine By Collaboration Status: Collaboration Status All Faculty/Staff Collabor…" at bounding box center [721, 378] width 1442 height 619
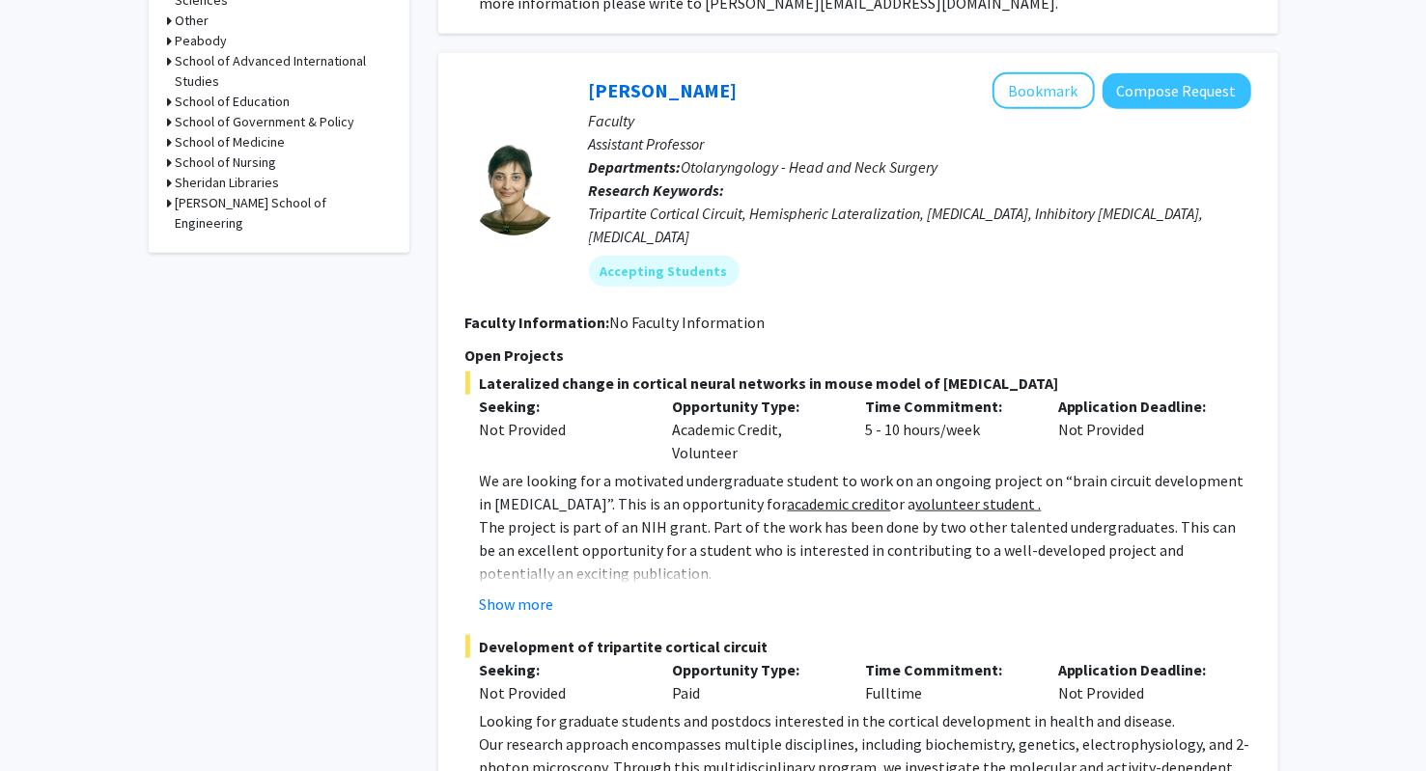
scroll to position [974, 0]
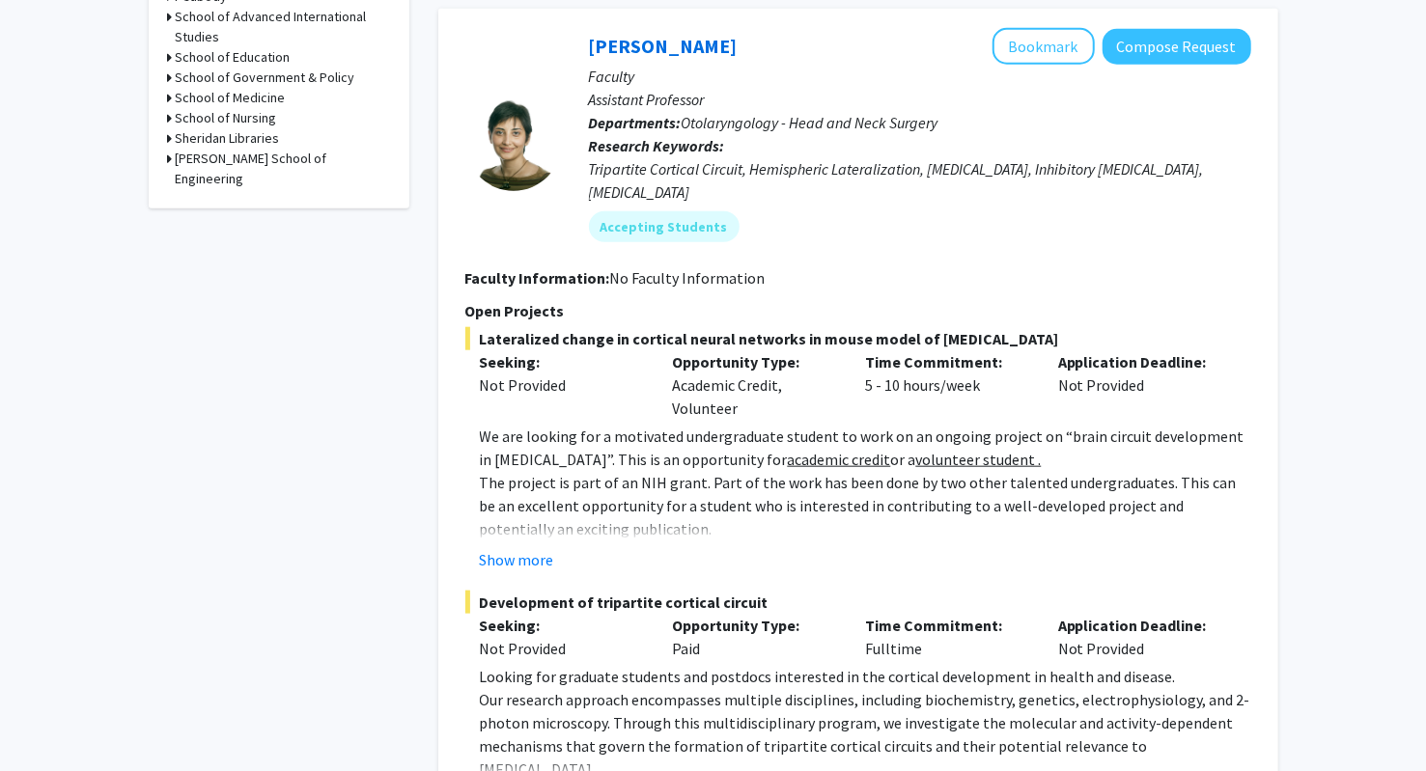
drag, startPoint x: 710, startPoint y: 626, endPoint x: 661, endPoint y: 619, distance: 49.8
click at [661, 619] on div "Opportunity Type: Paid" at bounding box center [753, 637] width 193 height 46
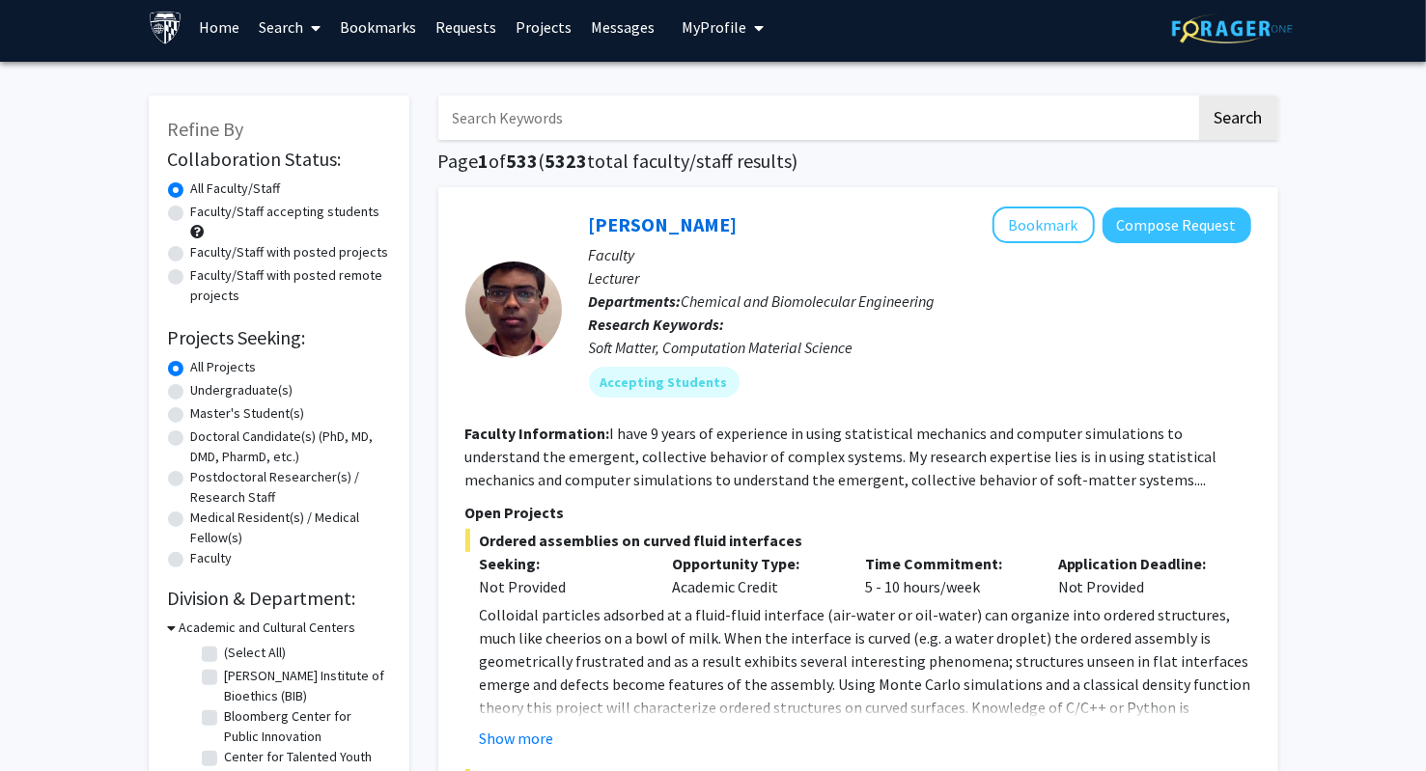
scroll to position [4, 0]
